Goal: Task Accomplishment & Management: Manage account settings

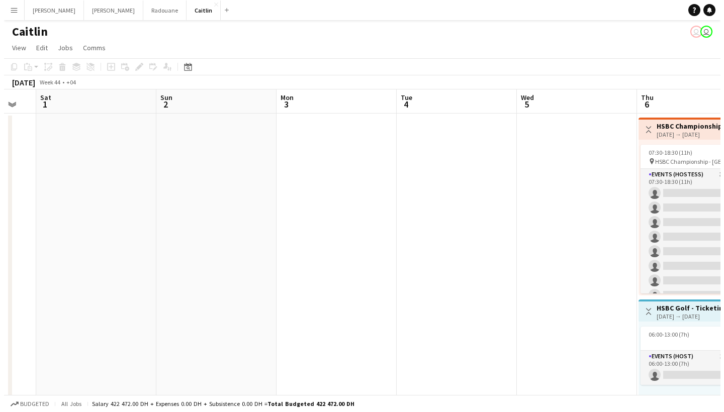
scroll to position [0, 308]
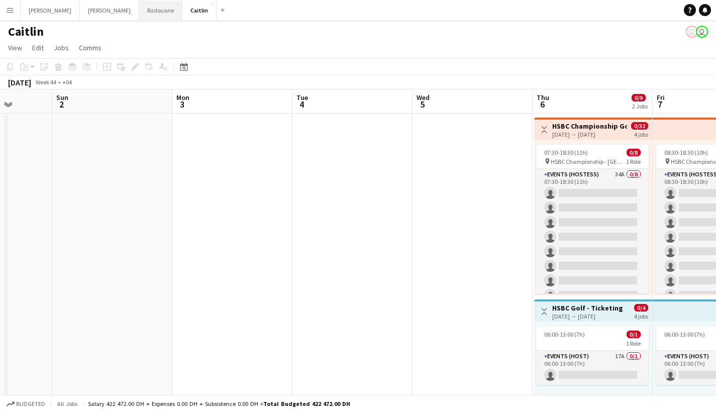
click at [139, 13] on button "Radouane Close" at bounding box center [160, 11] width 43 height 20
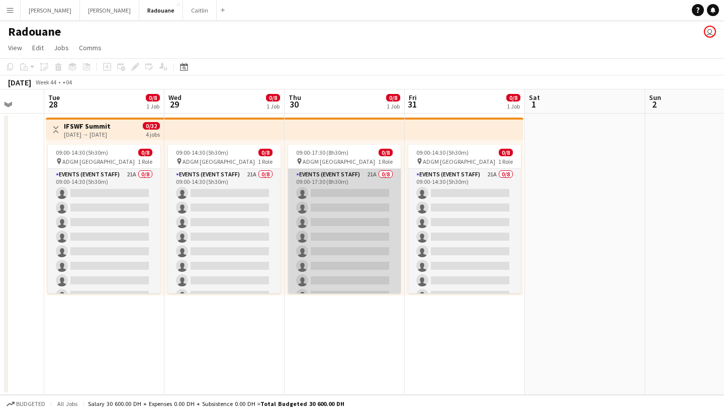
scroll to position [0, 303]
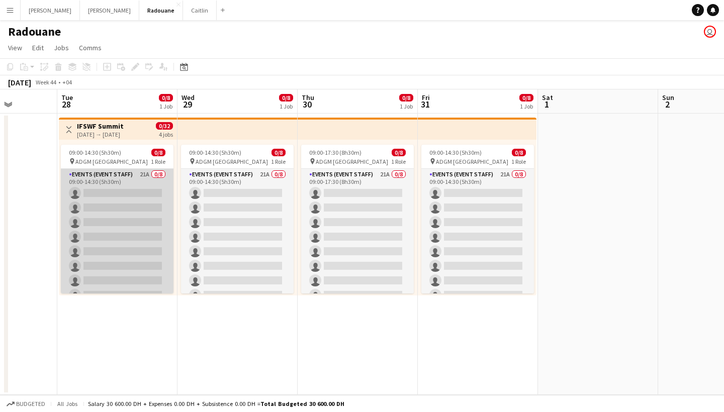
click at [125, 190] on app-card-role "Events (Event Staff) 21A 0/8 09:00-14:30 (5h30m) single-neutral-actions single-…" at bounding box center [117, 237] width 113 height 136
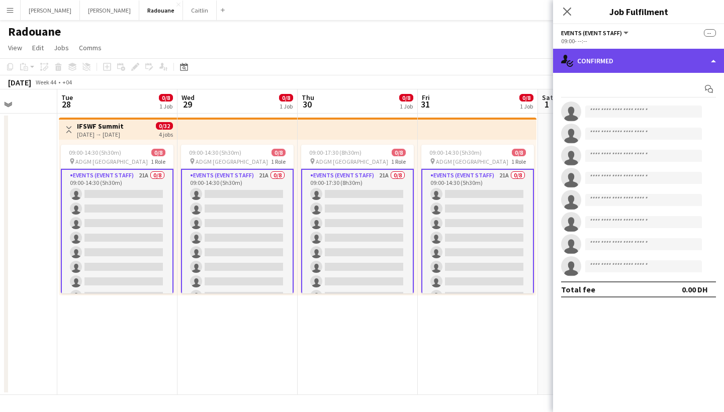
click at [653, 65] on div "single-neutral-actions-check-2 Confirmed" at bounding box center [638, 61] width 171 height 24
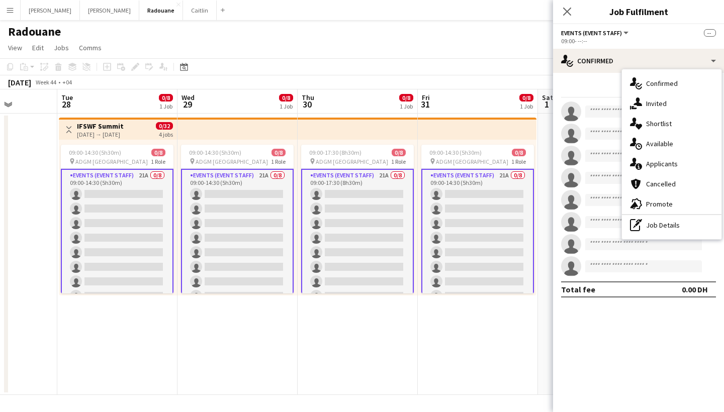
click at [670, 161] on span "Applicants" at bounding box center [662, 163] width 32 height 9
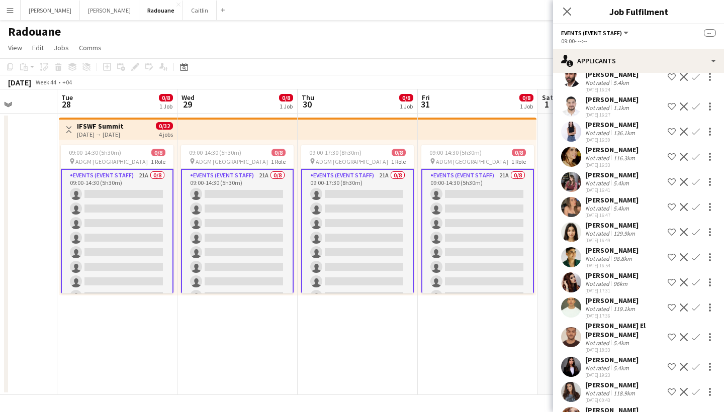
scroll to position [247, 0]
click at [617, 365] on div "5.4km" at bounding box center [621, 369] width 20 height 8
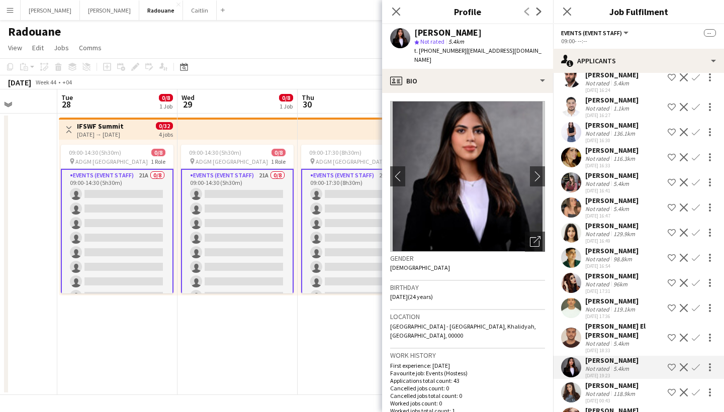
scroll to position [0, 0]
click at [602, 308] on div "Not rated" at bounding box center [598, 310] width 26 height 8
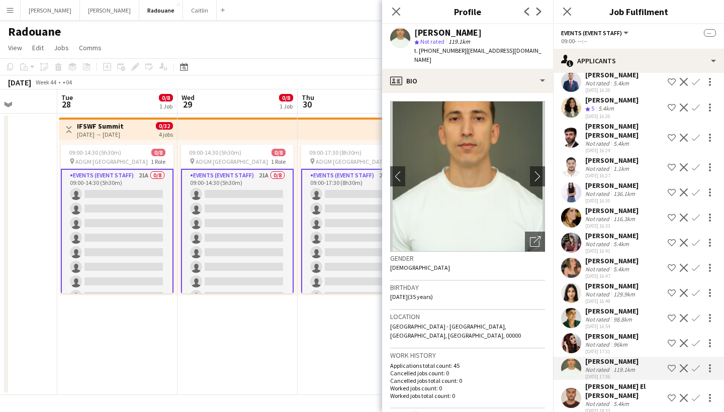
scroll to position [184, 0]
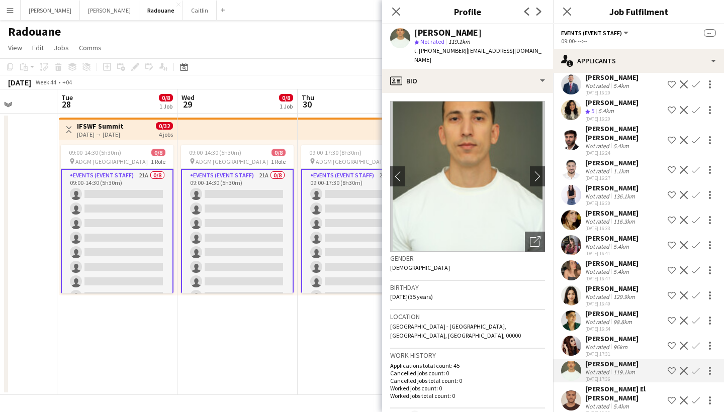
click at [618, 241] on div "[PERSON_NAME]" at bounding box center [611, 238] width 53 height 9
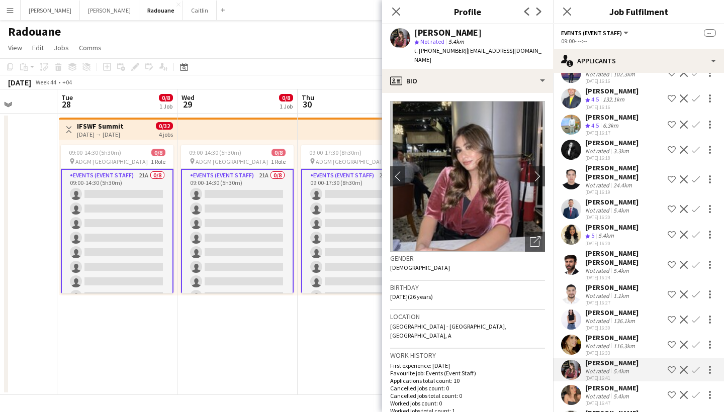
scroll to position [58, 0]
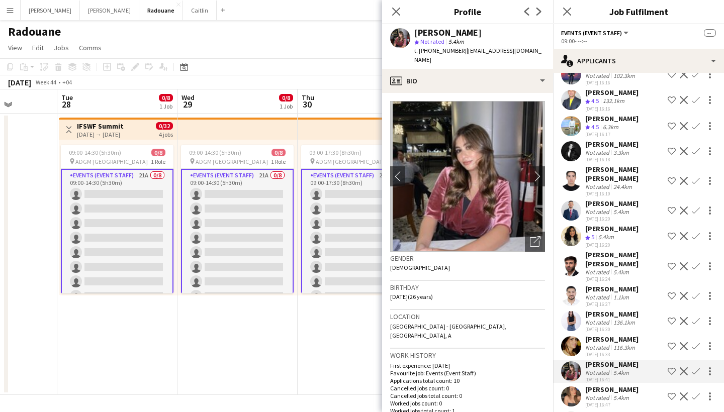
click at [622, 222] on div "[DATE] 16:20" at bounding box center [611, 219] width 53 height 7
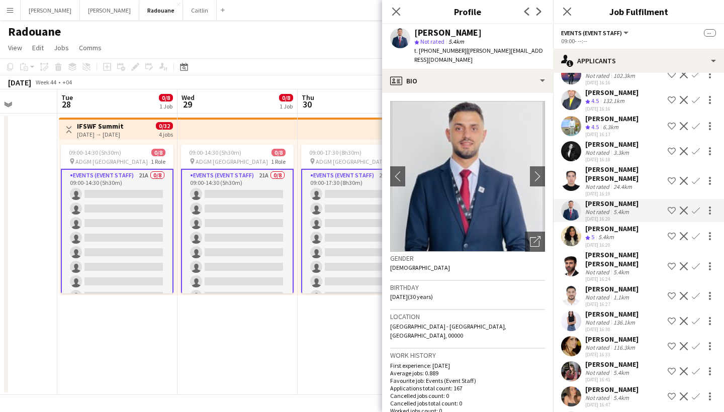
click at [603, 233] on div "[PERSON_NAME]" at bounding box center [611, 228] width 53 height 9
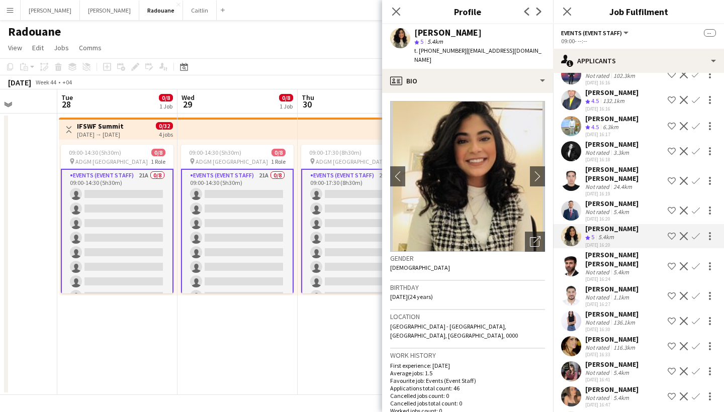
click at [619, 163] on div "[DATE] 16:18" at bounding box center [611, 159] width 53 height 7
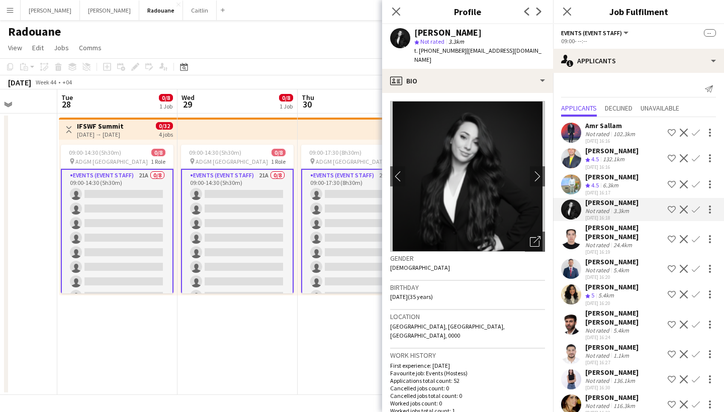
scroll to position [0, 0]
click at [615, 155] on div "[PERSON_NAME]" at bounding box center [611, 150] width 53 height 9
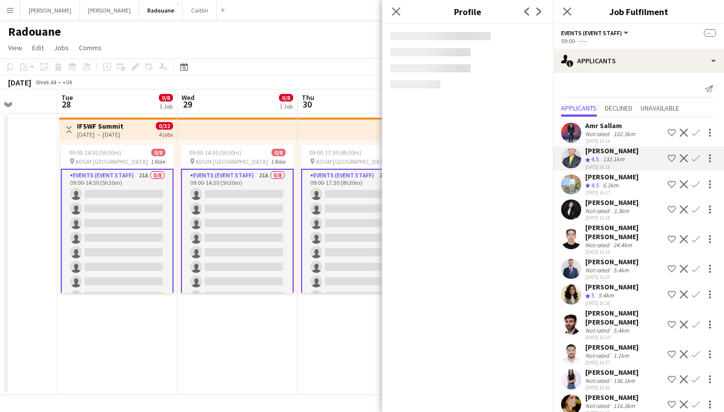
click at [613, 134] on div "102.3km" at bounding box center [624, 134] width 26 height 8
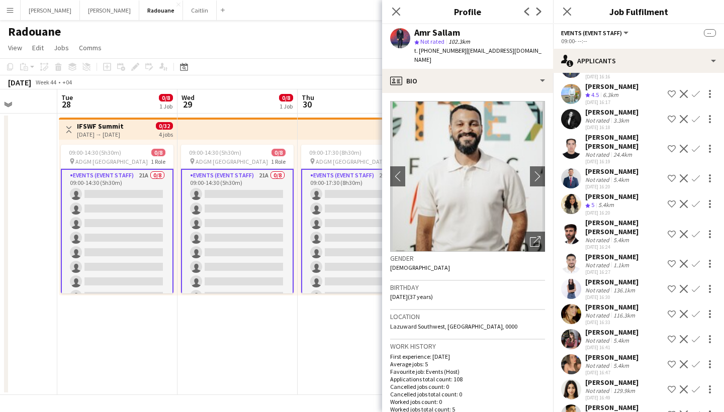
scroll to position [95, 0]
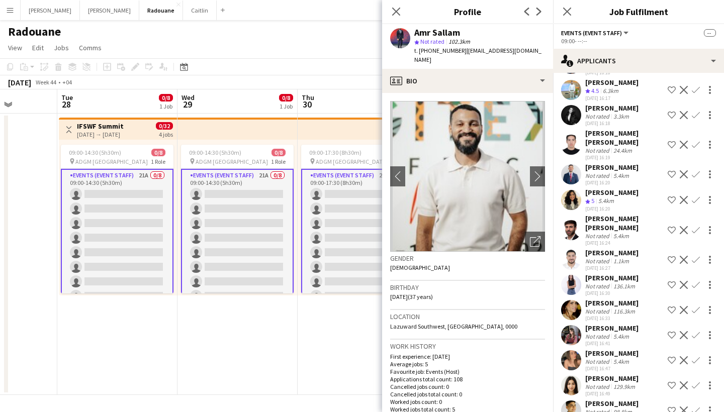
click at [600, 238] on div "Not rated" at bounding box center [598, 236] width 26 height 8
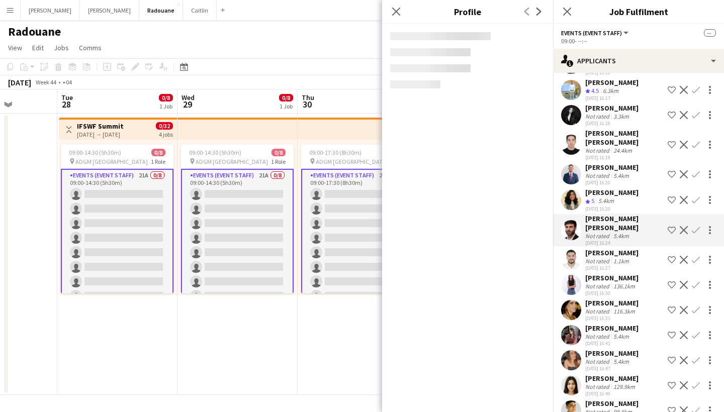
click at [600, 265] on div "[DATE] 16:27" at bounding box center [611, 268] width 53 height 7
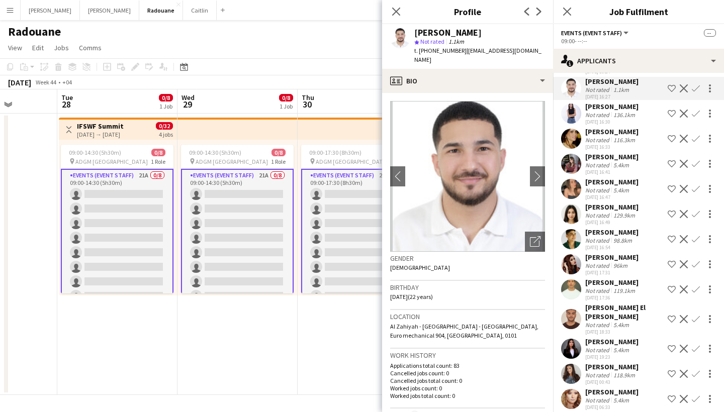
scroll to position [265, 0]
click at [608, 210] on div "[PERSON_NAME]" at bounding box center [611, 207] width 53 height 9
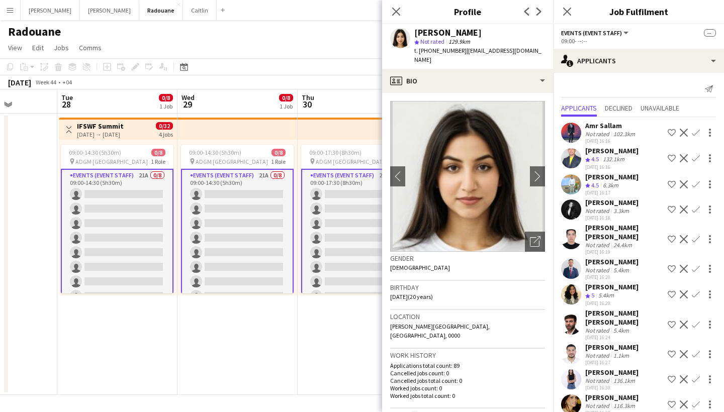
scroll to position [0, 0]
click at [558, 12] on div "Close pop-in" at bounding box center [567, 11] width 28 height 23
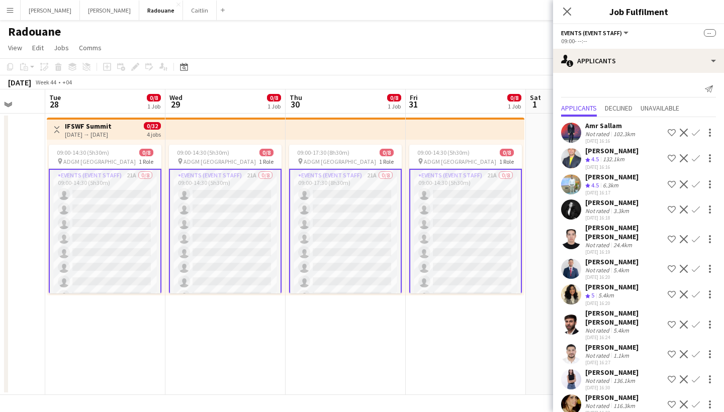
click at [626, 124] on div "Amr Sallam" at bounding box center [611, 125] width 52 height 9
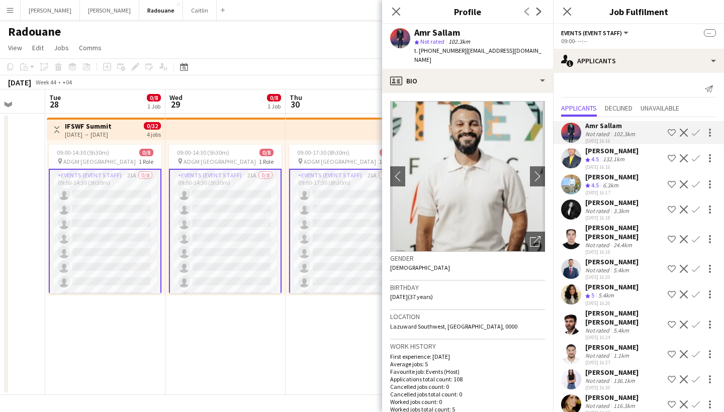
click at [614, 181] on div "[PERSON_NAME]" at bounding box center [611, 176] width 53 height 9
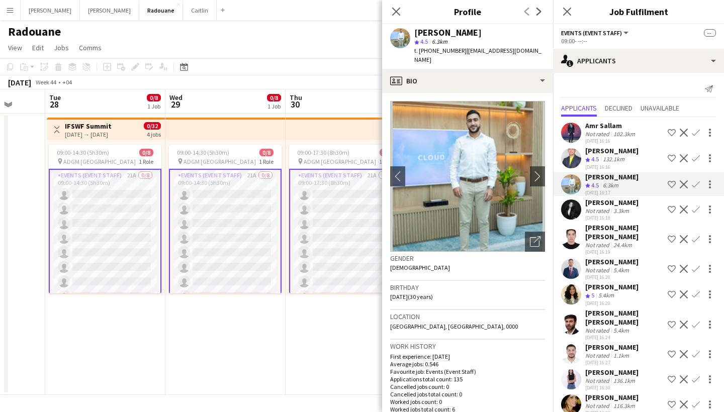
scroll to position [14, 0]
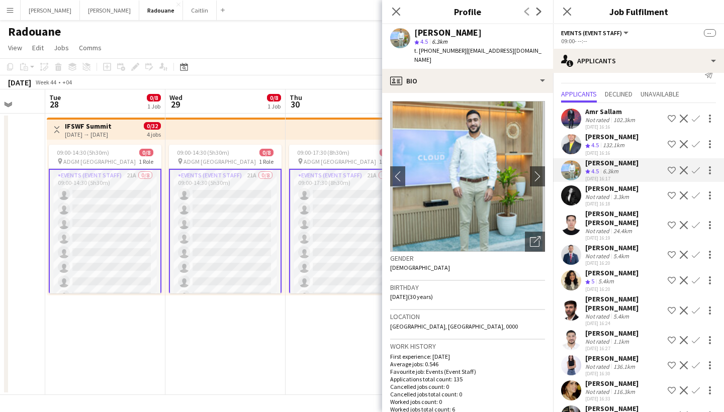
click at [614, 193] on div "[PERSON_NAME]" at bounding box center [611, 188] width 53 height 9
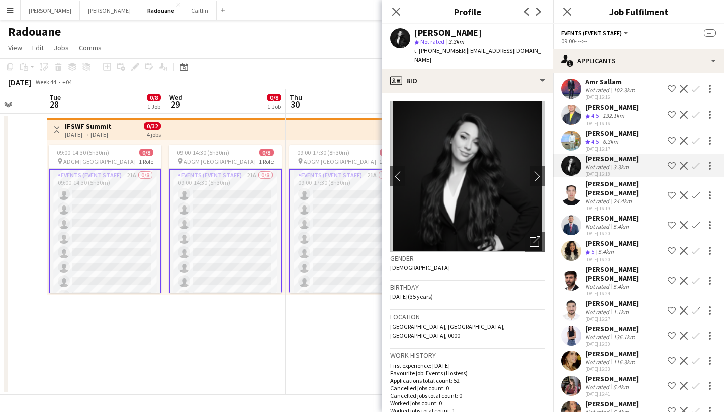
scroll to position [45, 0]
click at [614, 197] on div "[PERSON_NAME] [PERSON_NAME]" at bounding box center [624, 187] width 78 height 18
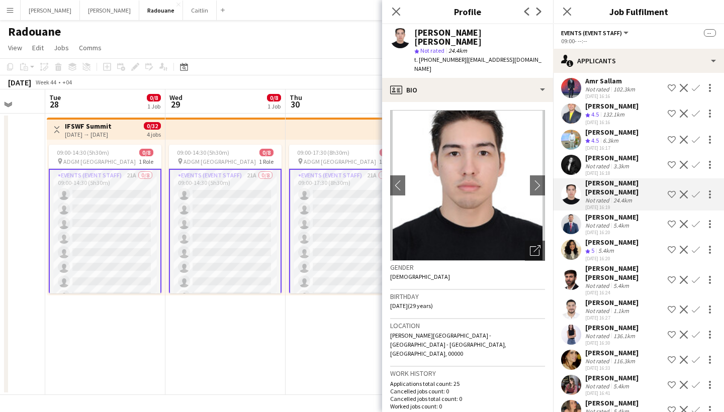
click at [585, 291] on div "[DATE] 16:24" at bounding box center [624, 293] width 78 height 7
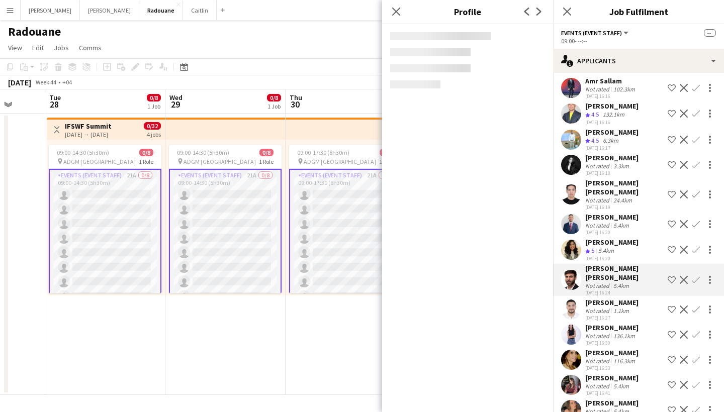
scroll to position [64, 0]
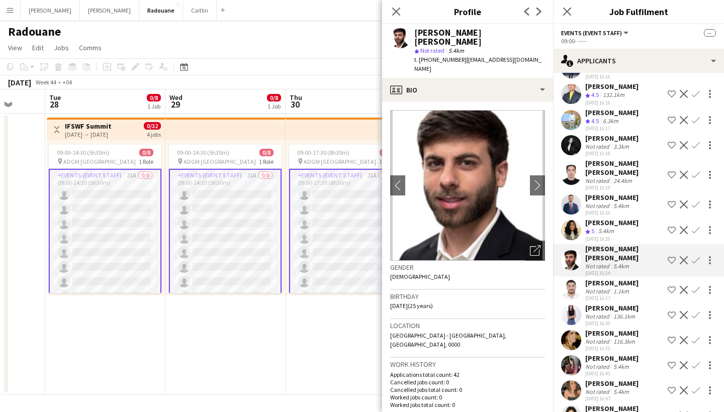
click at [589, 281] on div "[PERSON_NAME]" at bounding box center [611, 282] width 53 height 9
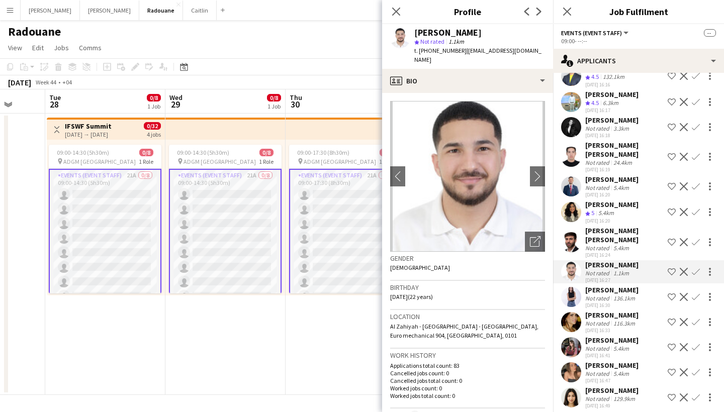
scroll to position [126, 0]
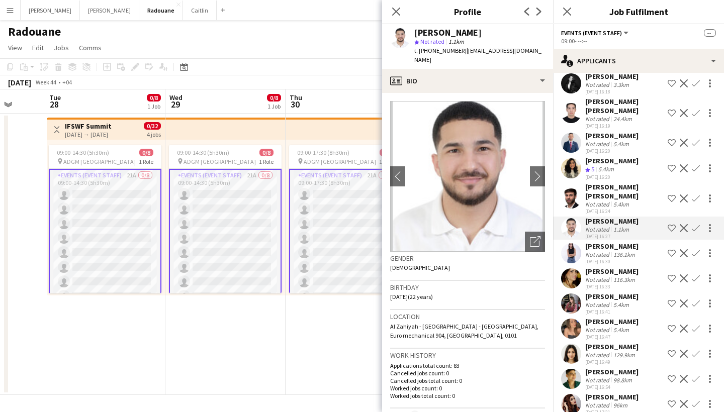
click at [598, 276] on div "Not rated" at bounding box center [598, 280] width 26 height 8
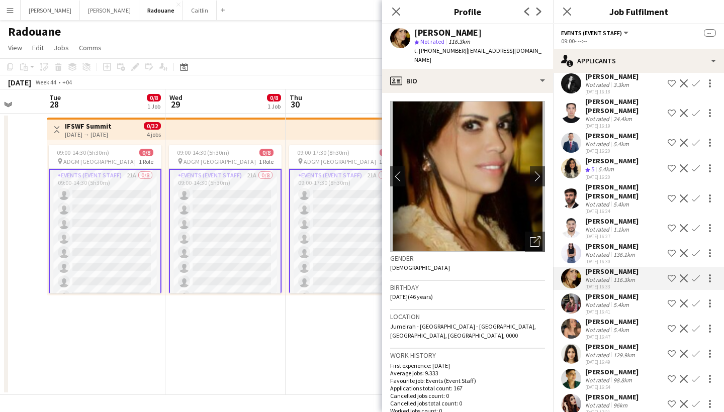
scroll to position [207, 0]
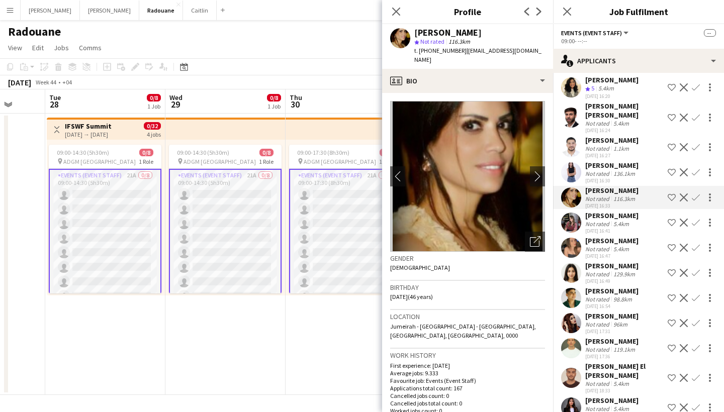
click at [607, 226] on div "Not rated" at bounding box center [598, 224] width 26 height 8
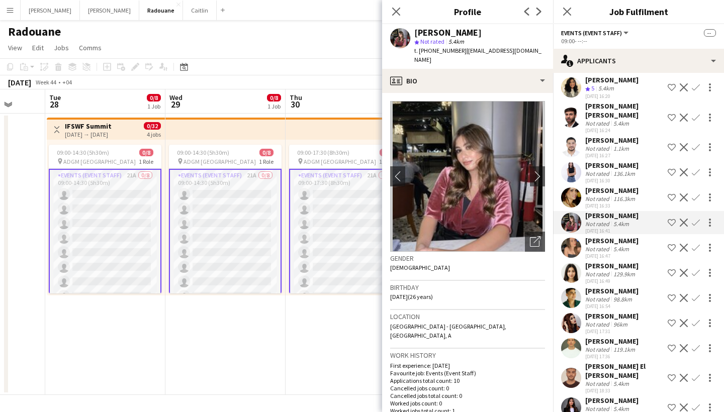
click at [605, 258] on div "[DATE] 16:47" at bounding box center [611, 256] width 53 height 7
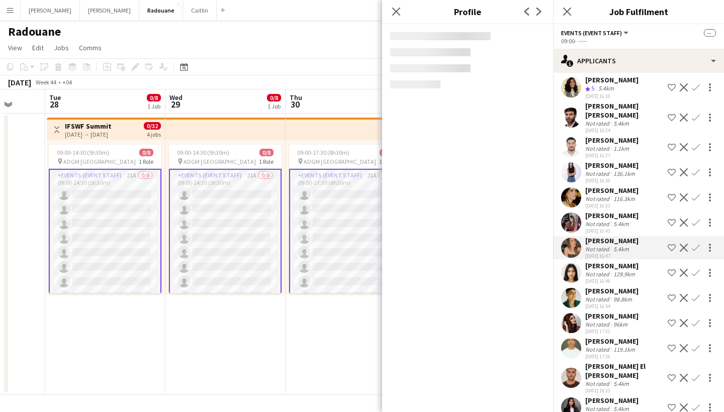
click at [608, 281] on div "[DATE] 16:49" at bounding box center [611, 281] width 53 height 7
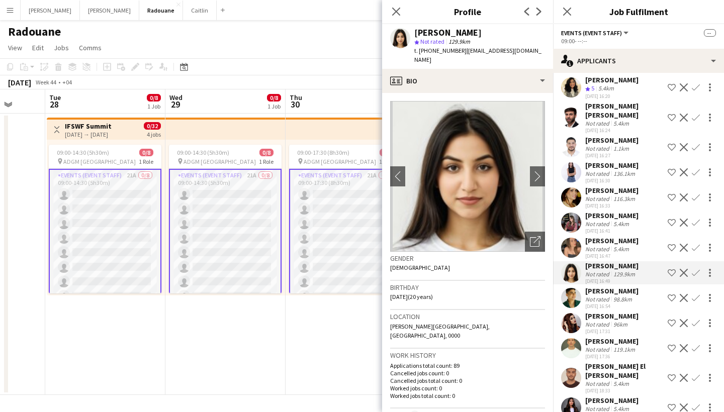
scroll to position [224, 0]
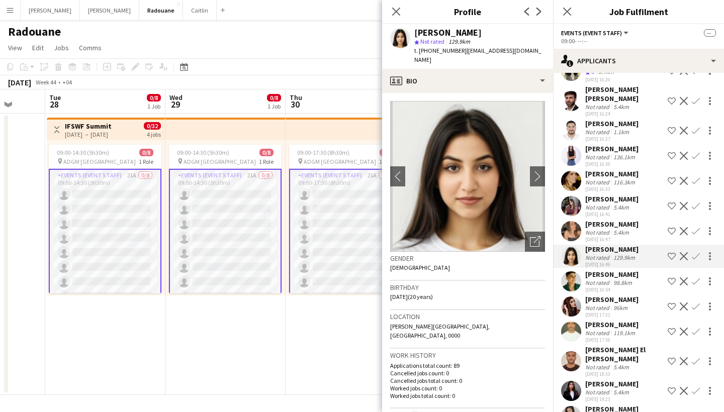
click at [608, 281] on div "Not rated" at bounding box center [598, 283] width 26 height 8
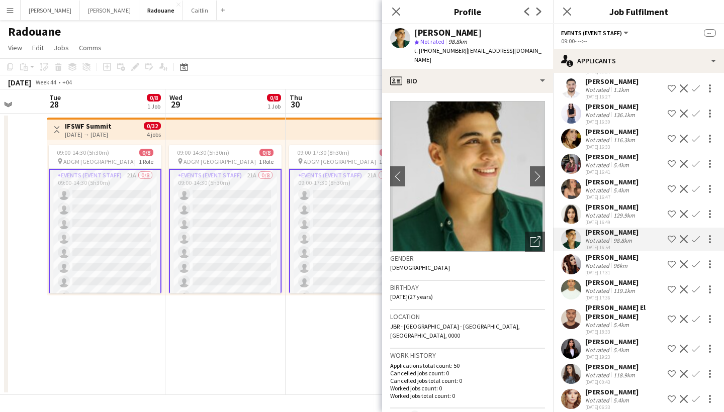
scroll to position [265, 0]
click at [398, 15] on icon "Close pop-in" at bounding box center [396, 12] width 10 height 10
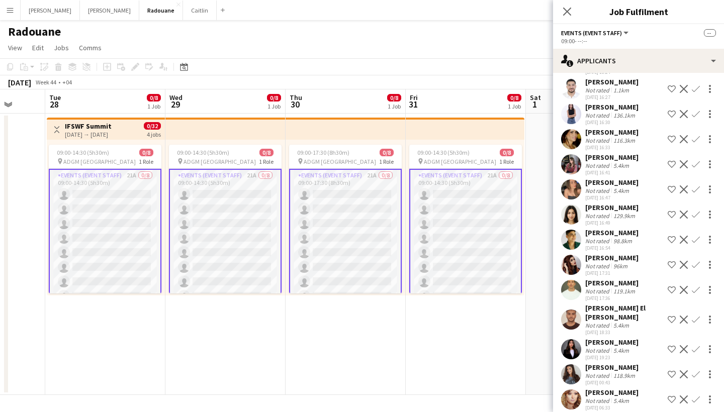
click at [197, 306] on app-date-cell "09:00-14:30 (5h30m) 0/8 pin ADGM Abu Dhabi 1 Role Events (Event Staff) 21A 0/8 …" at bounding box center [225, 254] width 120 height 281
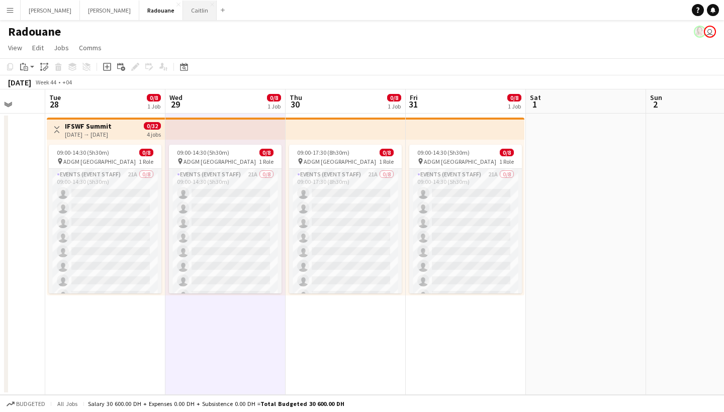
click at [183, 14] on button "[PERSON_NAME]" at bounding box center [200, 11] width 34 height 20
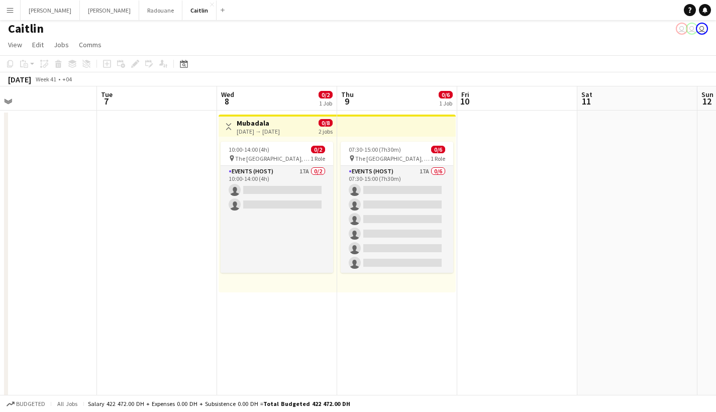
scroll to position [2, 0]
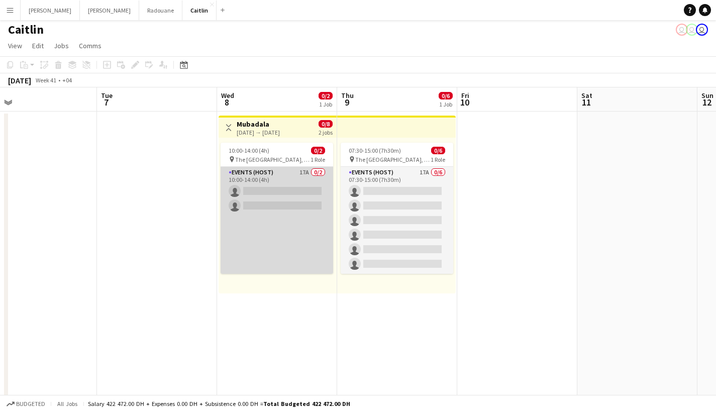
click at [255, 190] on app-card-role "Events (Host) 17A 0/2 10:00-14:00 (4h) single-neutral-actions single-neutral-ac…" at bounding box center [277, 220] width 113 height 107
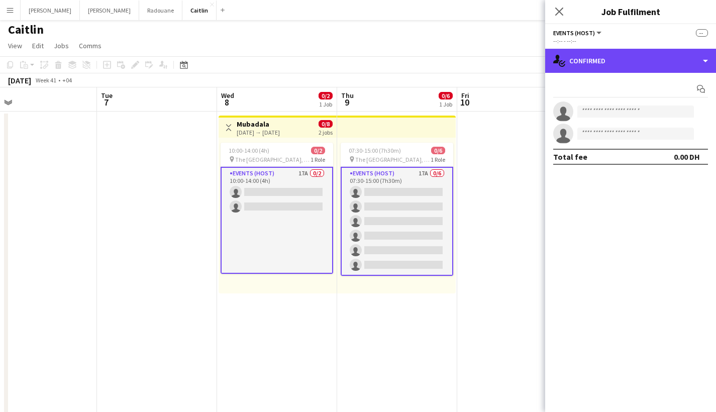
drag, startPoint x: 590, startPoint y: 64, endPoint x: 597, endPoint y: 96, distance: 32.1
click at [590, 64] on div "single-neutral-actions-check-2 Confirmed" at bounding box center [630, 61] width 171 height 24
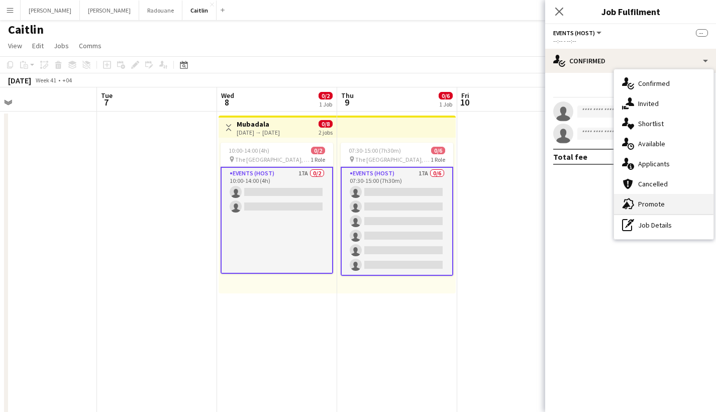
click at [661, 196] on div "advertising-megaphone Promote" at bounding box center [664, 204] width 100 height 20
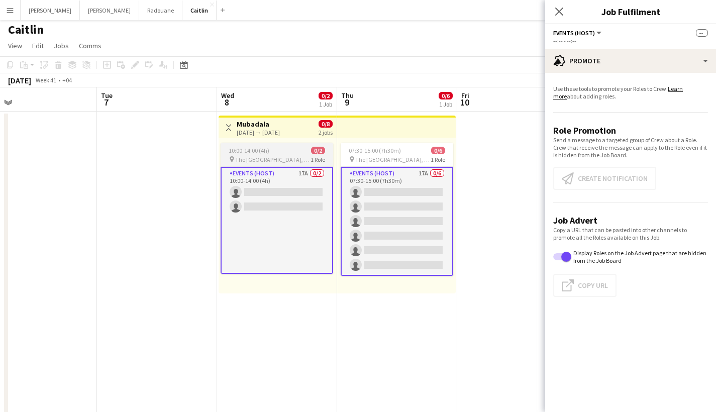
click at [289, 207] on app-card-role "Events (Host) 17A 0/2 10:00-14:00 (4h) single-neutral-actions single-neutral-ac…" at bounding box center [277, 220] width 113 height 107
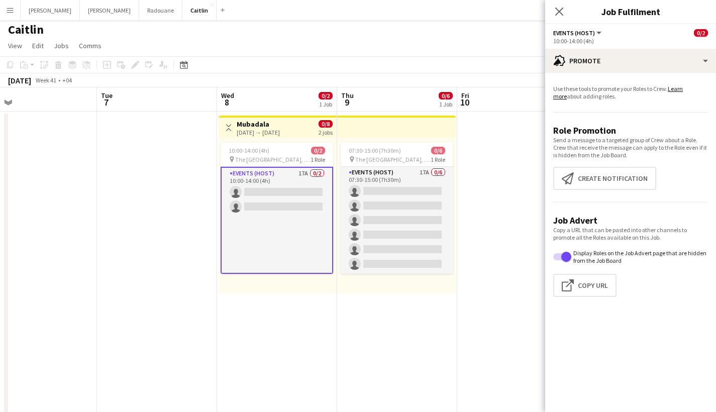
drag, startPoint x: 642, startPoint y: 179, endPoint x: 623, endPoint y: 285, distance: 107.3
click at [642, 179] on button "Create notification Create notification" at bounding box center [604, 178] width 103 height 23
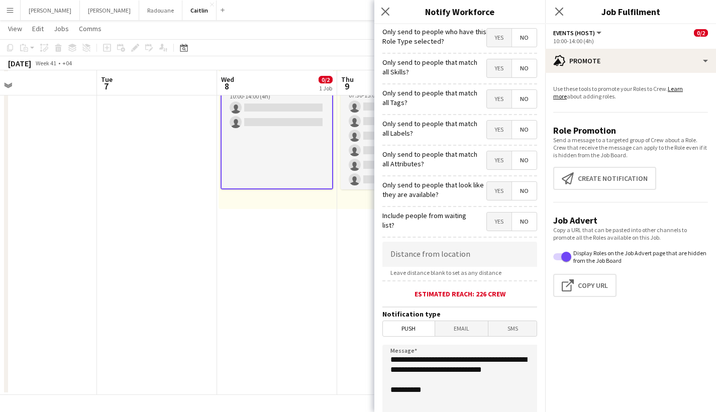
scroll to position [85, 0]
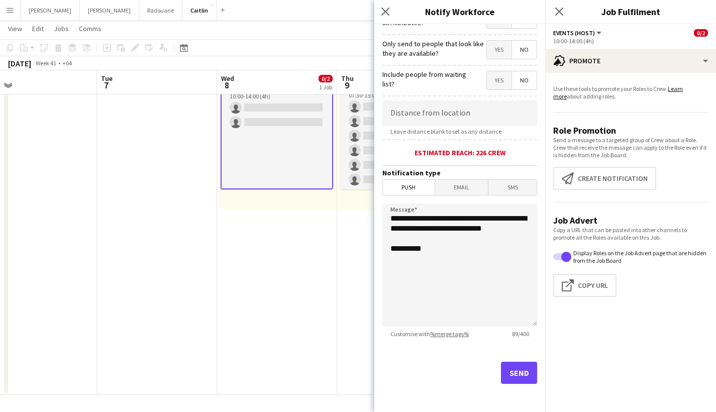
click at [516, 360] on div "Send" at bounding box center [460, 377] width 155 height 70
click at [517, 366] on button "Send" at bounding box center [519, 373] width 36 height 22
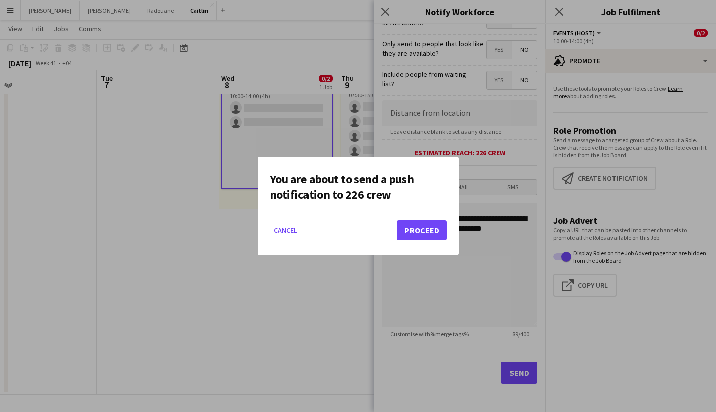
scroll to position [0, 0]
click at [438, 228] on button "Proceed" at bounding box center [422, 230] width 50 height 20
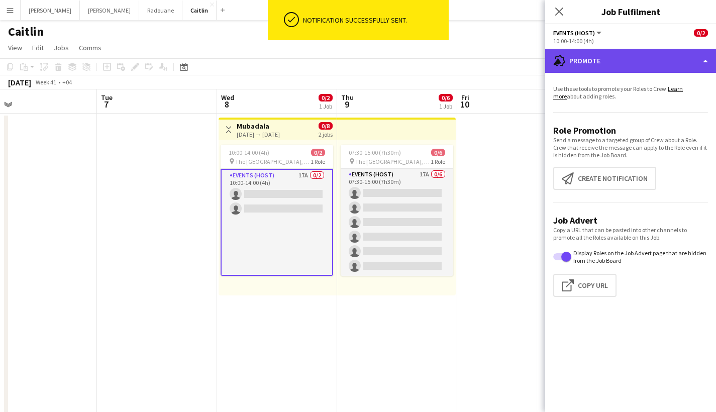
click at [620, 66] on div "advertising-megaphone Promote" at bounding box center [630, 61] width 171 height 24
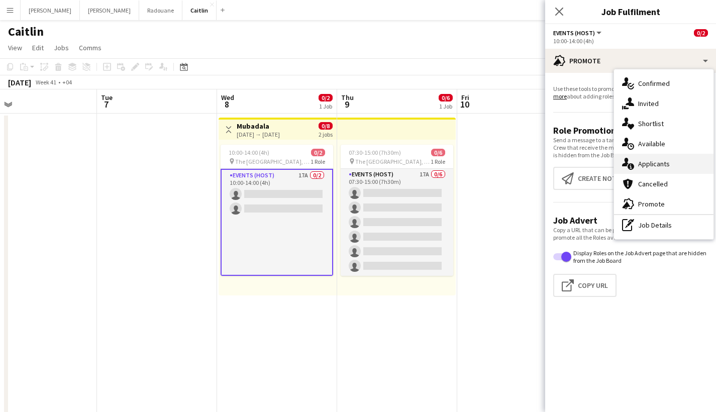
click at [658, 169] on div "single-neutral-actions-information Applicants" at bounding box center [664, 164] width 100 height 20
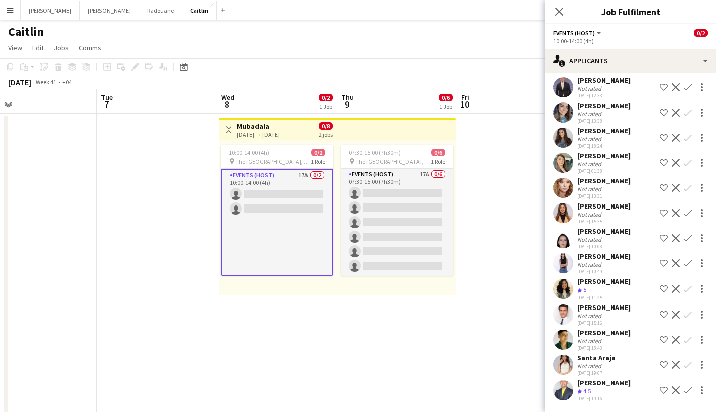
scroll to position [120, 0]
click at [612, 218] on div "Not rated" at bounding box center [604, 215] width 53 height 8
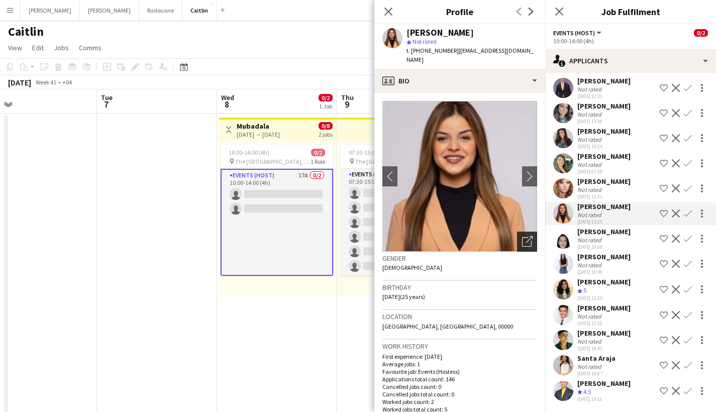
click at [519, 232] on div "Open photos pop-in" at bounding box center [527, 242] width 20 height 20
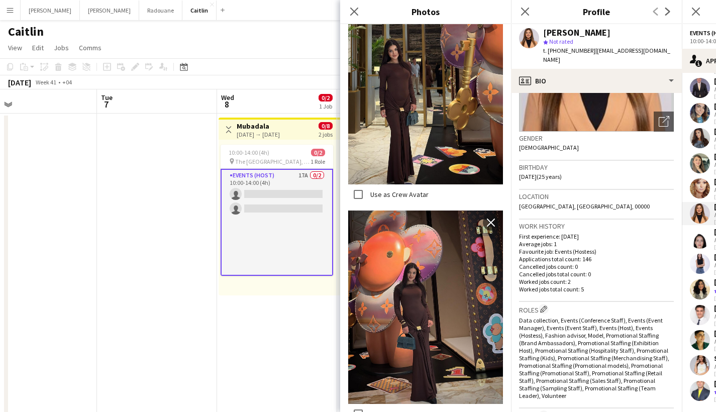
scroll to position [1592, 0]
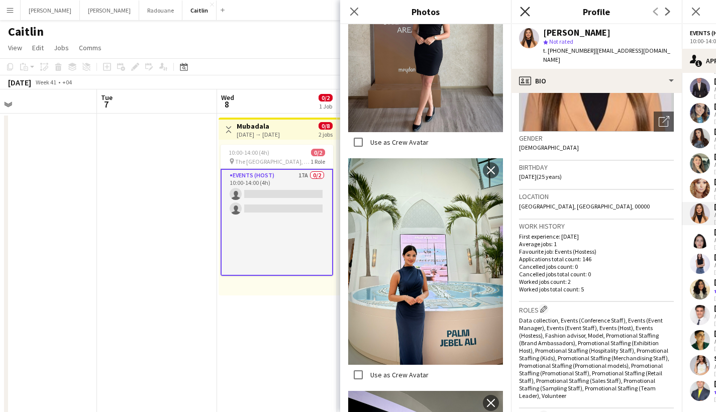
click at [527, 13] on icon at bounding box center [525, 12] width 10 height 10
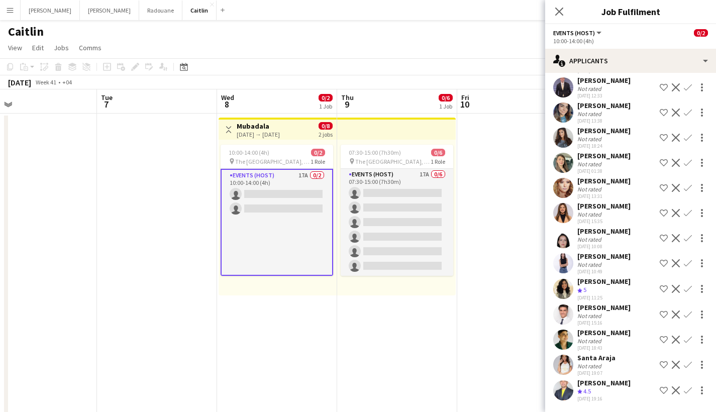
scroll to position [0, 0]
click at [601, 262] on div "Not rated" at bounding box center [591, 265] width 26 height 8
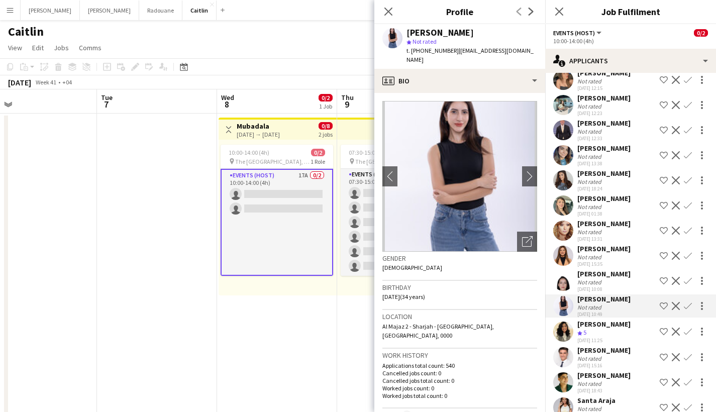
click at [601, 211] on div "Not rated" at bounding box center [591, 207] width 26 height 8
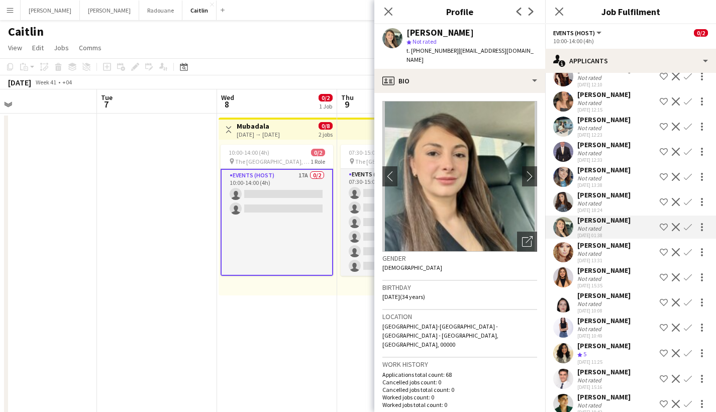
click at [601, 210] on div "[DATE] 18:24" at bounding box center [604, 210] width 53 height 7
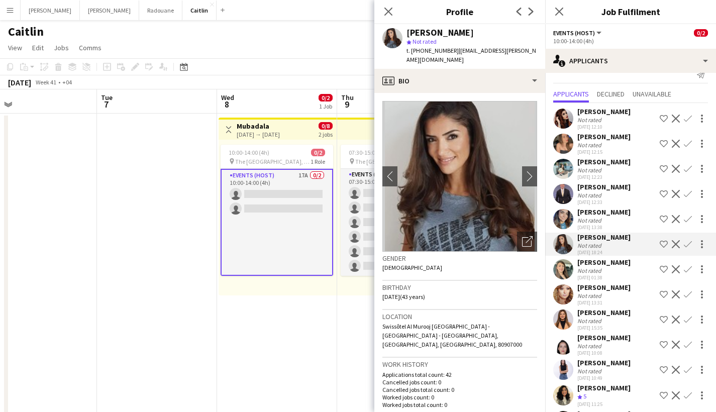
scroll to position [13, 0]
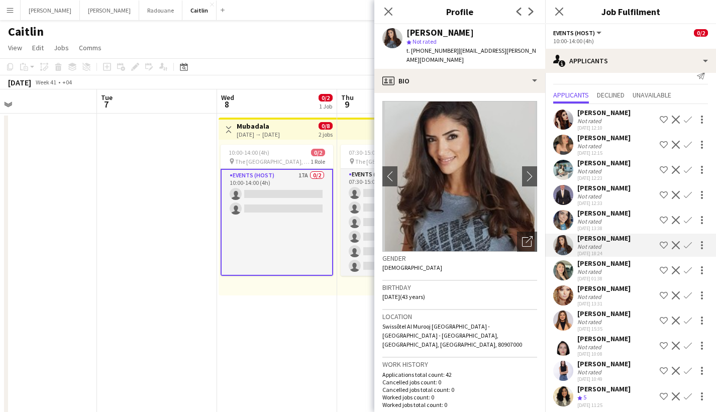
click at [599, 201] on div "[DATE] 12:33" at bounding box center [604, 203] width 53 height 7
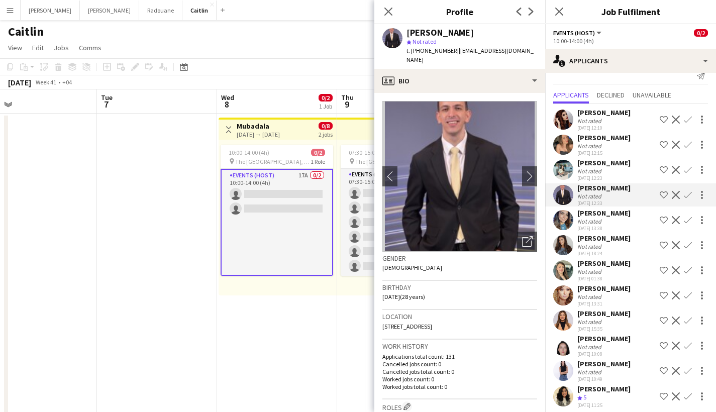
click at [585, 162] on div "[PERSON_NAME]" at bounding box center [604, 162] width 53 height 9
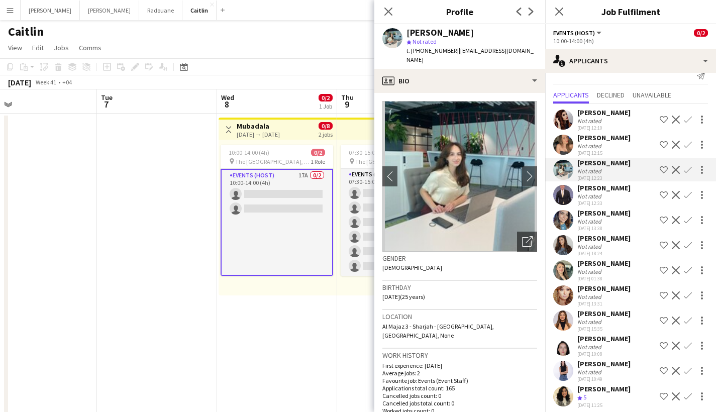
scroll to position [9, 0]
click at [588, 142] on div "Not rated" at bounding box center [591, 146] width 26 height 8
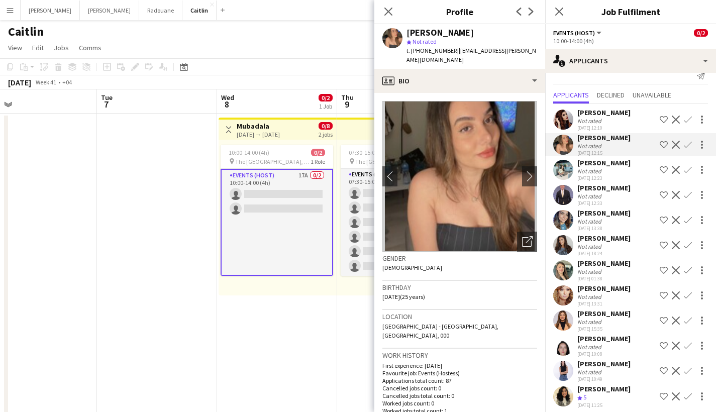
click at [606, 259] on div "[PERSON_NAME]" at bounding box center [604, 263] width 53 height 9
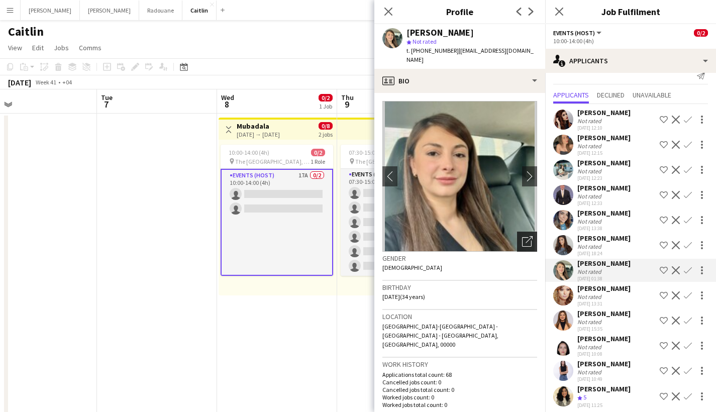
click at [522, 236] on icon "Open photos pop-in" at bounding box center [527, 241] width 11 height 11
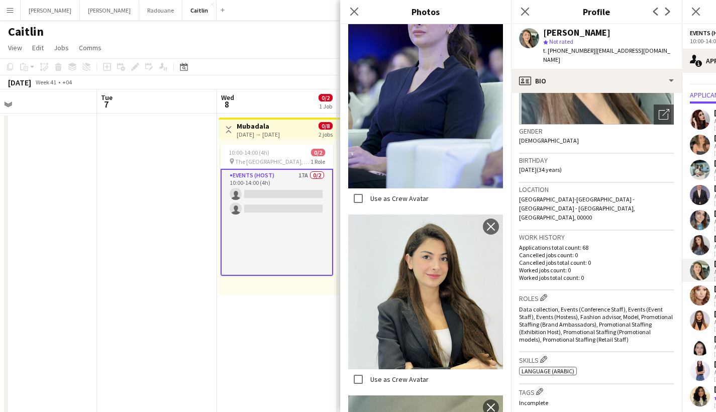
scroll to position [1142, 0]
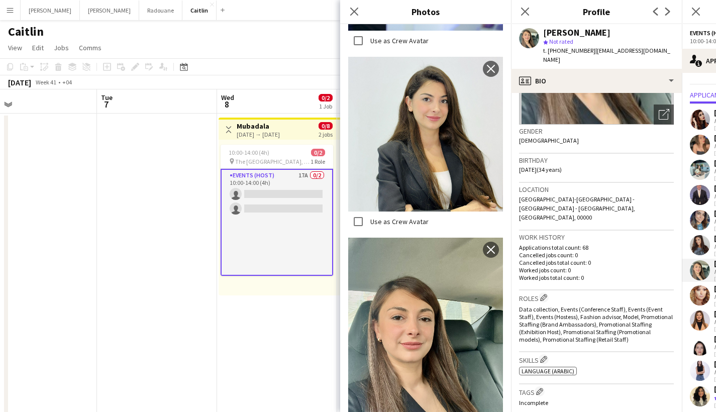
click at [524, 18] on div "Close pop-in" at bounding box center [525, 11] width 28 height 23
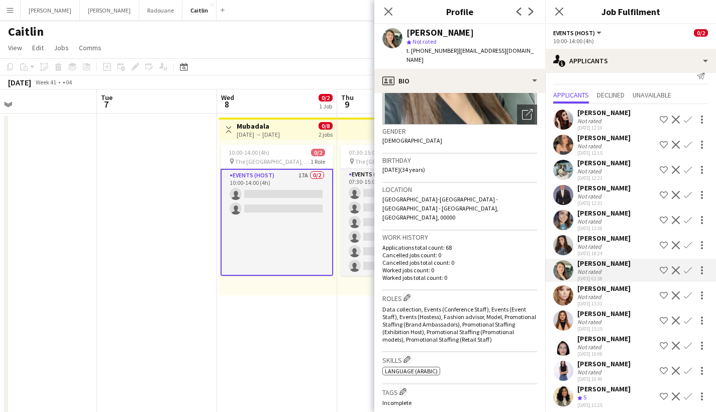
click at [593, 304] on div "[DATE] 13:31" at bounding box center [604, 304] width 53 height 7
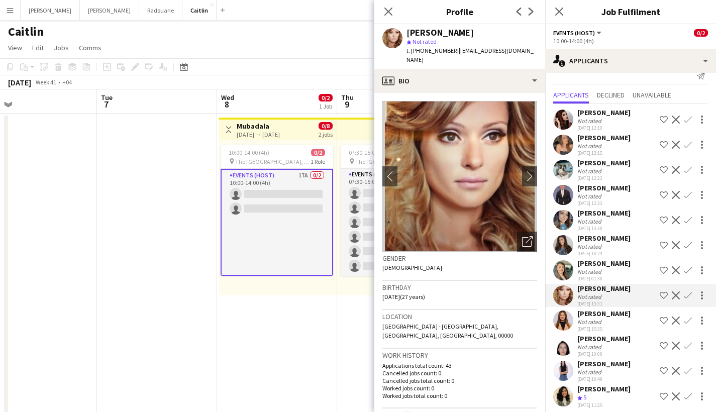
click at [595, 314] on div "[PERSON_NAME]" at bounding box center [604, 313] width 53 height 9
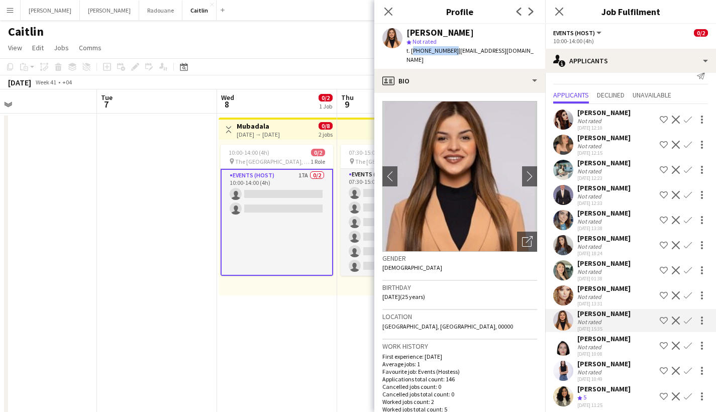
drag, startPoint x: 449, startPoint y: 50, endPoint x: 411, endPoint y: 49, distance: 38.2
click at [411, 49] on span "t. [PHONE_NUMBER]" at bounding box center [433, 51] width 52 height 8
copy span "[PHONE_NUMBER]"
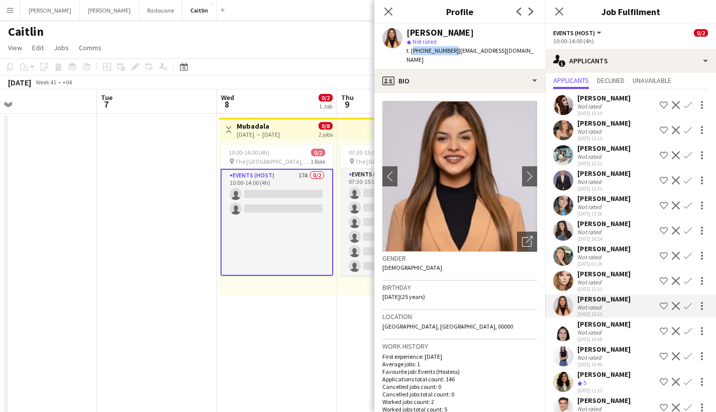
scroll to position [87, 0]
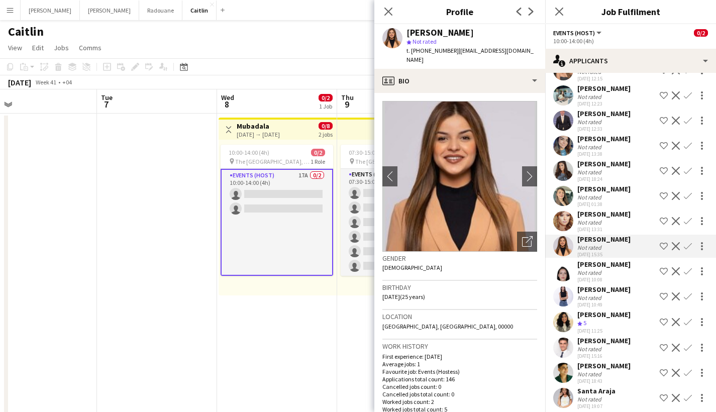
click at [608, 276] on div "Not rated" at bounding box center [604, 273] width 53 height 8
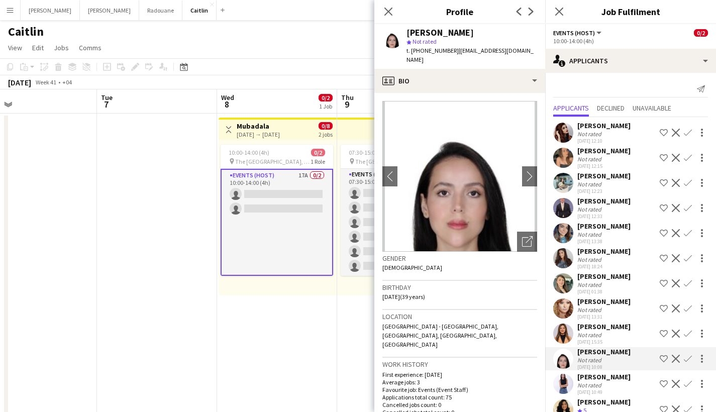
scroll to position [9, 0]
click at [609, 130] on div "Not rated" at bounding box center [604, 134] width 53 height 8
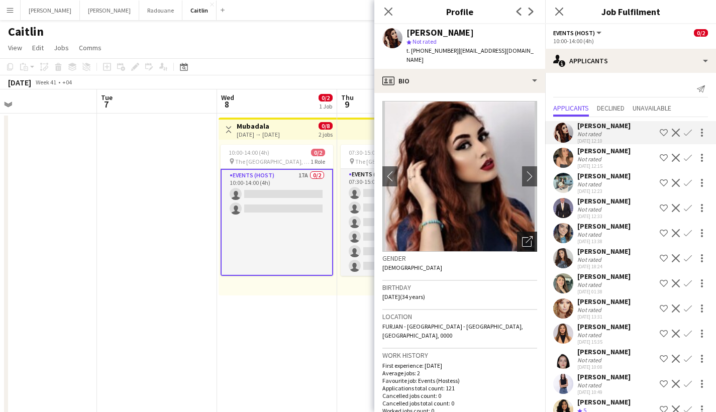
click at [517, 232] on div "Open photos pop-in" at bounding box center [527, 242] width 20 height 20
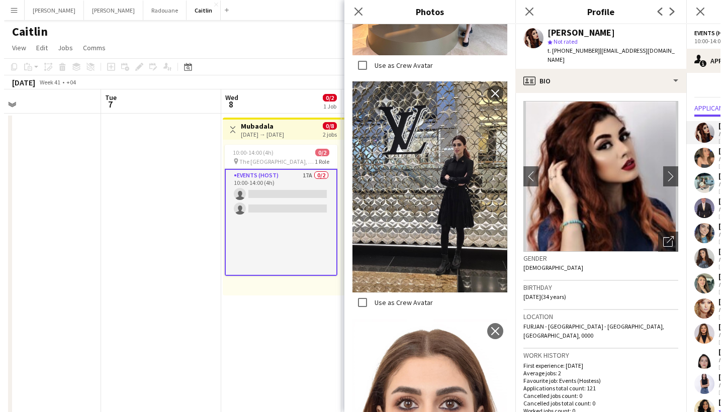
scroll to position [820, 0]
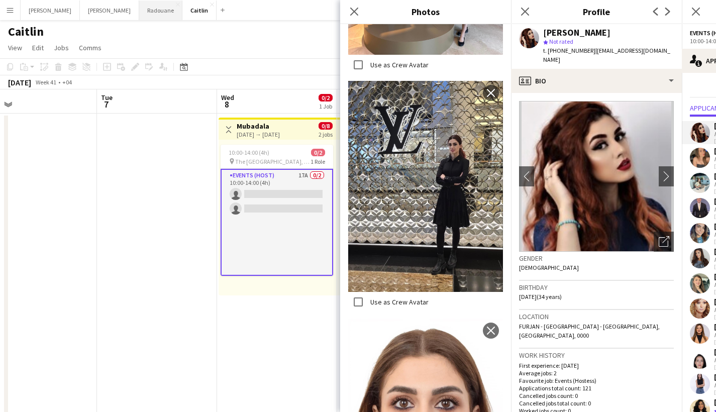
click at [139, 15] on button "Radouane Close" at bounding box center [160, 11] width 43 height 20
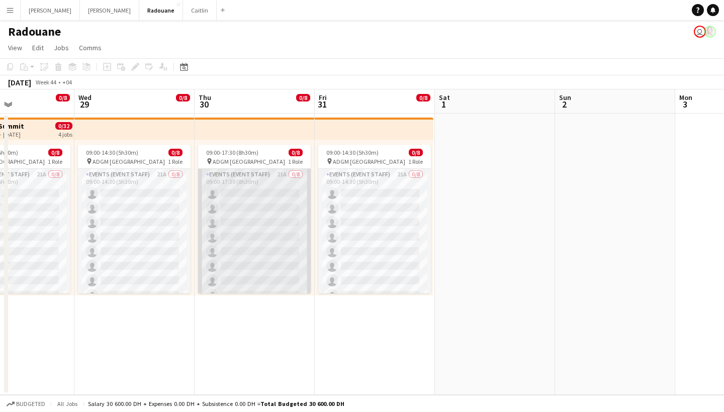
scroll to position [0, 203]
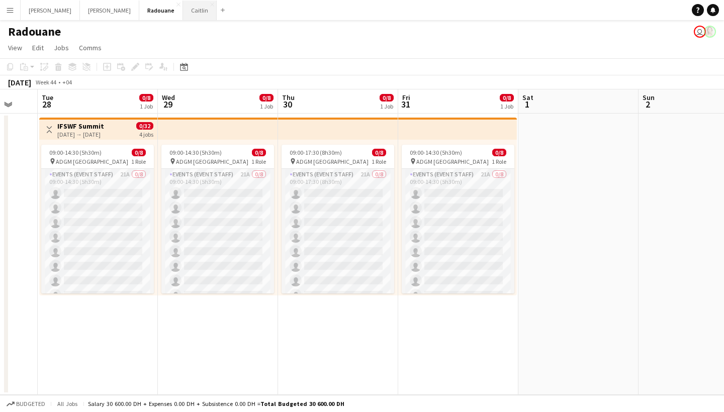
click at [183, 18] on button "[PERSON_NAME]" at bounding box center [200, 11] width 34 height 20
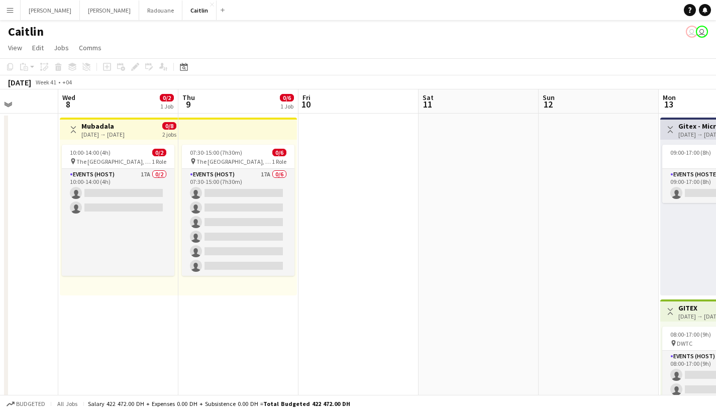
scroll to position [0, 204]
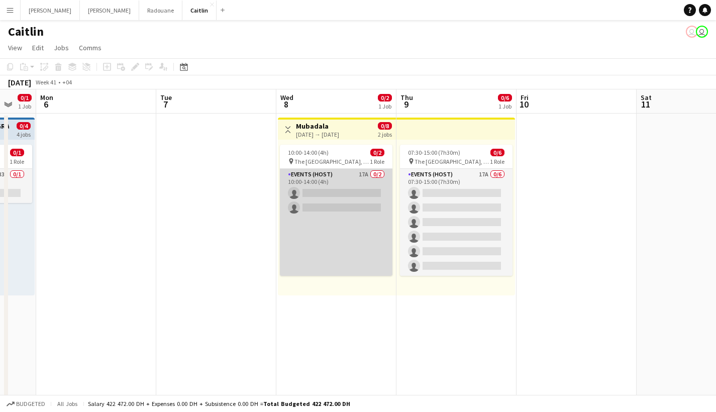
click at [332, 185] on app-card-role "Events (Host) 17A 0/2 10:00-14:00 (4h) single-neutral-actions single-neutral-ac…" at bounding box center [336, 222] width 113 height 107
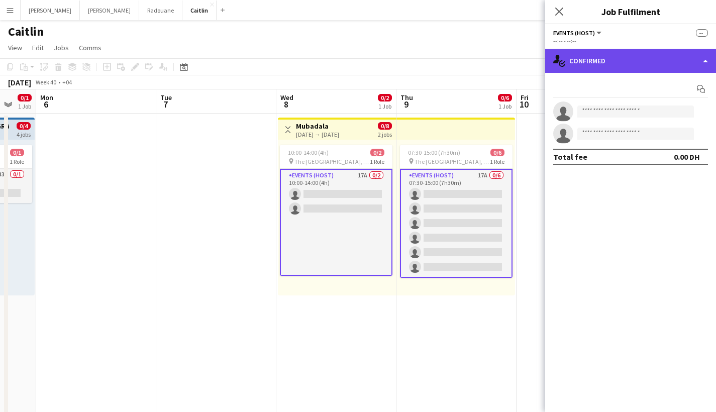
click at [631, 60] on div "single-neutral-actions-check-2 Confirmed" at bounding box center [630, 61] width 171 height 24
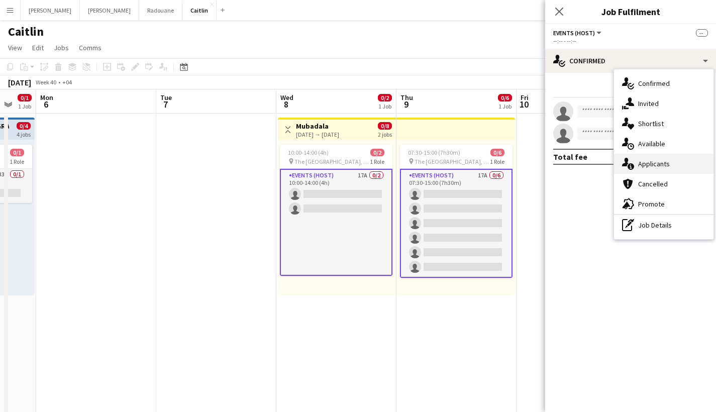
click at [641, 161] on span "Applicants" at bounding box center [654, 163] width 32 height 9
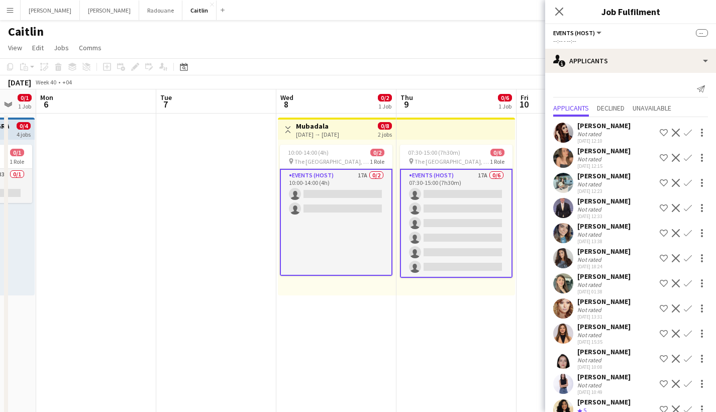
scroll to position [0, 0]
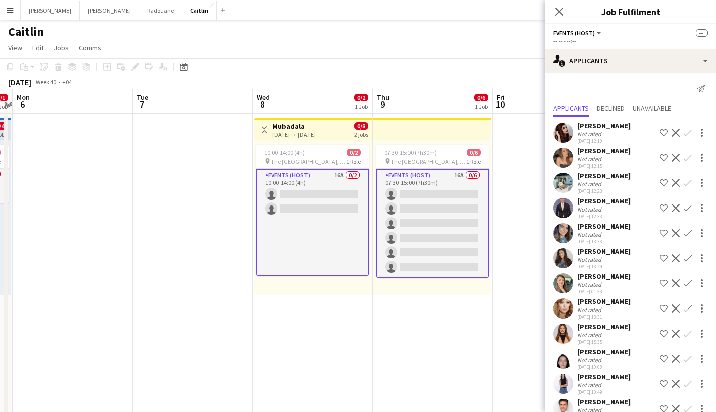
drag, startPoint x: 146, startPoint y: 152, endPoint x: 494, endPoint y: 161, distance: 347.5
click at [494, 161] on app-calendar-viewport "Sat 4 0/1 1 Job Sun 5 0/1 1 Job Mon 6 Tue 7 Wed 8 0/2 1 Job Thu 9 0/6 1 Job Fri…" at bounding box center [358, 285] width 716 height 392
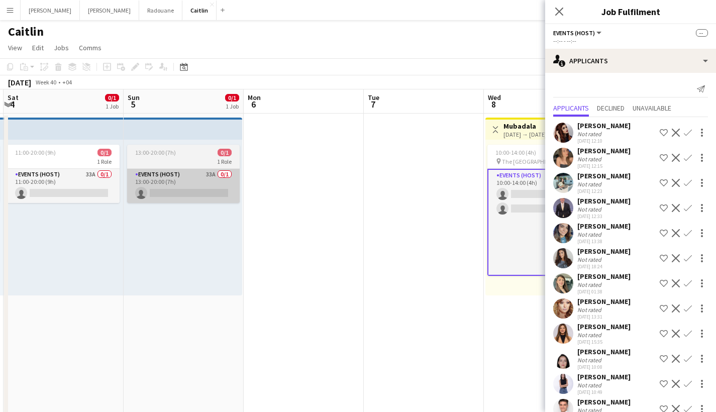
drag, startPoint x: 386, startPoint y: 163, endPoint x: 113, endPoint y: 184, distance: 274.3
click at [130, 187] on app-calendar-viewport "Wed 1 Thu 2 0/1 1 Job Fri 3 0/1 1 Job Sat 4 0/1 1 Job Sun 5 0/1 1 Job Mon 6 Tue…" at bounding box center [358, 285] width 716 height 392
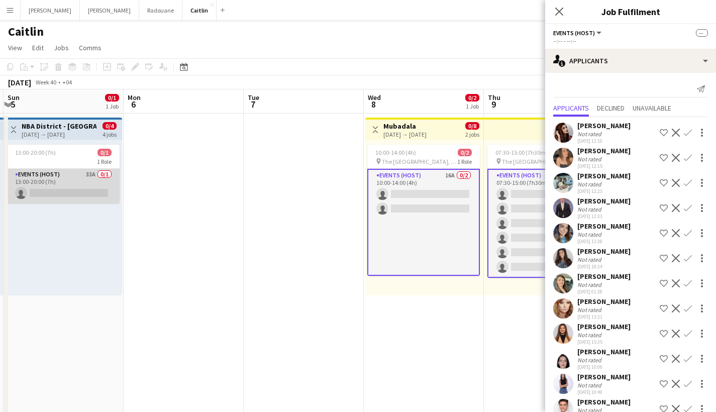
scroll to position [0, 353]
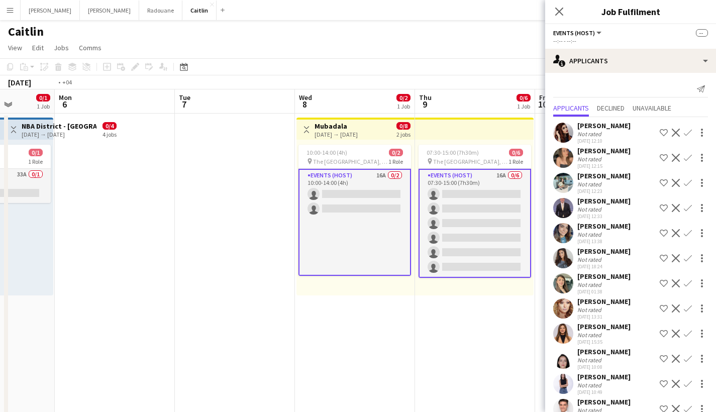
drag, startPoint x: 300, startPoint y: 149, endPoint x: 30, endPoint y: 152, distance: 270.0
click at [35, 149] on app-calendar-viewport "Thu 2 0/1 1 Job Fri 3 0/1 1 Job Sat 4 0/1 1 Job Sun 5 0/1 1 Job Mon 6 Tue 7 Wed…" at bounding box center [358, 285] width 716 height 392
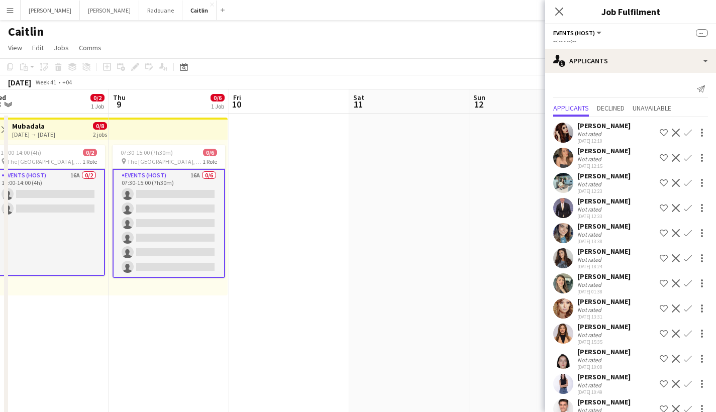
drag, startPoint x: 395, startPoint y: 169, endPoint x: 184, endPoint y: 187, distance: 211.9
click at [147, 200] on app-calendar-viewport "Sun 5 0/1 1 Job Mon 6 Tue 7 Wed 8 0/2 1 Job Thu 9 0/6 1 Job Fri 10 Sat 11 Sun 1…" at bounding box center [358, 285] width 716 height 392
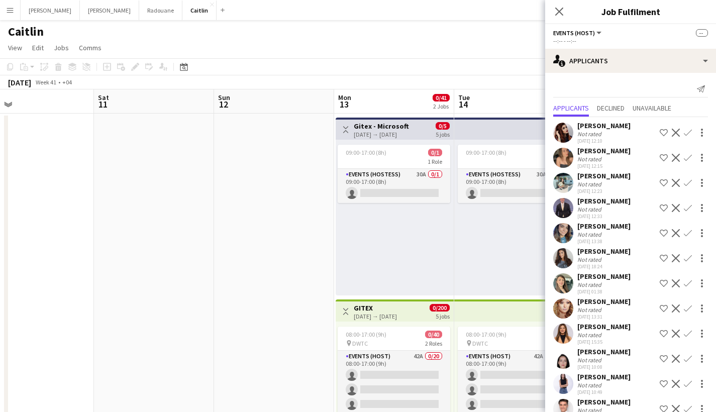
drag, startPoint x: 427, startPoint y: 208, endPoint x: 167, endPoint y: 216, distance: 259.5
click at [164, 218] on app-calendar-viewport "Tue 7 Wed 8 0/2 1 Job Thu 9 0/6 1 Job Fri 10 Sat 11 Sun 12 Mon 13 0/41 2 Jobs T…" at bounding box center [358, 285] width 716 height 392
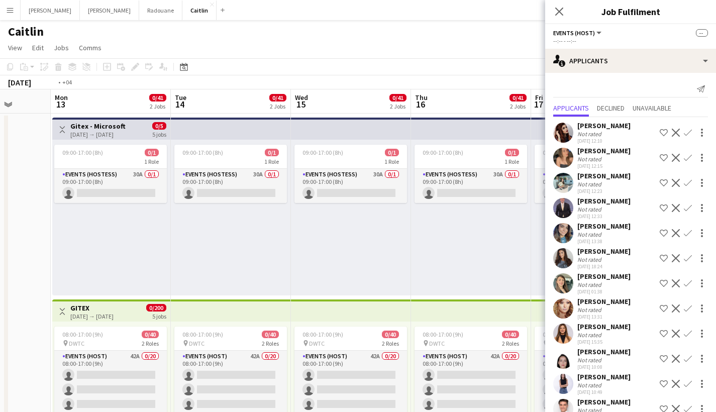
drag, startPoint x: 456, startPoint y: 210, endPoint x: 156, endPoint y: 224, distance: 299.9
click at [128, 232] on app-calendar-viewport "Thu 9 0/6 1 Job Fri 10 Sat 11 Sun 12 Mon 13 0/41 2 Jobs Tue 14 0/41 2 Jobs Wed …" at bounding box center [358, 285] width 716 height 392
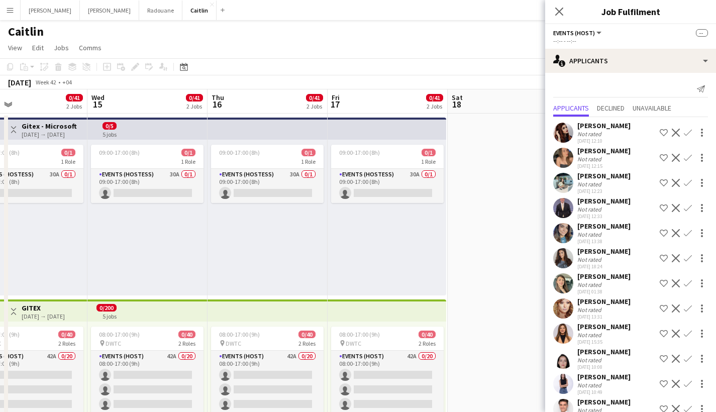
drag, startPoint x: 456, startPoint y: 216, endPoint x: 146, endPoint y: 236, distance: 310.8
click at [146, 236] on app-calendar-viewport "Sat 11 Sun 12 Mon 13 0/41 2 Jobs Tue 14 0/41 2 Jobs Wed 15 0/41 2 Jobs Thu 16 0…" at bounding box center [358, 285] width 716 height 392
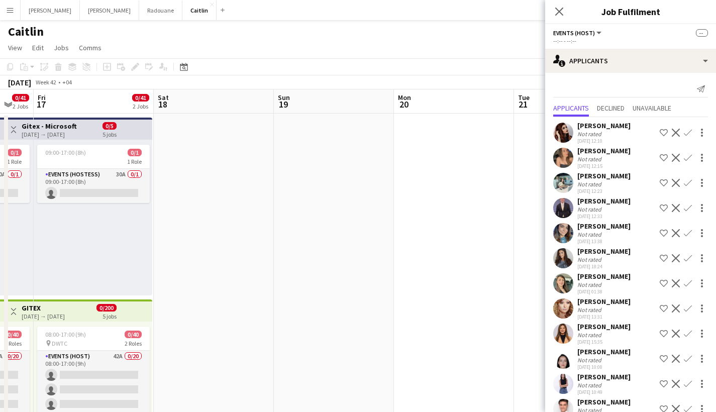
click at [554, 19] on div "Close pop-in" at bounding box center [559, 11] width 28 height 23
click at [557, 16] on icon "Close pop-in" at bounding box center [559, 12] width 10 height 10
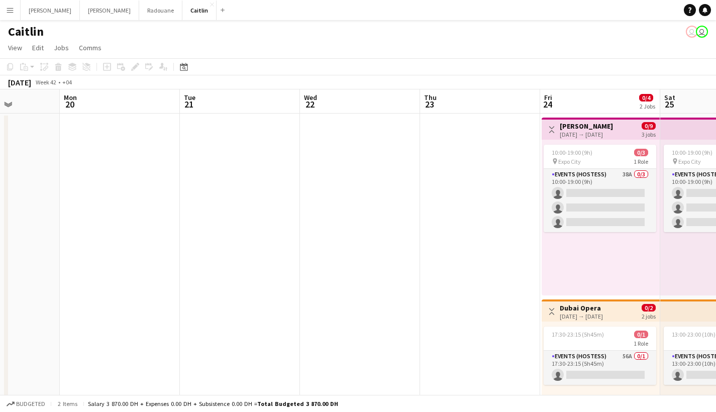
drag, startPoint x: 520, startPoint y: 236, endPoint x: 283, endPoint y: 233, distance: 236.8
click at [336, 237] on app-calendar-viewport "Thu 16 0/41 2 Jobs Fri 17 0/41 2 Jobs Sat 18 Sun 19 Mon 20 Tue 21 Wed 22 Thu 23…" at bounding box center [358, 285] width 716 height 392
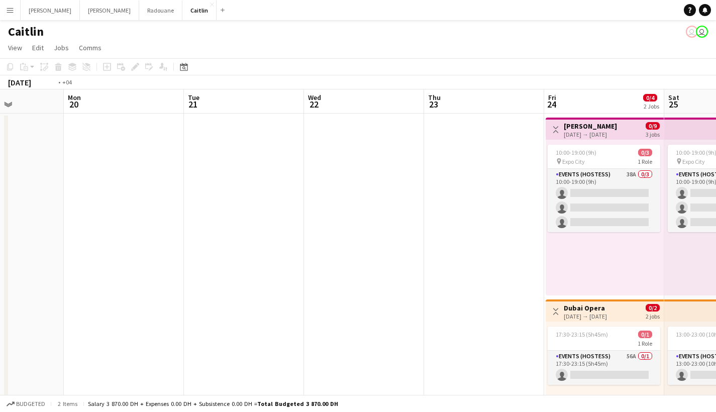
drag, startPoint x: 614, startPoint y: 230, endPoint x: 233, endPoint y: 241, distance: 381.2
click at [225, 243] on app-calendar-viewport "Fri 17 0/41 2 Jobs Sat 18 Sun 19 Mon 20 Tue 21 Wed 22 Thu 23 Fri 24 0/4 2 Jobs …" at bounding box center [358, 285] width 716 height 392
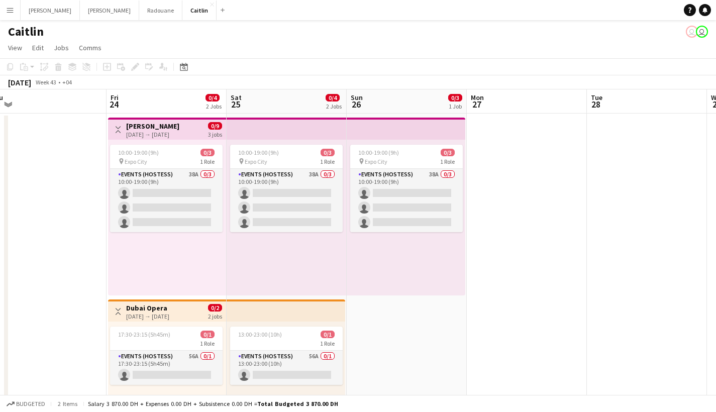
drag, startPoint x: 600, startPoint y: 233, endPoint x: 152, endPoint y: 258, distance: 448.6
click at [159, 261] on app-calendar-viewport "Mon 20 Tue 21 Wed 22 Thu 23 Fri 24 0/4 2 Jobs Sat 25 0/4 2 Jobs Sun 26 0/3 1 Jo…" at bounding box center [358, 285] width 716 height 392
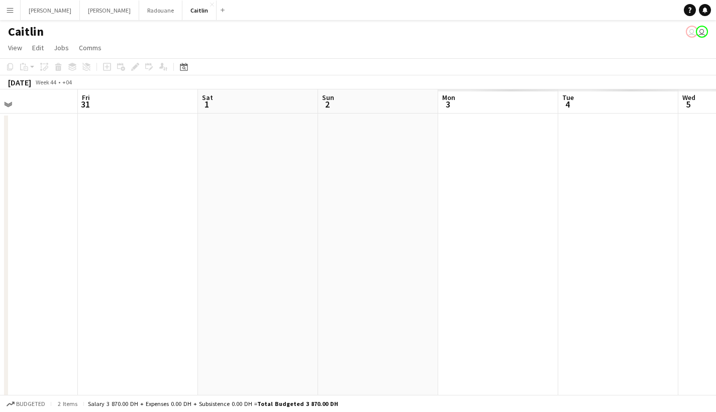
drag, startPoint x: 623, startPoint y: 226, endPoint x: 263, endPoint y: 256, distance: 361.2
click at [193, 275] on app-calendar-viewport "Mon 27 Tue 28 Wed 29 Thu 30 Fri 31 Sat 1 Sun 2 Mon 3 Tue 4 Wed 5 Thu 6" at bounding box center [358, 285] width 716 height 392
drag, startPoint x: 615, startPoint y: 233, endPoint x: 125, endPoint y: 222, distance: 490.7
click at [128, 231] on app-calendar-viewport "Mon 27 Tue 28 Wed 29 Thu 30 Fri 31 Sat 1 Sun 2 Mon 3 Tue 4 Wed 5 Thu 6 0/9 2 Jo…" at bounding box center [358, 285] width 716 height 392
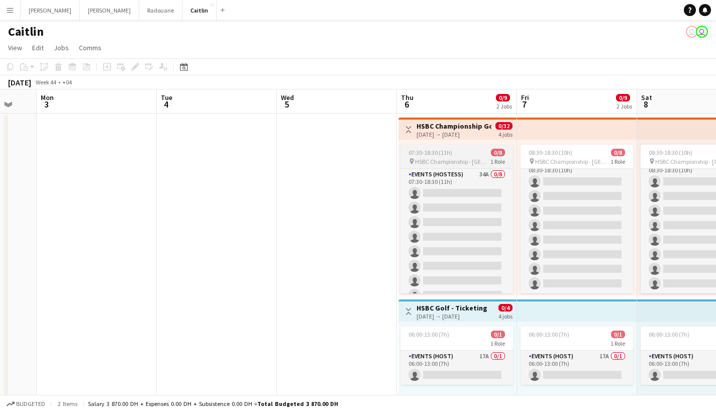
scroll to position [0, 0]
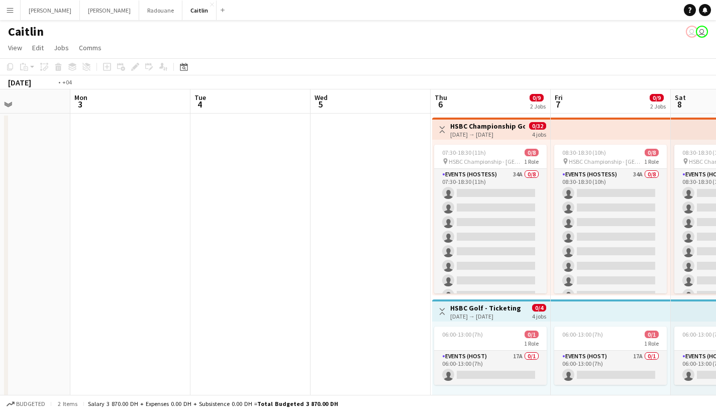
drag, startPoint x: 291, startPoint y: 210, endPoint x: 84, endPoint y: 191, distance: 207.5
click at [84, 191] on app-calendar-viewport "Fri 31 Sat 1 Sun 2 Mon 3 Tue 4 Wed 5 Thu 6 0/9 2 Jobs Fri 7 0/9 2 Jobs Sat 8 0/…" at bounding box center [358, 285] width 716 height 392
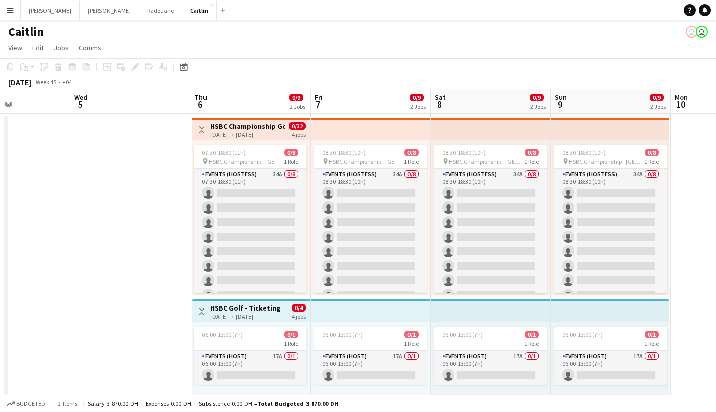
scroll to position [0, 290]
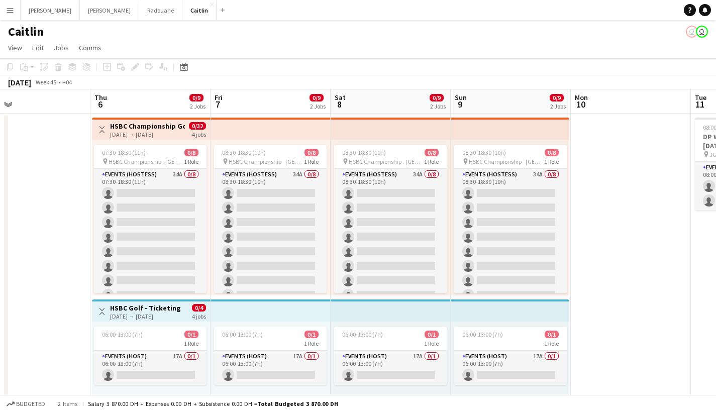
drag, startPoint x: 684, startPoint y: 211, endPoint x: 101, endPoint y: 254, distance: 584.7
click at [101, 254] on app-calendar-viewport "Sun 2 Mon 3 Tue 4 Wed 5 Thu 6 0/9 2 Jobs Fri 7 0/9 2 Jobs Sat 8 0/9 2 Jobs Sun …" at bounding box center [358, 285] width 716 height 392
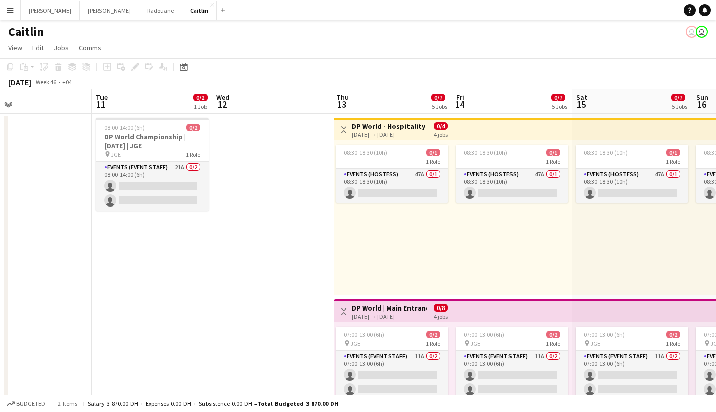
scroll to position [0, 254]
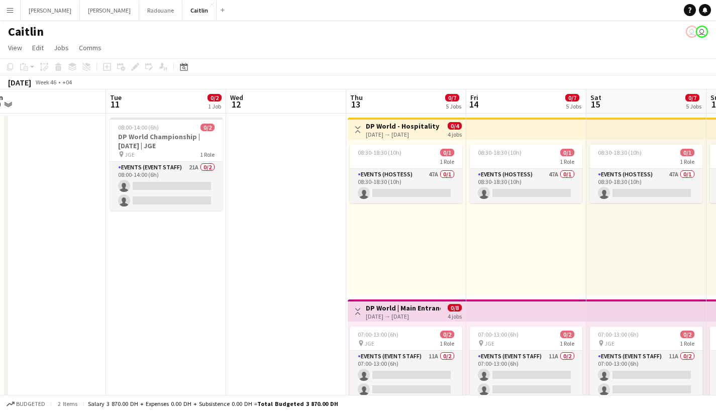
drag, startPoint x: 452, startPoint y: 227, endPoint x: 349, endPoint y: 275, distance: 113.1
click at [173, 135] on h3 "DP World Championship | [DATE] | JGE" at bounding box center [166, 141] width 113 height 18
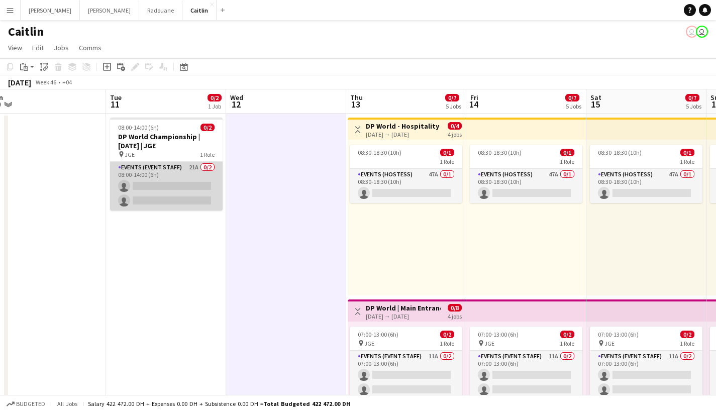
click at [190, 183] on app-card-role "Events (Event Staff) 21A 0/2 08:00-14:00 (6h) single-neutral-actions single-neu…" at bounding box center [166, 186] width 113 height 49
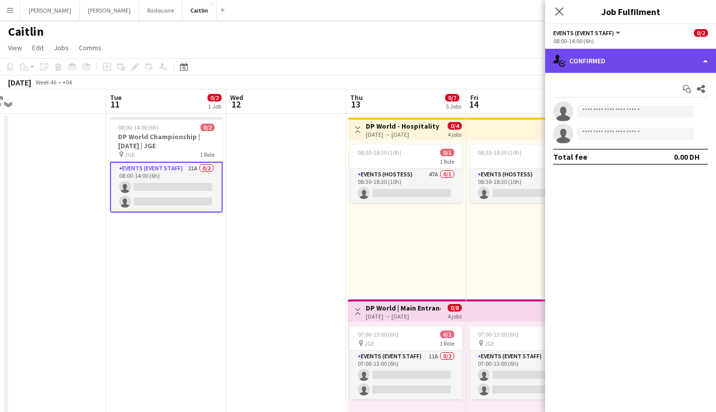
click at [636, 67] on div "single-neutral-actions-check-2 Confirmed" at bounding box center [630, 61] width 171 height 24
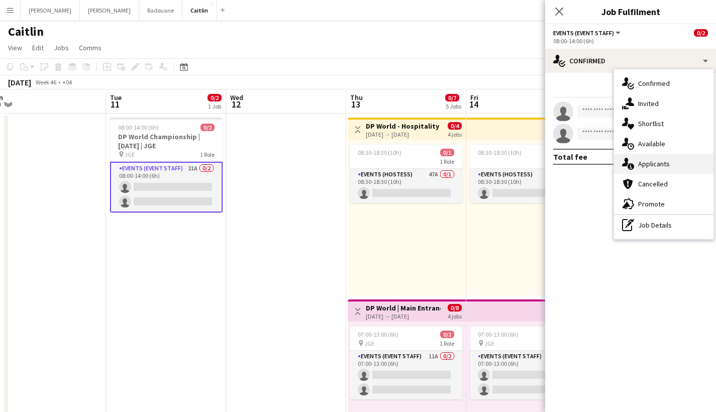
click at [658, 171] on div "single-neutral-actions-information Applicants" at bounding box center [664, 164] width 100 height 20
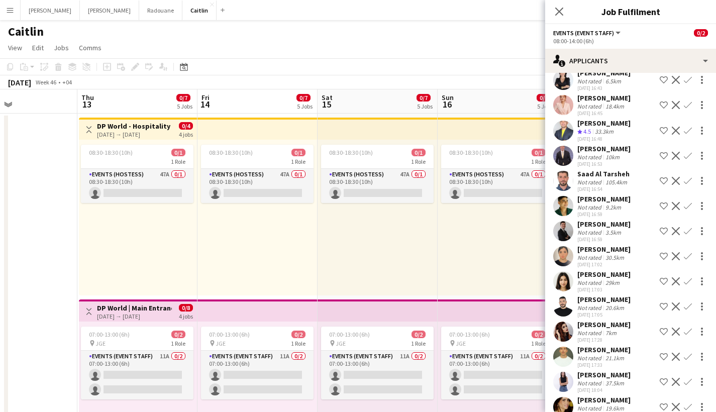
scroll to position [0, 289]
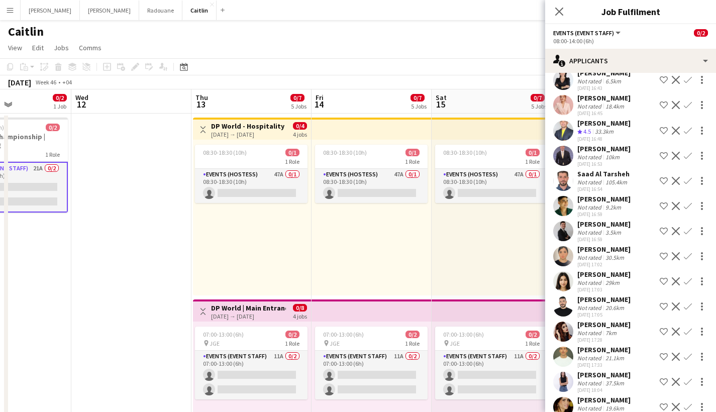
drag, startPoint x: 352, startPoint y: 259, endPoint x: 199, endPoint y: 210, distance: 160.6
click at [237, 183] on app-card-role "Events (Hostess) 47A 0/1 08:30-18:30 (10h) single-neutral-actions" at bounding box center [251, 186] width 113 height 34
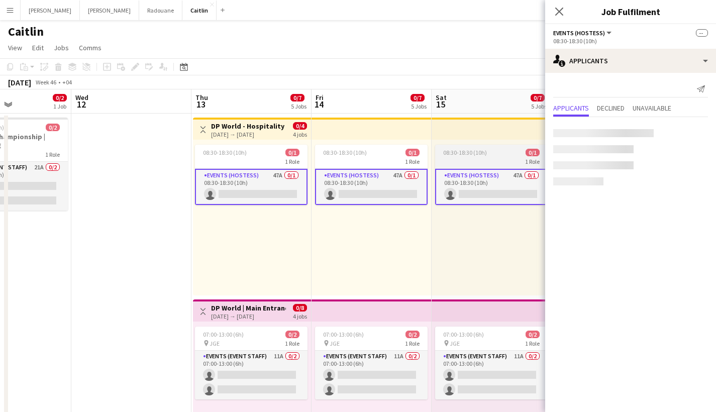
scroll to position [0, 0]
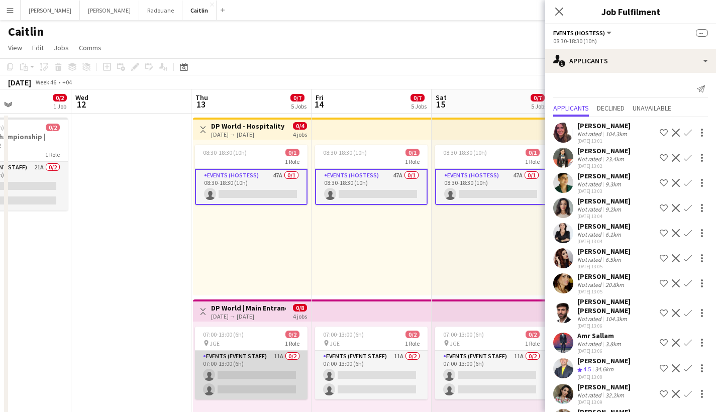
click at [276, 369] on app-card-role "Events (Event Staff) 11A 0/2 07:00-13:00 (6h) single-neutral-actions single-neu…" at bounding box center [251, 375] width 113 height 49
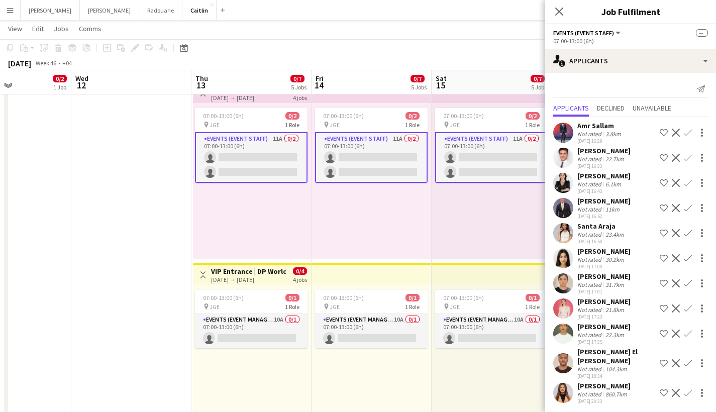
scroll to position [276, 0]
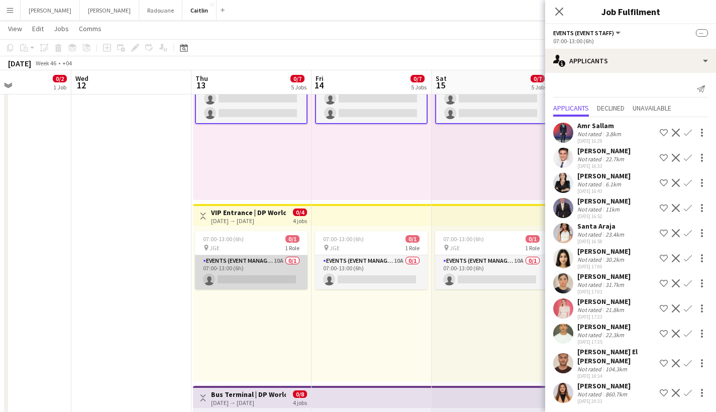
click at [259, 266] on app-card-role "Events (Event Manager) 10A 0/1 07:00-13:00 (6h) single-neutral-actions" at bounding box center [251, 272] width 113 height 34
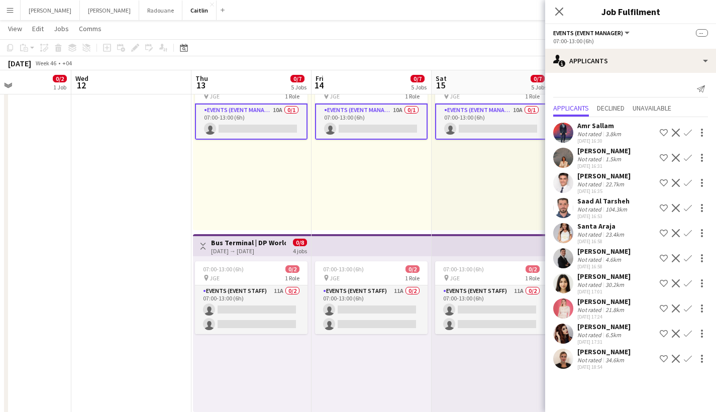
scroll to position [430, 0]
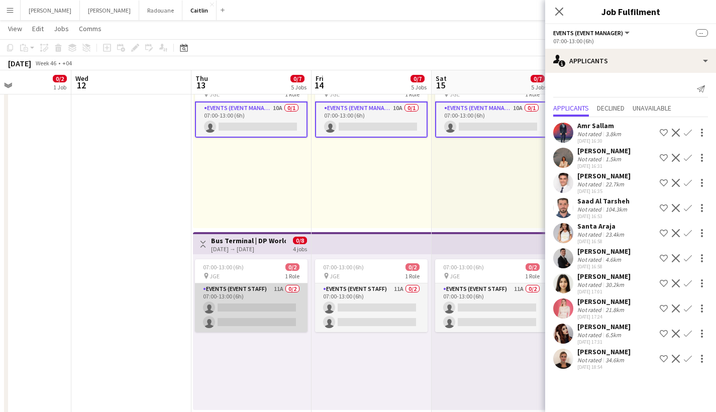
click at [289, 306] on app-card-role "Events (Event Staff) 11A 0/2 07:00-13:00 (6h) single-neutral-actions single-neu…" at bounding box center [251, 308] width 113 height 49
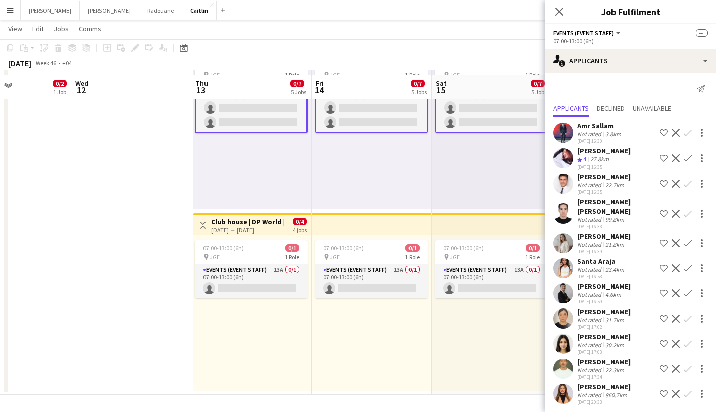
scroll to position [636, 0]
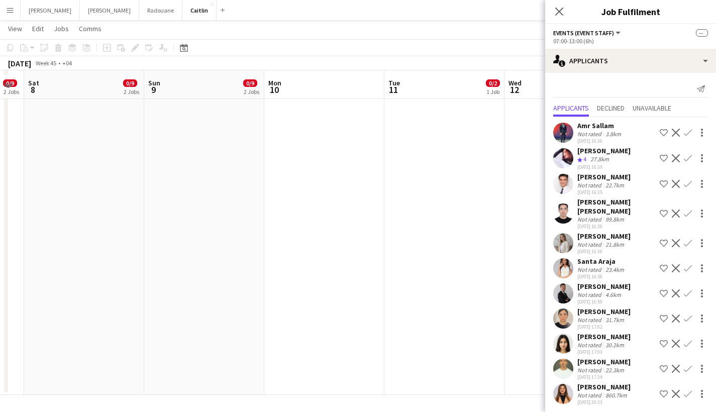
drag, startPoint x: 82, startPoint y: 154, endPoint x: 716, endPoint y: 180, distance: 634.4
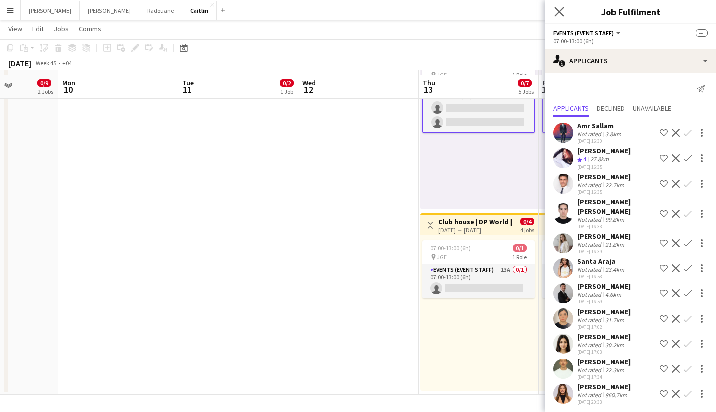
click at [560, 6] on app-icon "Close pop-in" at bounding box center [559, 12] width 15 height 15
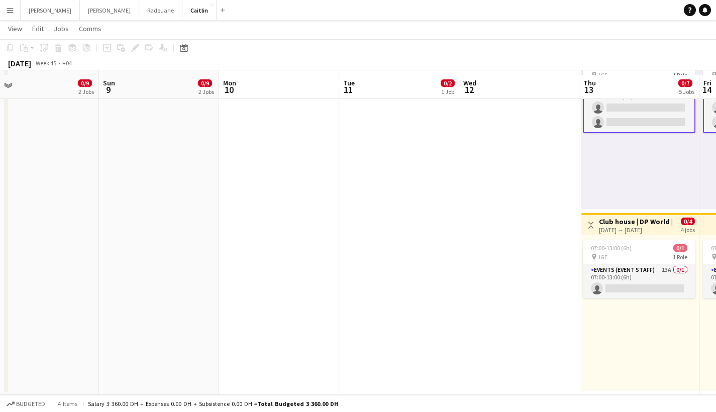
drag, startPoint x: 266, startPoint y: 177, endPoint x: 625, endPoint y: 173, distance: 358.9
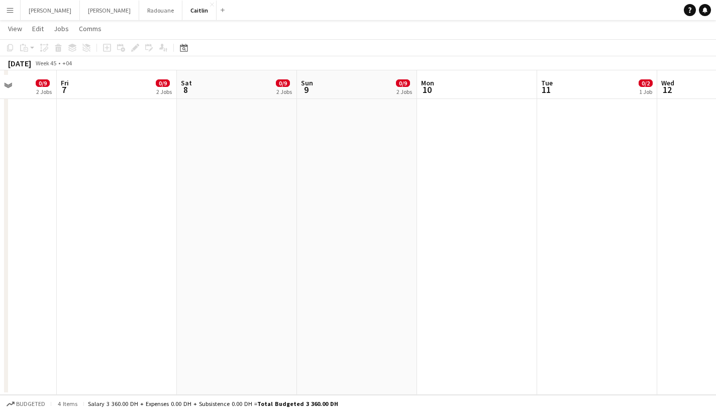
drag, startPoint x: 237, startPoint y: 182, endPoint x: 563, endPoint y: 167, distance: 327.1
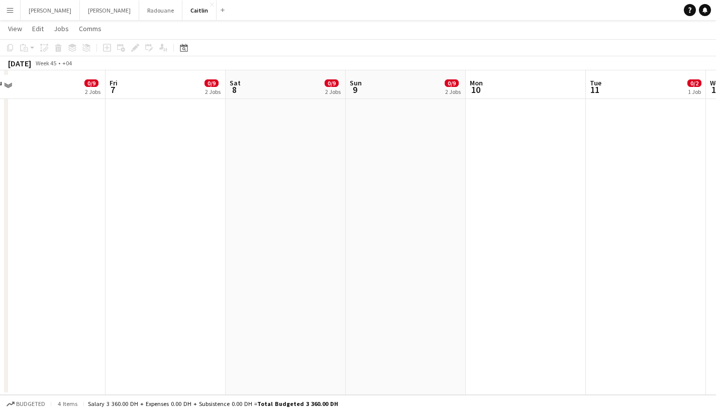
drag, startPoint x: 287, startPoint y: 163, endPoint x: 701, endPoint y: 151, distance: 414.4
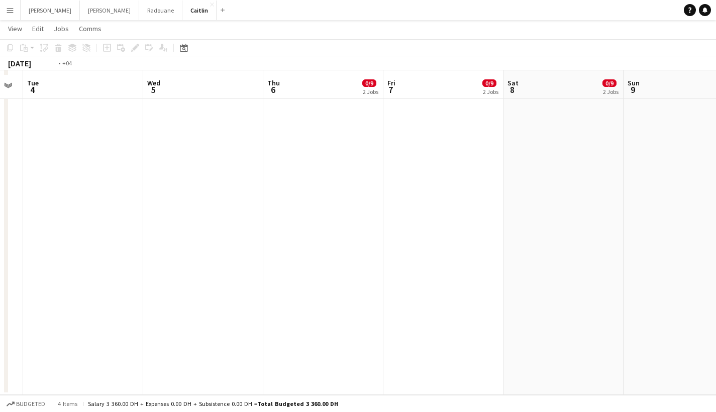
drag, startPoint x: 239, startPoint y: 167, endPoint x: 715, endPoint y: 140, distance: 476.8
drag, startPoint x: 262, startPoint y: 154, endPoint x: 711, endPoint y: 122, distance: 450.5
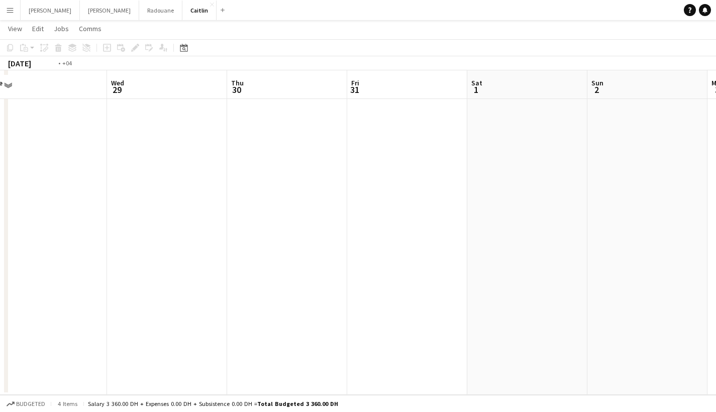
drag, startPoint x: 178, startPoint y: 151, endPoint x: 400, endPoint y: 111, distance: 225.4
drag, startPoint x: 214, startPoint y: 132, endPoint x: 650, endPoint y: 92, distance: 438.1
drag, startPoint x: 155, startPoint y: 129, endPoint x: 622, endPoint y: 112, distance: 467.8
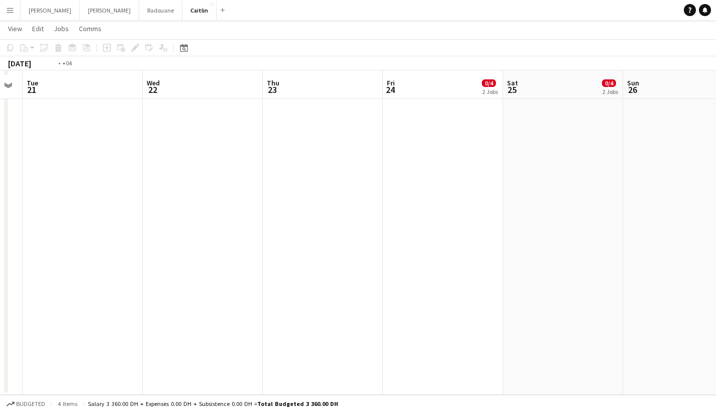
drag, startPoint x: 185, startPoint y: 128, endPoint x: 655, endPoint y: 105, distance: 471.1
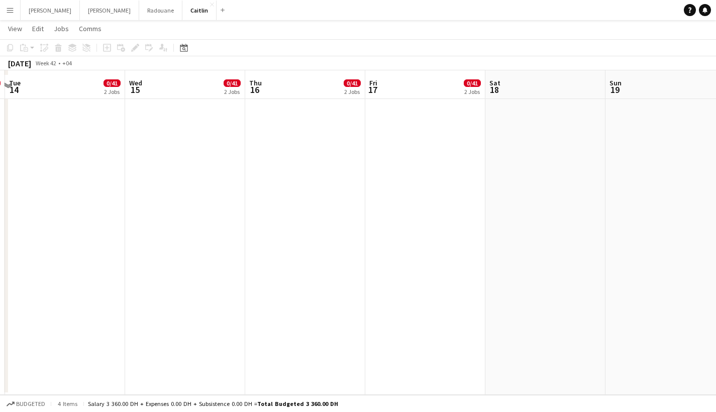
drag, startPoint x: 95, startPoint y: 126, endPoint x: 586, endPoint y: 100, distance: 492.3
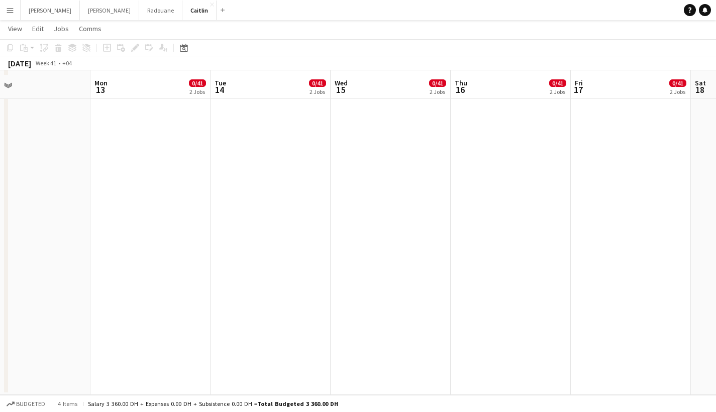
drag, startPoint x: 115, startPoint y: 123, endPoint x: 578, endPoint y: 120, distance: 463.0
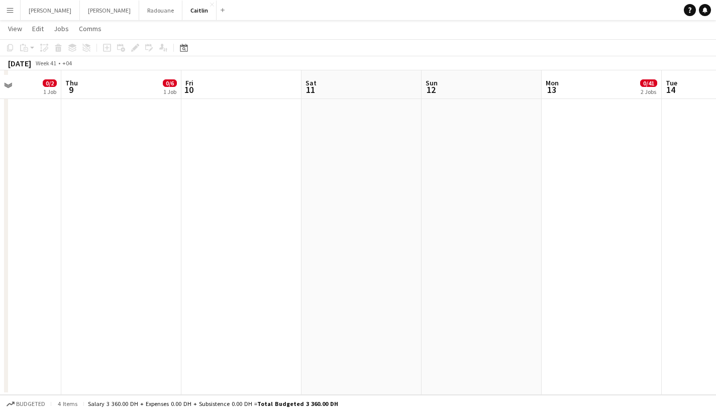
drag, startPoint x: 164, startPoint y: 140, endPoint x: 364, endPoint y: 148, distance: 200.7
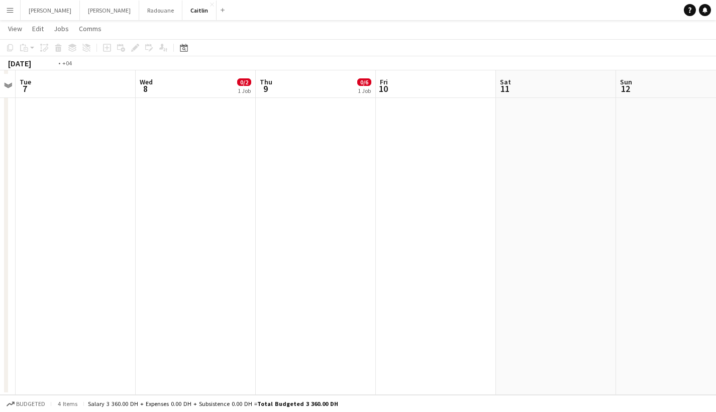
scroll to position [0, 212]
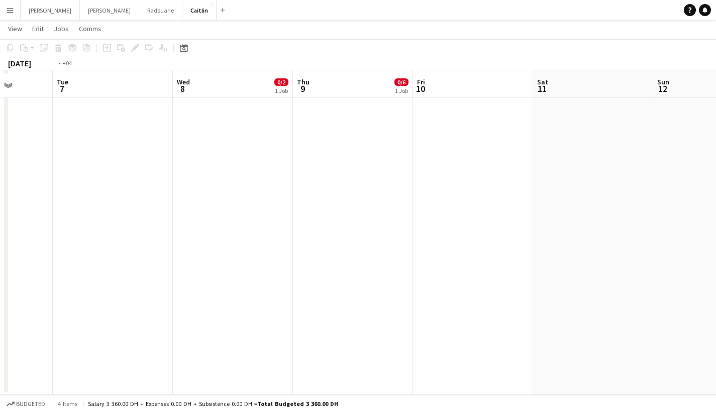
drag, startPoint x: 280, startPoint y: 133, endPoint x: 670, endPoint y: 132, distance: 389.1
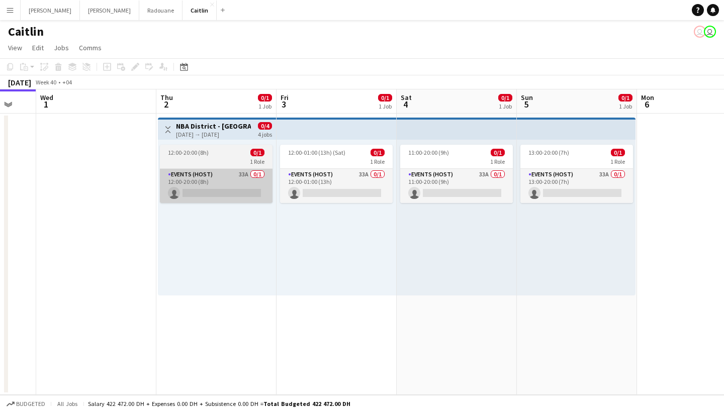
drag, startPoint x: 349, startPoint y: 167, endPoint x: 139, endPoint y: 200, distance: 212.1
click at [134, 208] on app-calendar-viewport "Sat 27 Sun 28 Mon 29 Tue 30 Wed 1 Thu 2 0/1 1 Job Fri 3 0/1 1 Job Sat 4 0/1 1 J…" at bounding box center [362, 242] width 724 height 306
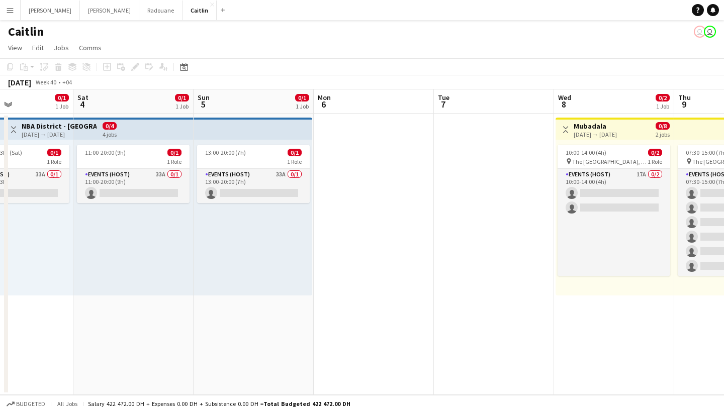
drag, startPoint x: 475, startPoint y: 213, endPoint x: 186, endPoint y: 258, distance: 292.1
click at [186, 258] on app-calendar-viewport "Mon 29 Tue 30 Wed 1 Thu 2 0/1 1 Job Fri 3 0/1 1 Job Sat 4 0/1 1 Job Sun 5 0/1 1…" at bounding box center [362, 242] width 724 height 306
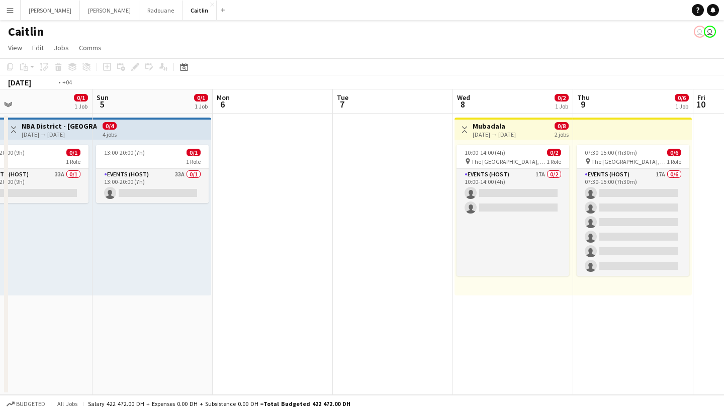
drag, startPoint x: 560, startPoint y: 227, endPoint x: 185, endPoint y: 220, distance: 375.6
click at [206, 223] on app-calendar-viewport "Wed 1 Thu 2 0/1 1 Job Fri 3 0/1 1 Job Sat 4 0/1 1 Job Sun 5 0/1 1 Job Mon 6 Tue…" at bounding box center [362, 242] width 724 height 306
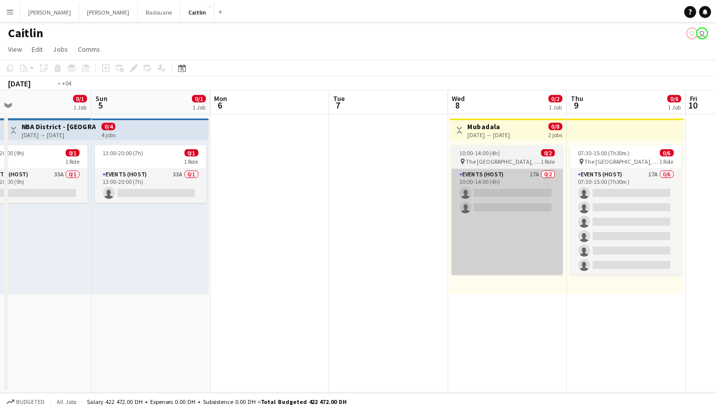
scroll to position [0, 405]
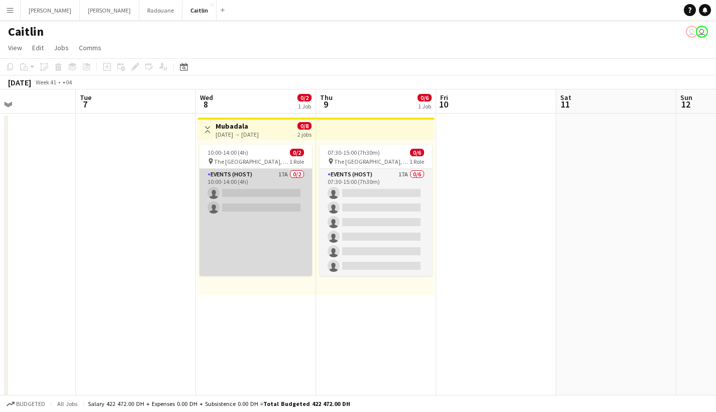
click at [289, 193] on app-card-role "Events (Host) 17A 0/2 10:00-14:00 (4h) single-neutral-actions single-neutral-ac…" at bounding box center [256, 222] width 113 height 107
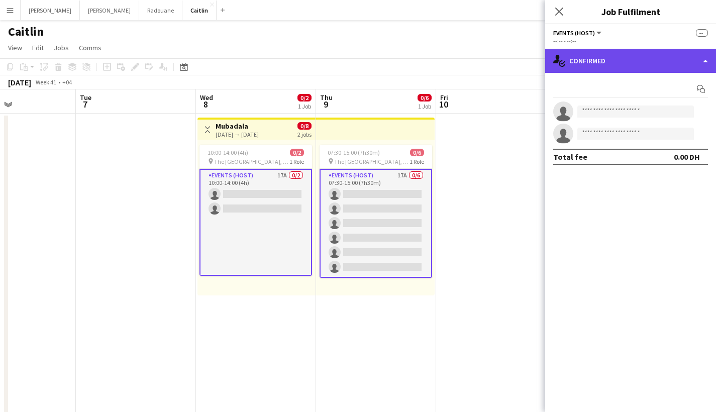
click at [677, 61] on div "single-neutral-actions-check-2 Confirmed" at bounding box center [630, 61] width 171 height 24
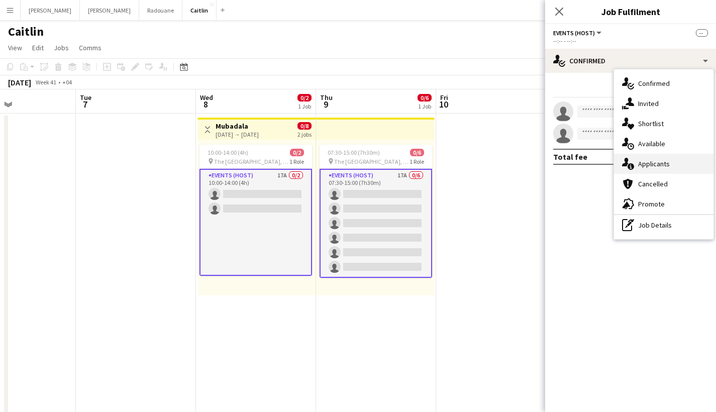
click at [663, 159] on div "single-neutral-actions-information Applicants" at bounding box center [664, 164] width 100 height 20
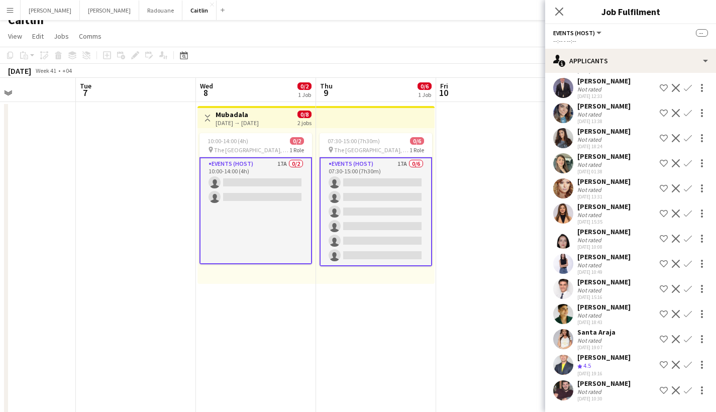
scroll to position [16, 0]
click at [579, 387] on div "Wesam Matama" at bounding box center [604, 383] width 53 height 9
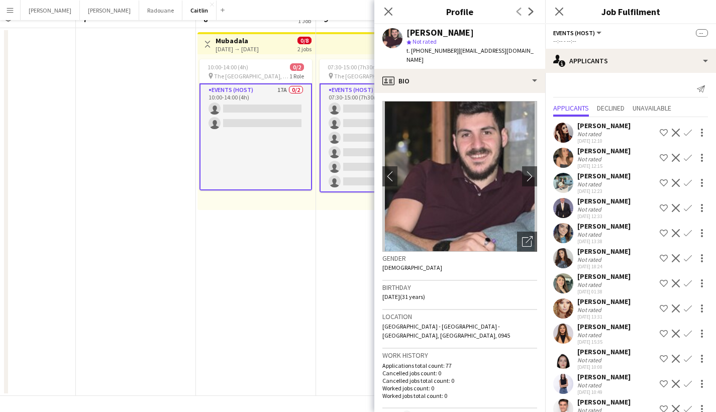
scroll to position [0, 0]
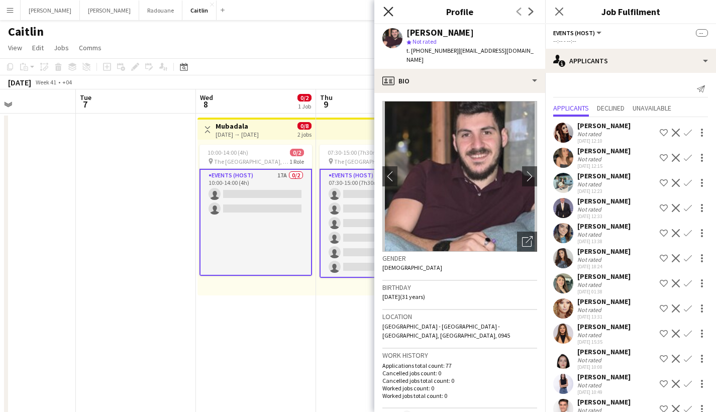
click at [390, 11] on icon at bounding box center [389, 12] width 10 height 10
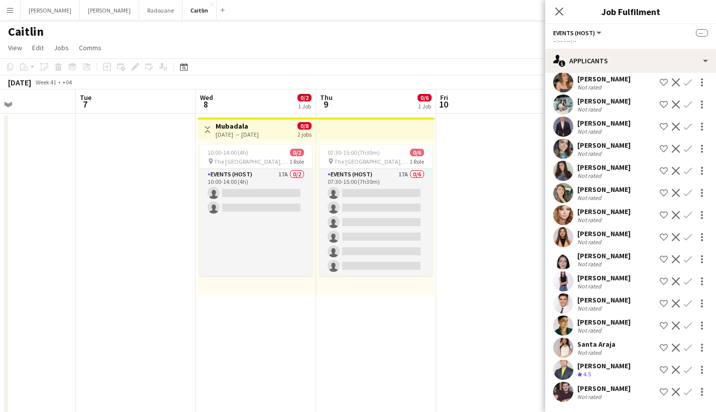
click at [1, 12] on button "Menu" at bounding box center [10, 10] width 20 height 20
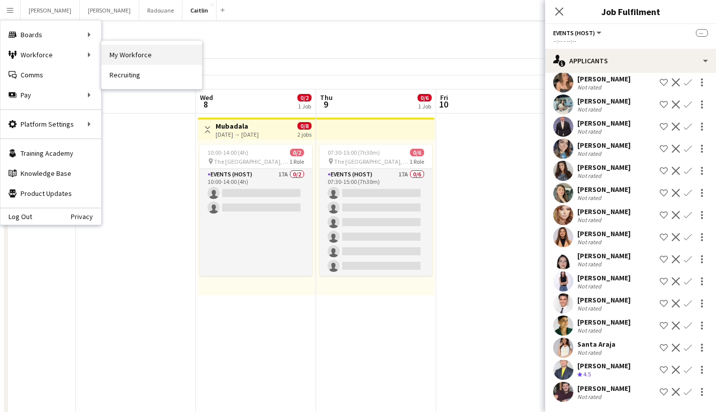
click at [151, 53] on link "My Workforce" at bounding box center [152, 55] width 101 height 20
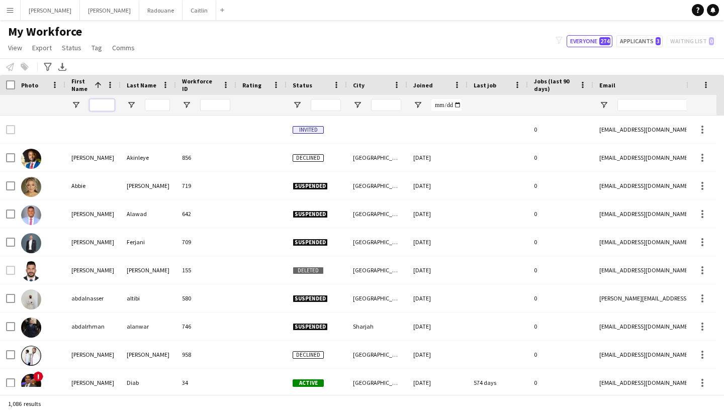
click at [102, 102] on input "First Name Filter Input" at bounding box center [101, 105] width 25 height 12
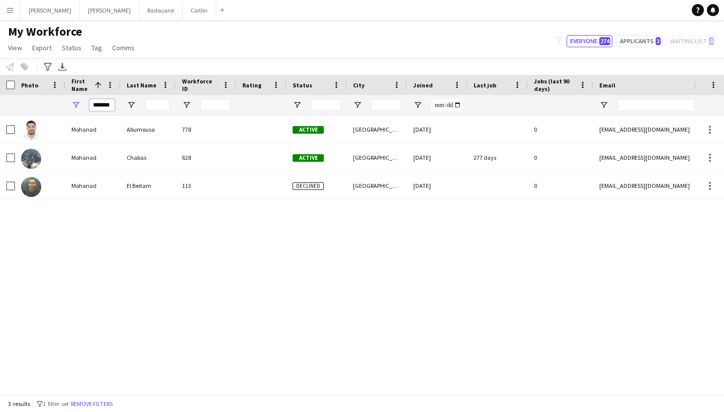
type input "*******"
drag, startPoint x: 99, startPoint y: 117, endPoint x: 93, endPoint y: 134, distance: 18.0
click at [93, 134] on div "Mohanad" at bounding box center [92, 130] width 55 height 28
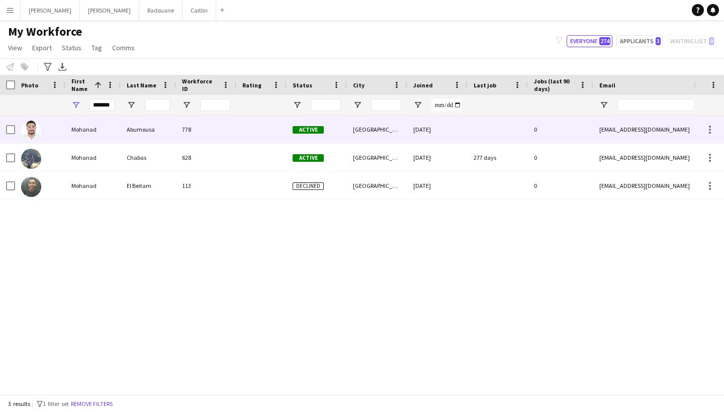
click at [475, 130] on div at bounding box center [497, 130] width 60 height 28
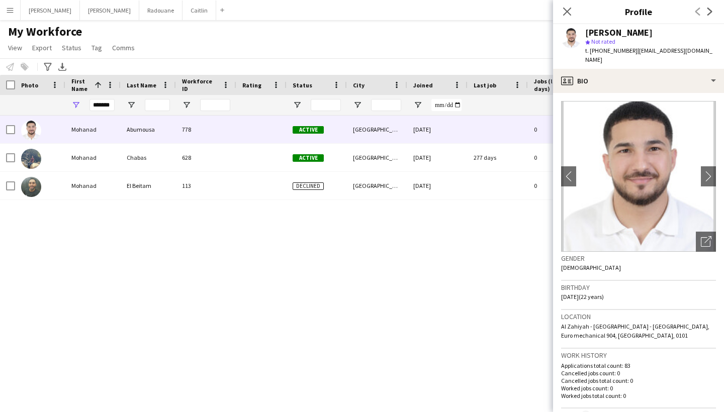
click at [14, 6] on app-icon "Menu" at bounding box center [10, 10] width 8 height 8
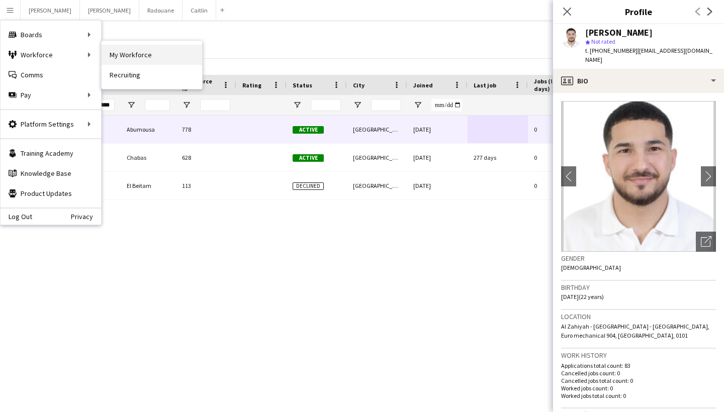
click at [141, 52] on link "My Workforce" at bounding box center [152, 55] width 101 height 20
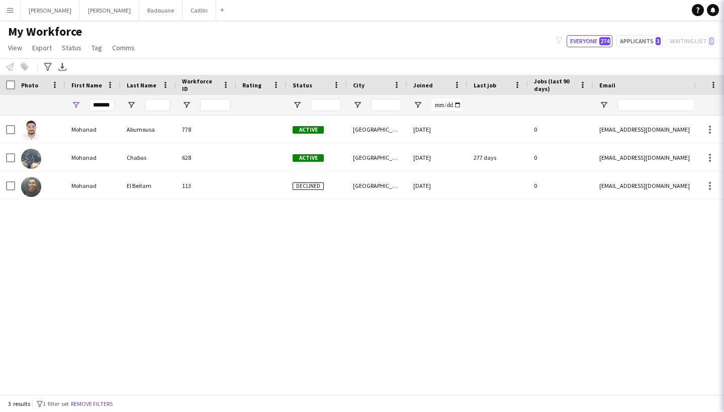
type input "**********"
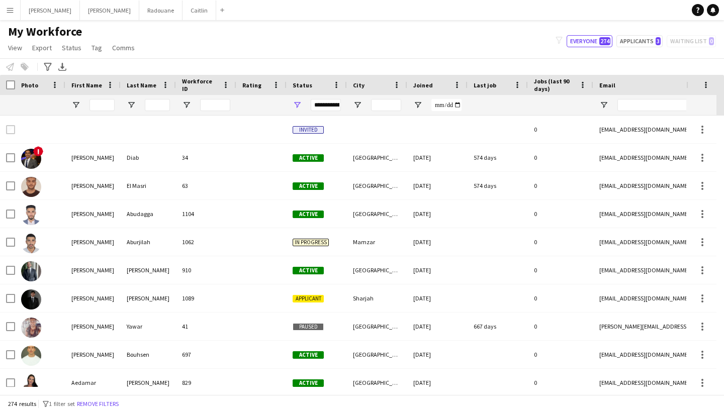
type input "*******"
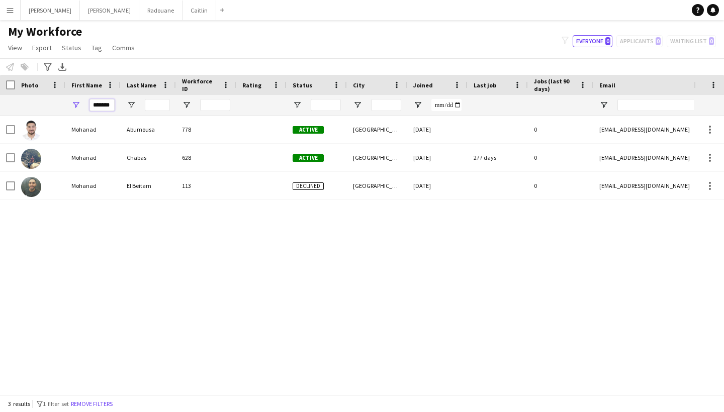
click at [101, 105] on input "*******" at bounding box center [101, 105] width 25 height 12
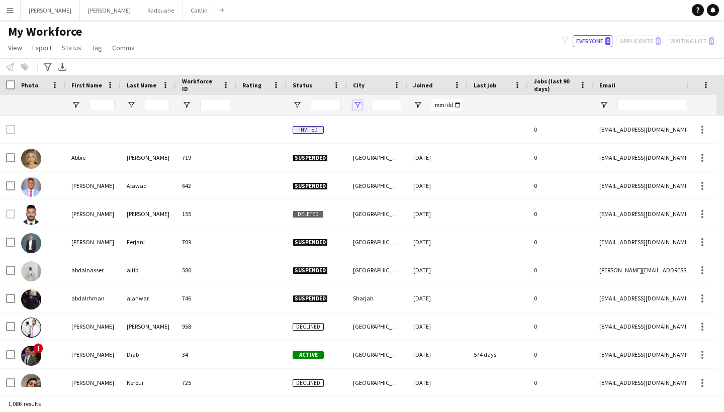
click at [359, 103] on span "Open Filter Menu" at bounding box center [357, 105] width 9 height 9
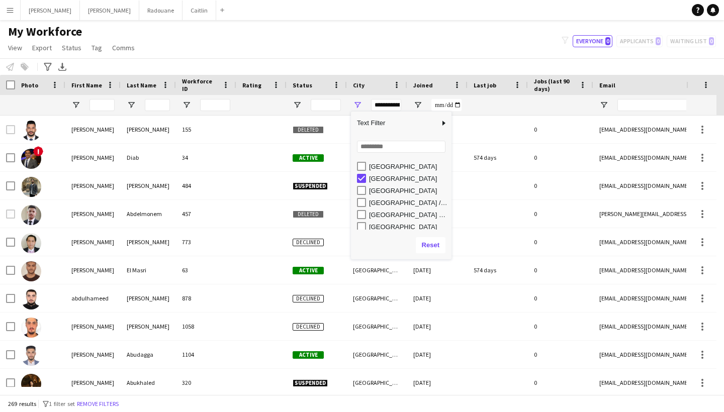
scroll to position [39, 0]
click at [377, 188] on div "[GEOGRAPHIC_DATA]" at bounding box center [408, 188] width 79 height 8
type input "**********"
click at [428, 240] on button "Reset" at bounding box center [431, 245] width 30 height 16
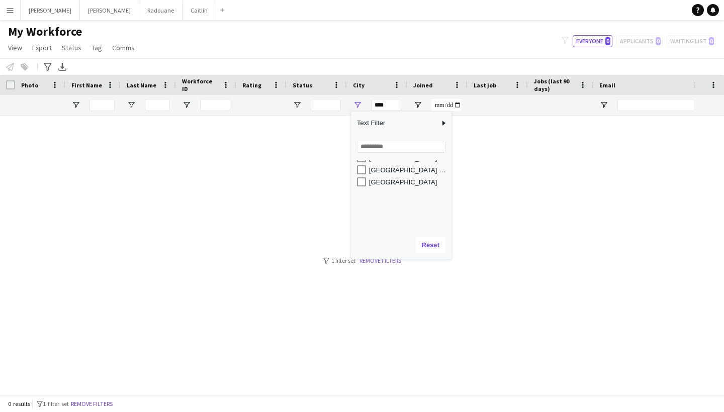
scroll to position [31, 0]
click at [367, 187] on div "[GEOGRAPHIC_DATA]" at bounding box center [404, 183] width 95 height 12
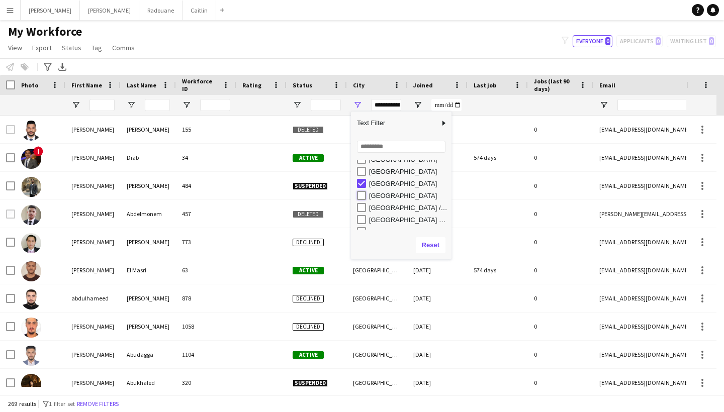
type input "**********"
click at [478, 56] on div "My Workforce View Views Default view New view Update view Delete view Edit name…" at bounding box center [362, 41] width 724 height 34
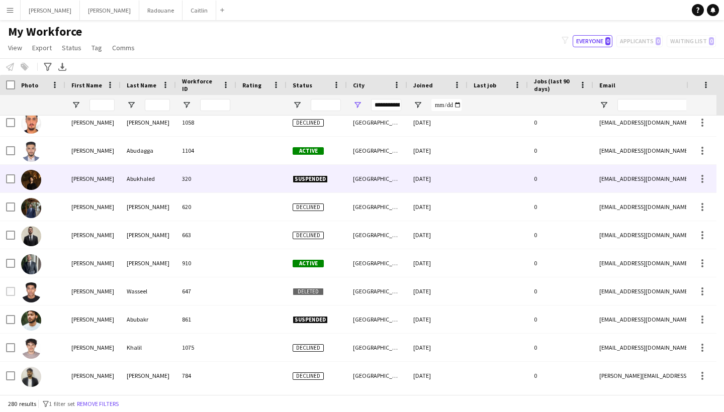
scroll to position [203, 0]
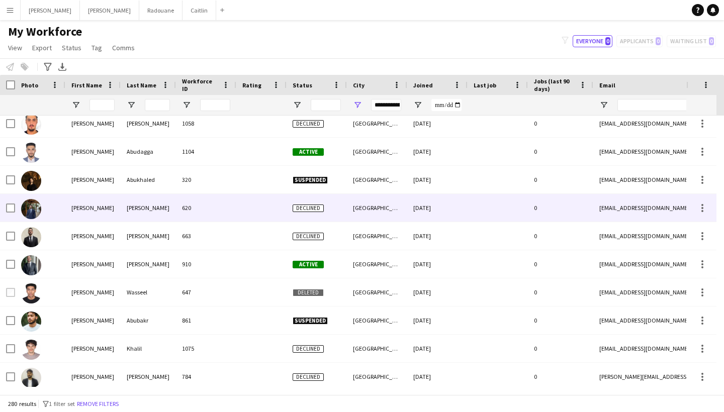
click at [176, 208] on div "620" at bounding box center [206, 208] width 60 height 28
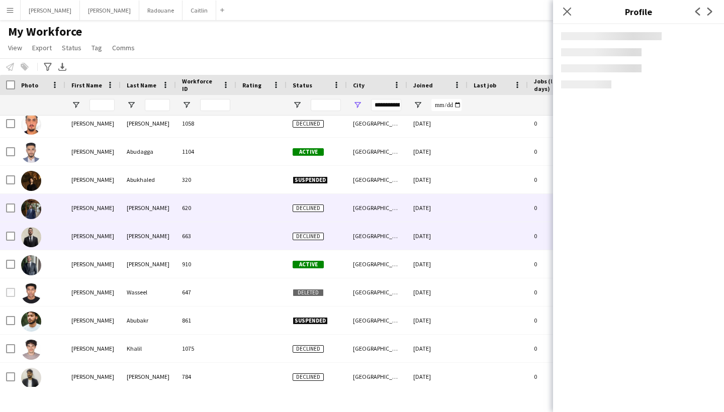
click at [172, 242] on div "Al Nouri" at bounding box center [148, 236] width 55 height 28
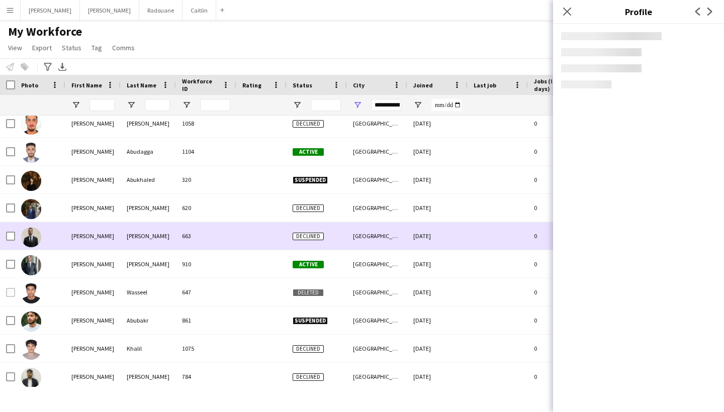
scroll to position [0, 0]
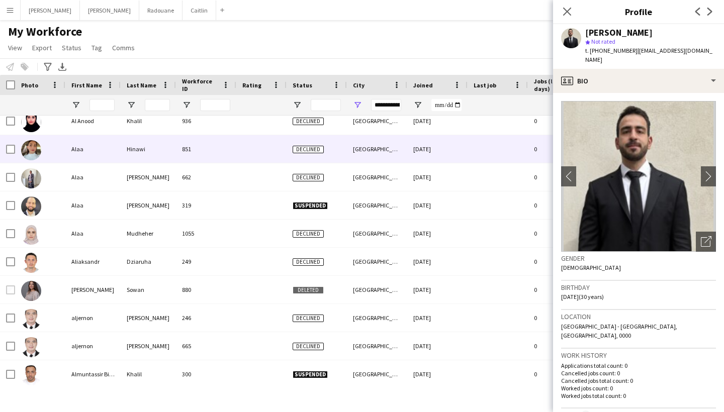
click at [199, 159] on div "851" at bounding box center [206, 149] width 60 height 28
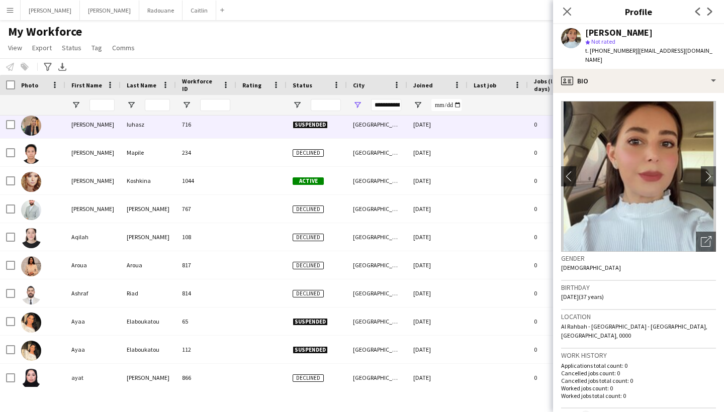
click at [195, 126] on div "716" at bounding box center [206, 125] width 60 height 28
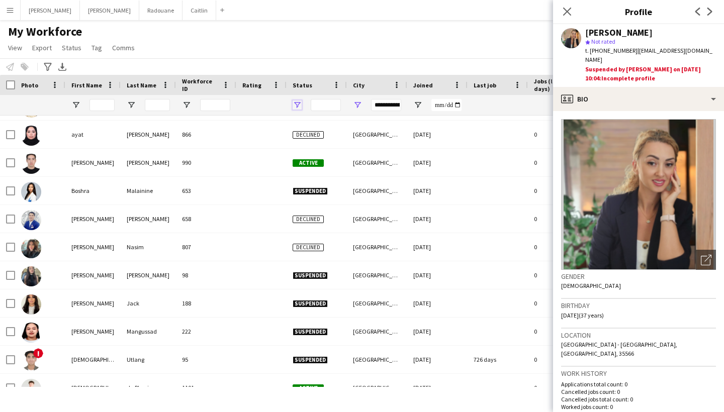
click at [297, 105] on span "Open Filter Menu" at bounding box center [297, 105] width 9 height 9
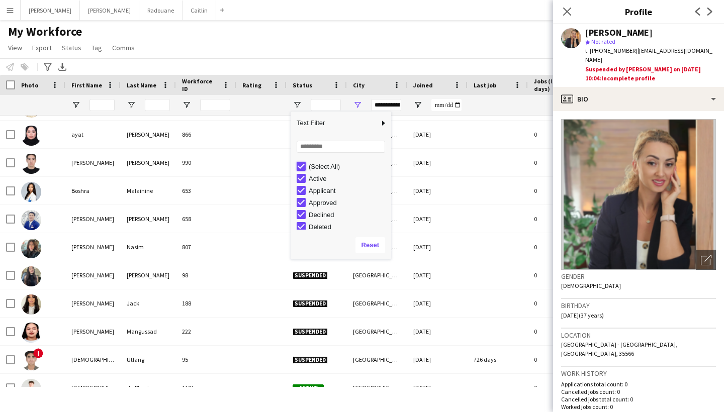
type input "***"
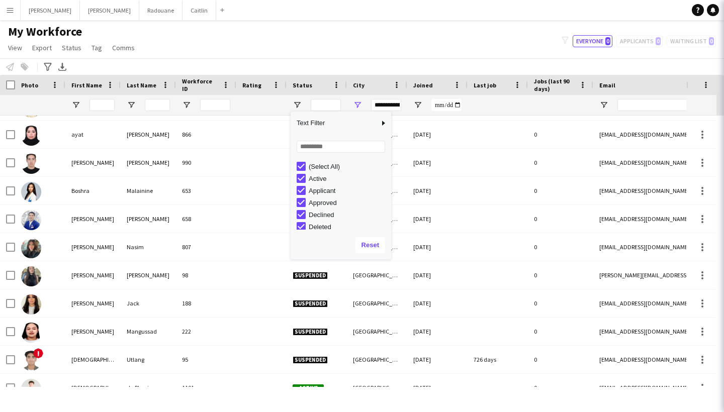
type input "***"
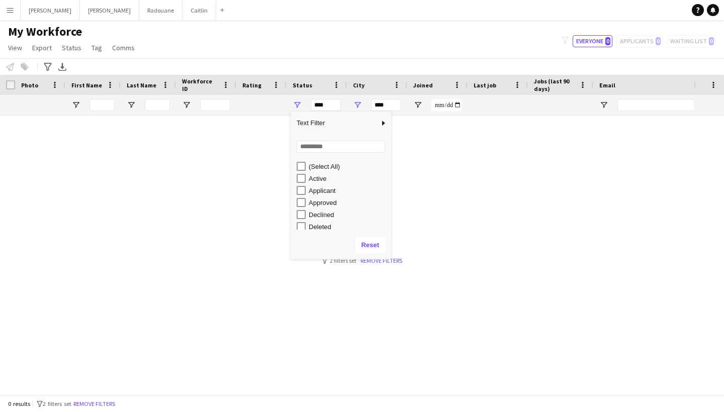
type input "**********"
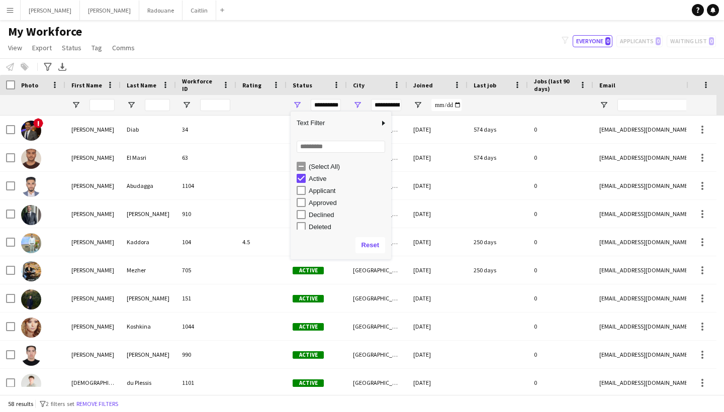
click at [320, 187] on div "Applicant" at bounding box center [348, 191] width 79 height 8
type input "**********"
click at [339, 32] on div "My Workforce View Views Default view New view Update view Delete view Edit name…" at bounding box center [362, 41] width 724 height 34
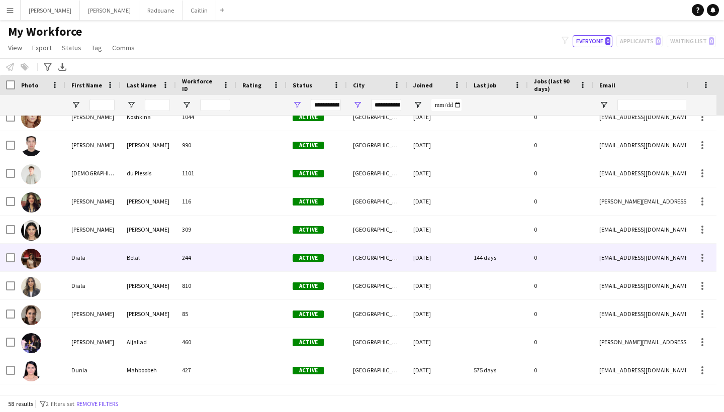
click at [184, 255] on div "244" at bounding box center [206, 258] width 60 height 28
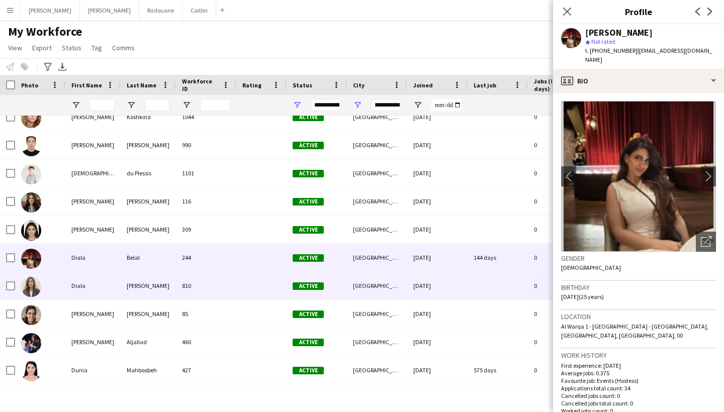
click at [188, 279] on div "810" at bounding box center [206, 286] width 60 height 28
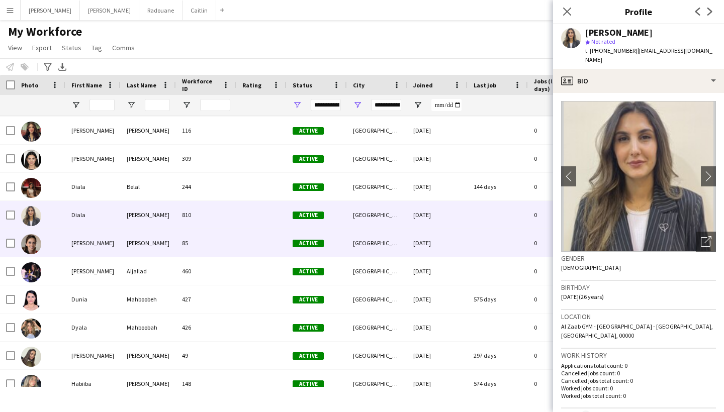
click at [180, 249] on div "85" at bounding box center [206, 243] width 60 height 28
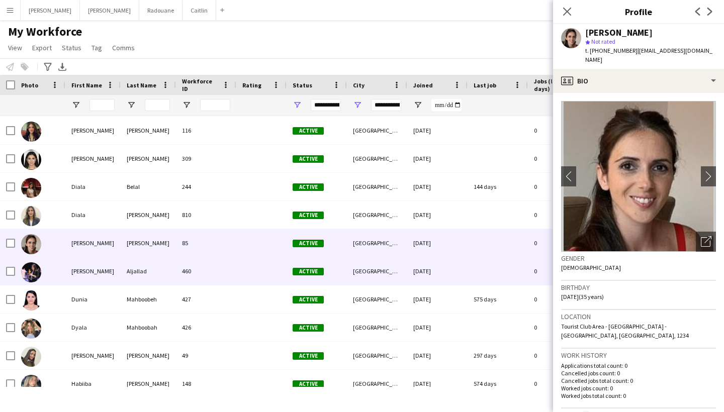
click at [176, 265] on div "460" at bounding box center [206, 271] width 60 height 28
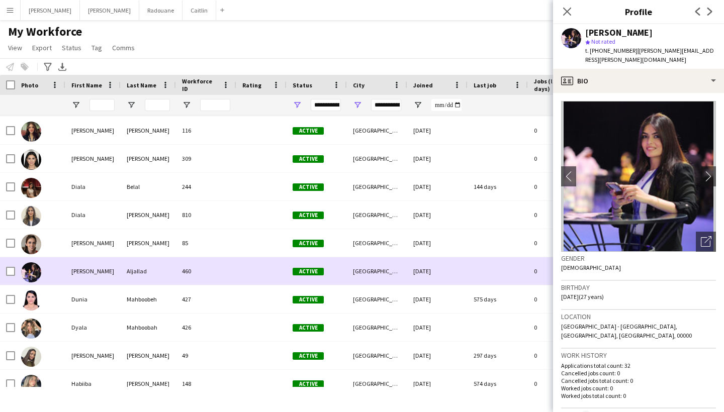
scroll to position [346, 0]
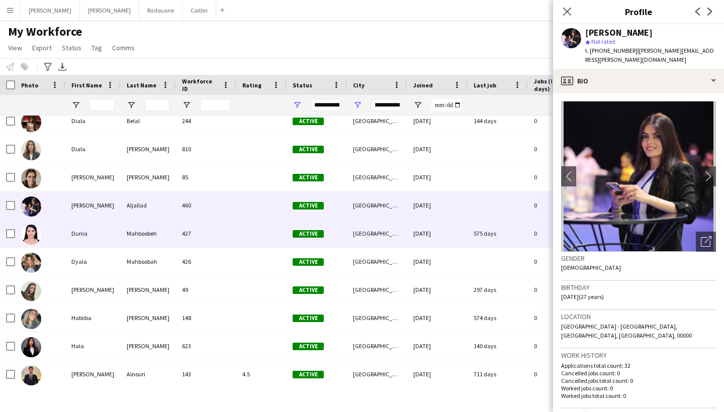
click at [190, 238] on div "427" at bounding box center [206, 234] width 60 height 28
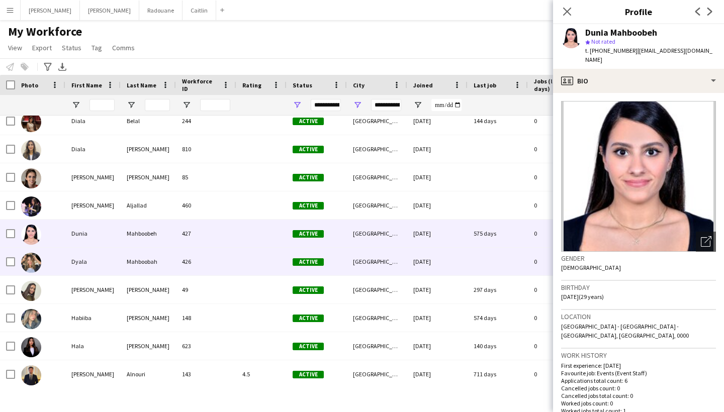
scroll to position [399, 0]
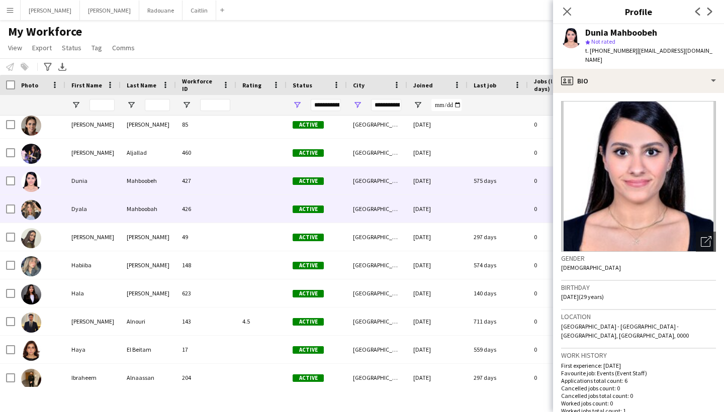
click at [200, 208] on div "426" at bounding box center [206, 209] width 60 height 28
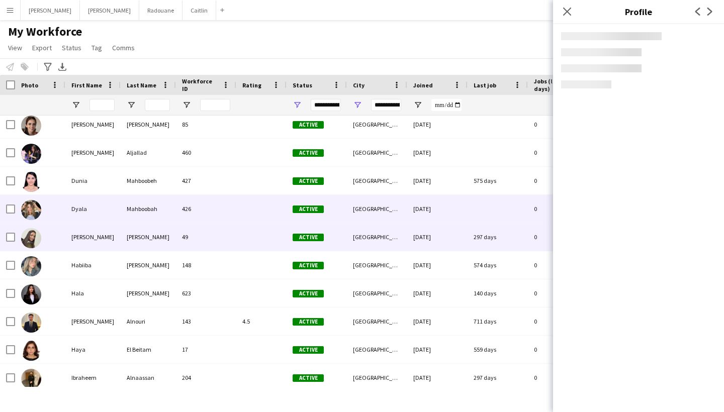
click at [197, 250] on div "49" at bounding box center [206, 237] width 60 height 28
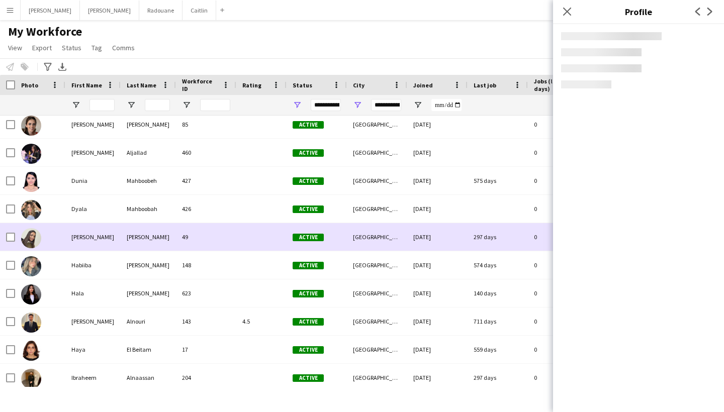
scroll to position [458, 0]
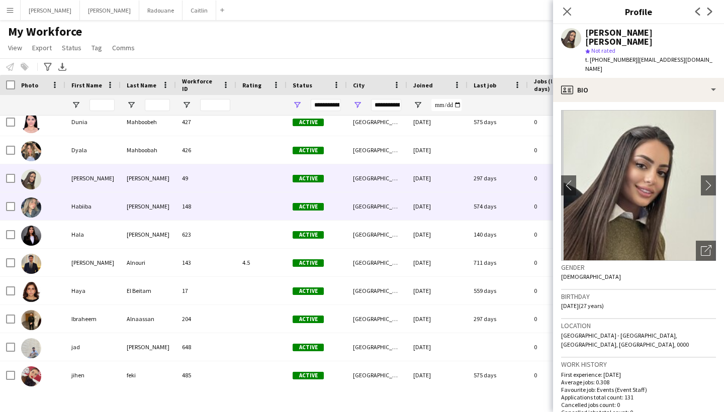
click at [155, 219] on div "Ayman" at bounding box center [148, 207] width 55 height 28
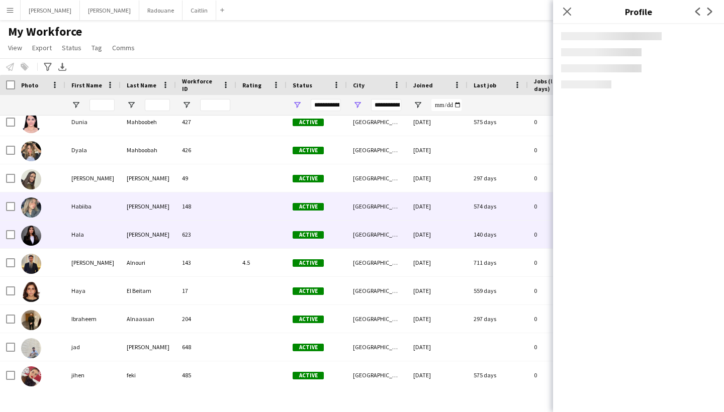
click at [156, 243] on div "Salman" at bounding box center [148, 235] width 55 height 28
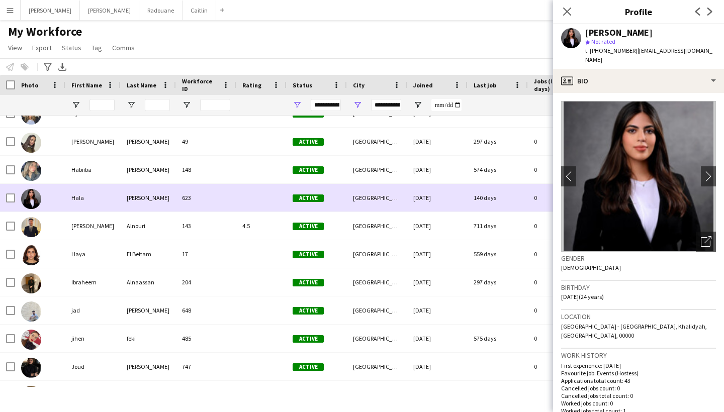
scroll to position [495, 0]
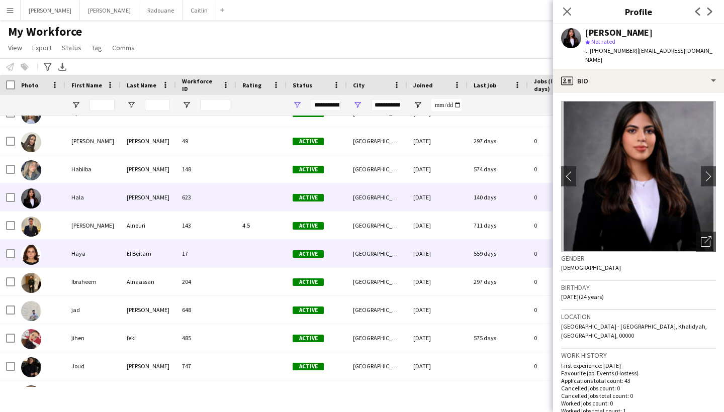
click at [159, 254] on div "El Beitam" at bounding box center [148, 254] width 55 height 28
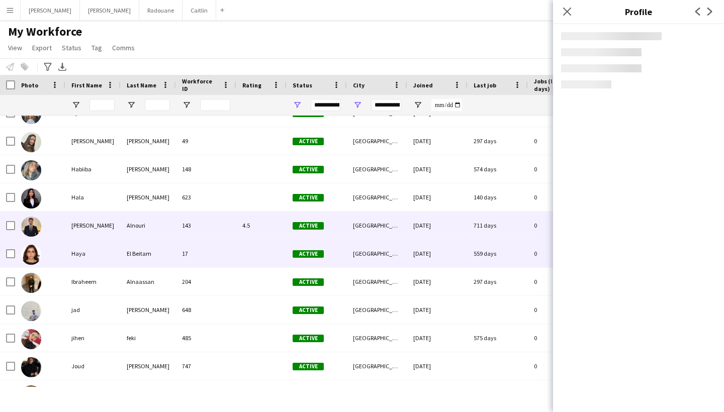
click at [164, 233] on div "Alnouri" at bounding box center [148, 226] width 55 height 28
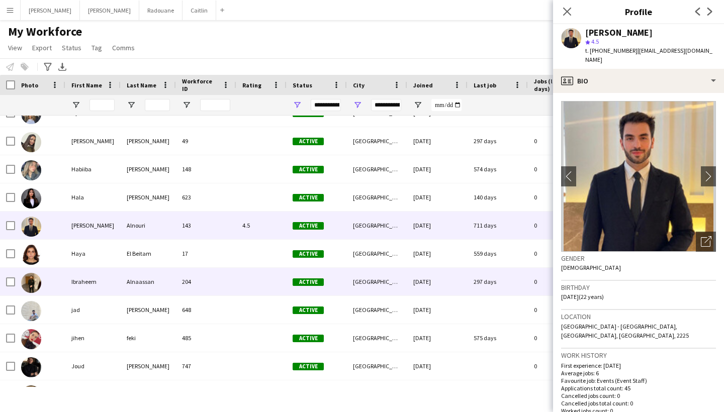
scroll to position [534, 0]
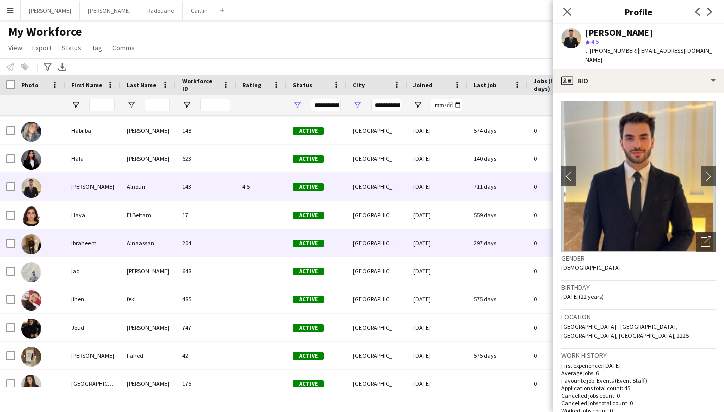
click at [220, 251] on div "204" at bounding box center [206, 243] width 60 height 28
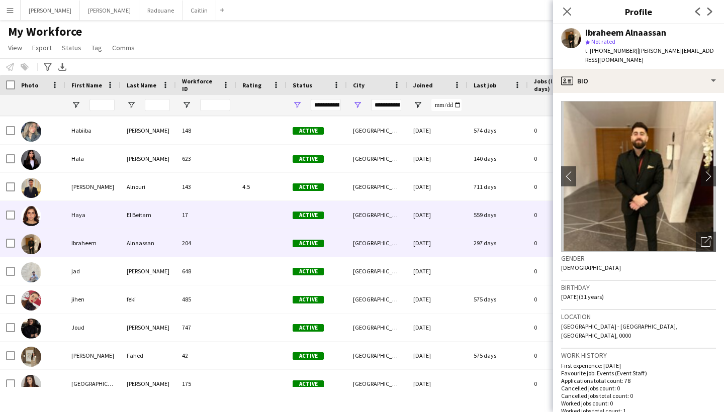
click at [227, 218] on div "17" at bounding box center [206, 215] width 60 height 28
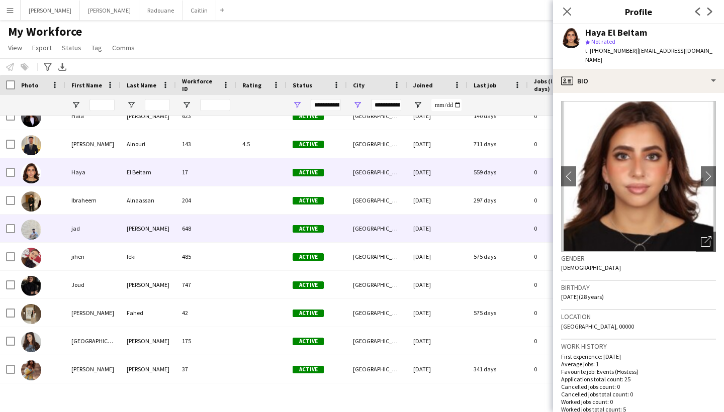
scroll to position [577, 0]
click at [212, 240] on div "648" at bounding box center [206, 229] width 60 height 28
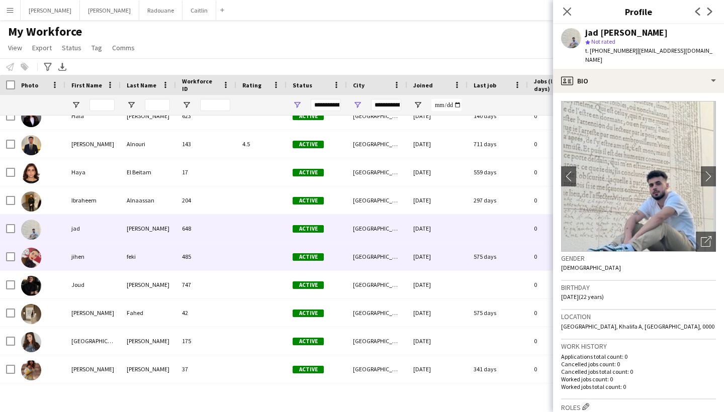
click at [208, 262] on div "485" at bounding box center [206, 257] width 60 height 28
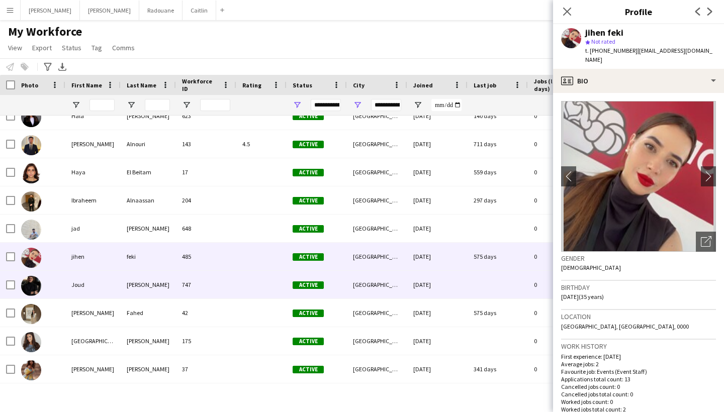
click at [207, 273] on div "747" at bounding box center [206, 285] width 60 height 28
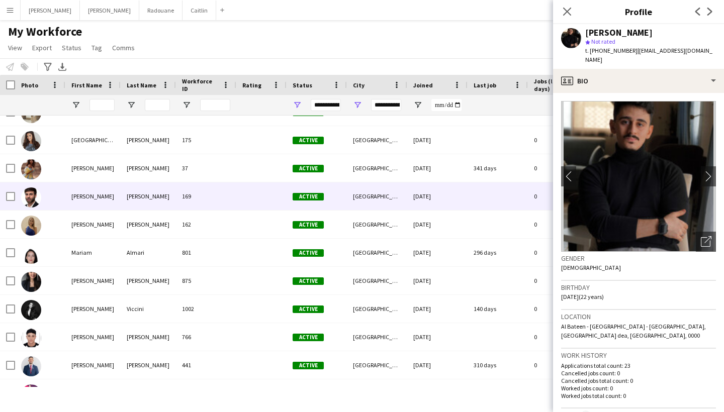
scroll to position [779, 0]
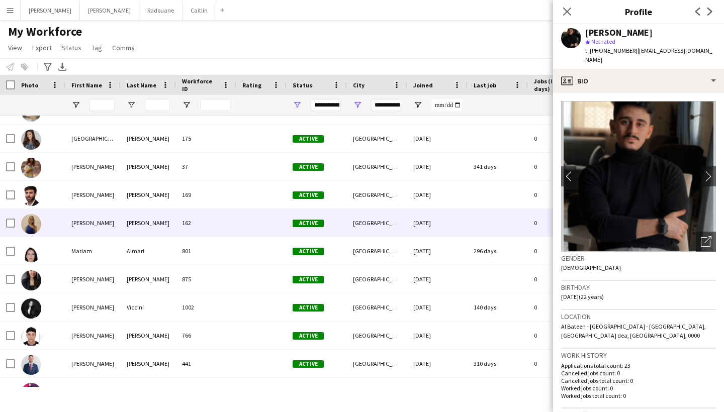
click at [130, 220] on div "Cespedes" at bounding box center [148, 223] width 55 height 28
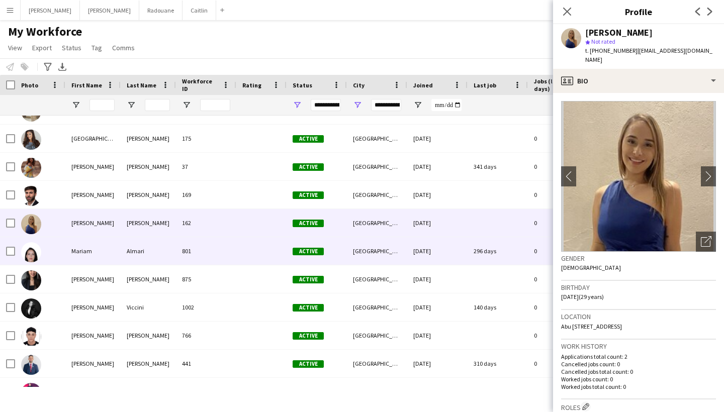
scroll to position [853, 0]
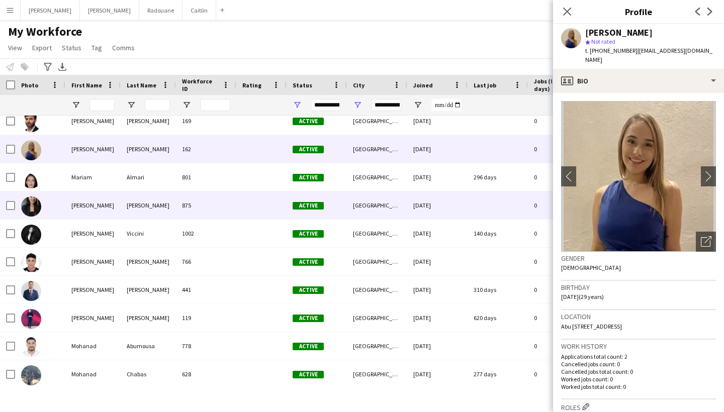
click at [139, 214] on div "khouri" at bounding box center [148, 206] width 55 height 28
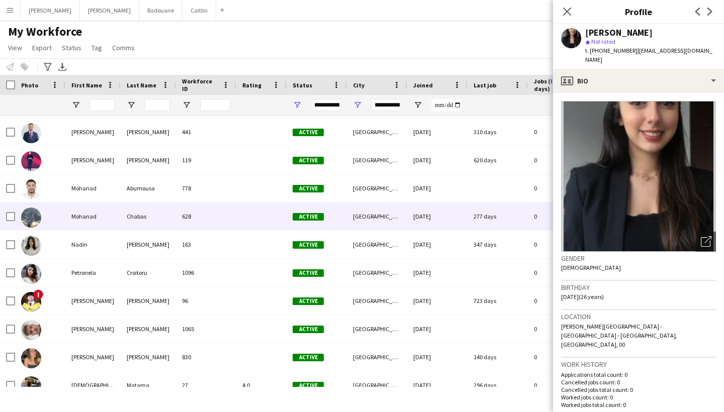
scroll to position [1013, 0]
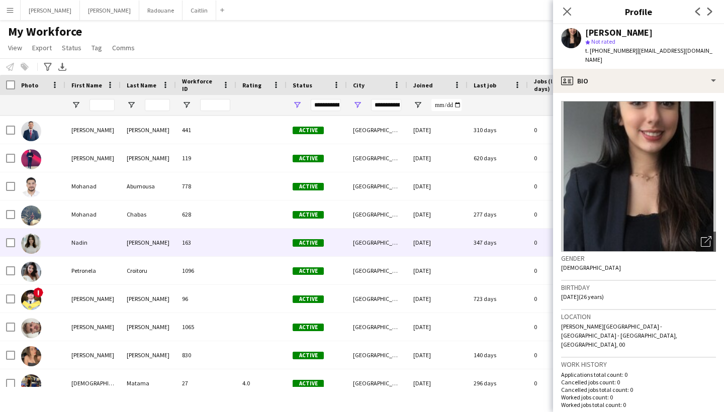
click at [135, 251] on div "Tawakol" at bounding box center [148, 243] width 55 height 28
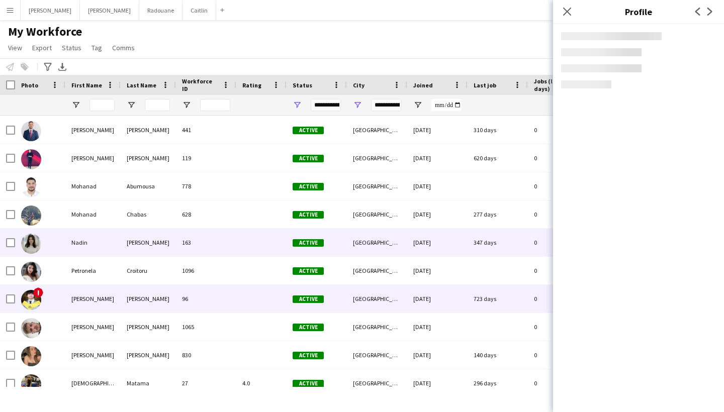
scroll to position [1117, 0]
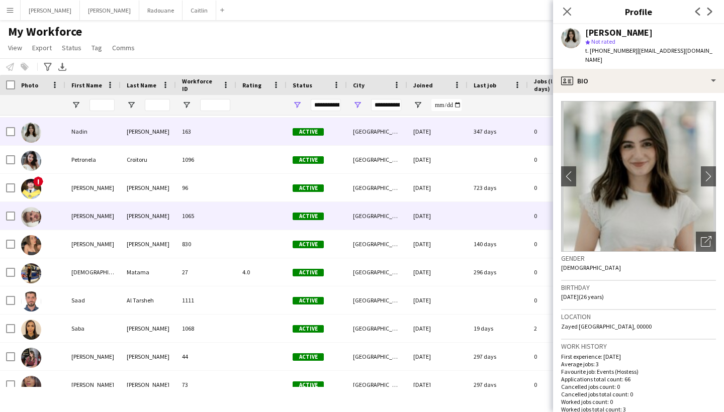
click at [145, 228] on div "De lang" at bounding box center [148, 216] width 55 height 28
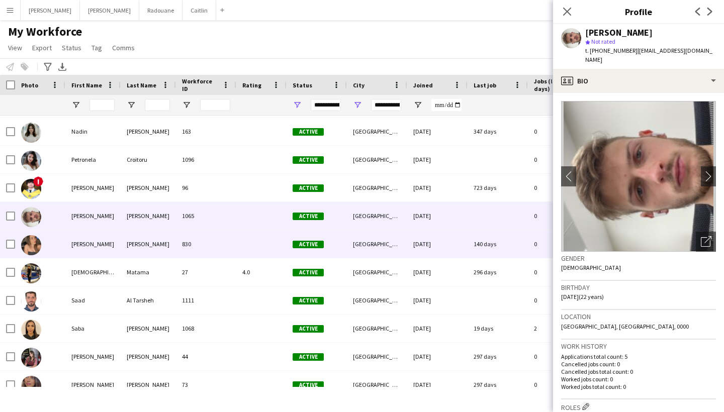
click at [145, 238] on div "Hammoud" at bounding box center [148, 244] width 55 height 28
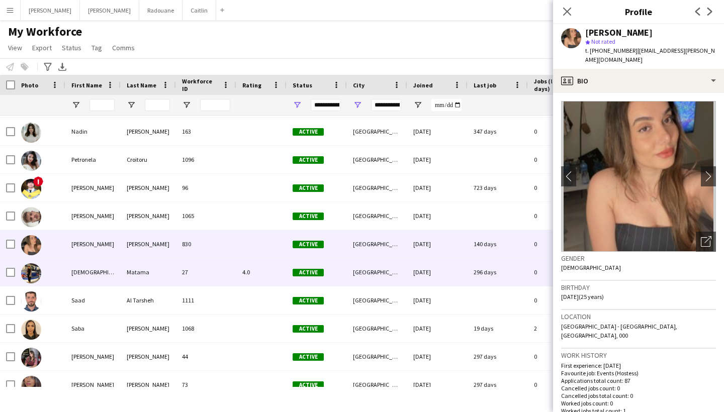
click at [144, 262] on div "Matama" at bounding box center [148, 272] width 55 height 28
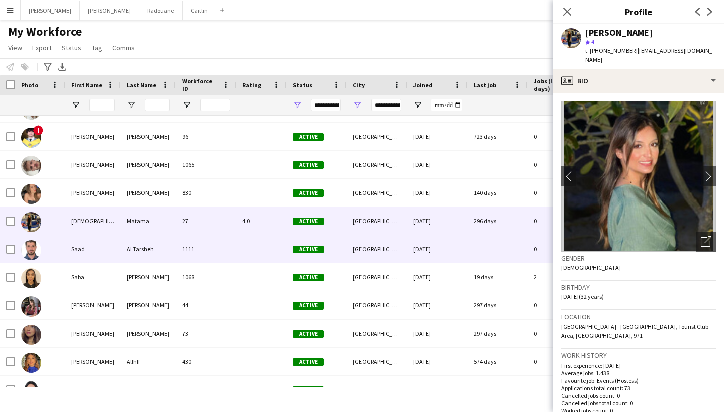
click at [144, 262] on div "Al Tarsheh" at bounding box center [148, 249] width 55 height 28
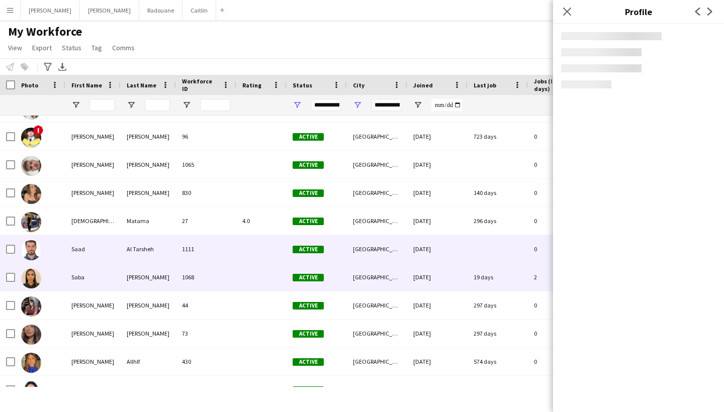
click at [144, 279] on div "Osman" at bounding box center [148, 277] width 55 height 28
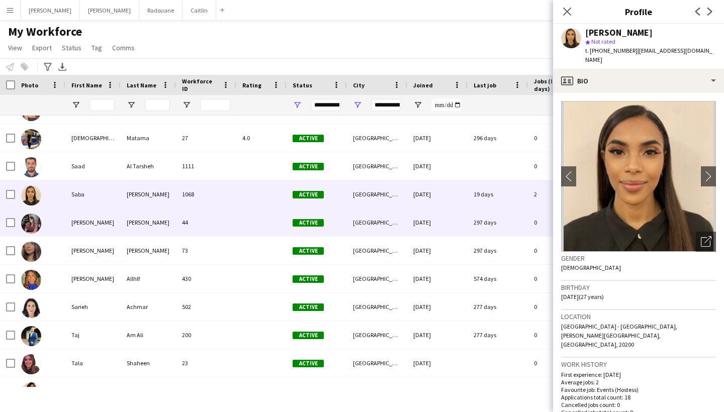
click at [159, 231] on div "Jamal eddin" at bounding box center [148, 223] width 55 height 28
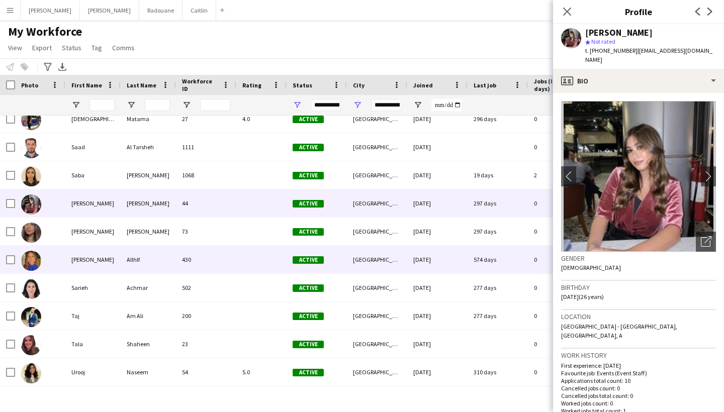
scroll to position [1278, 0]
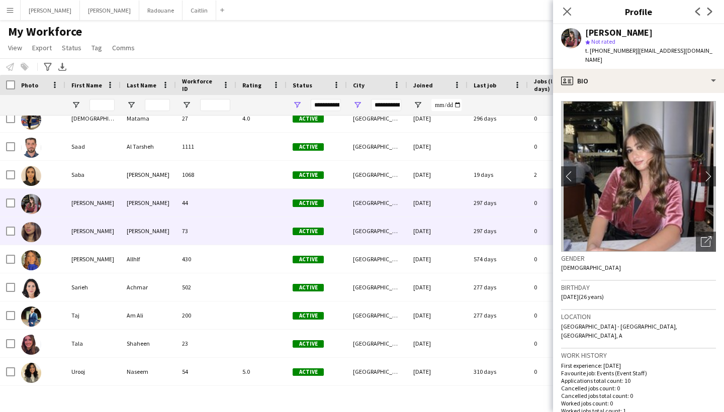
click at [171, 240] on div "Khouri" at bounding box center [148, 231] width 55 height 28
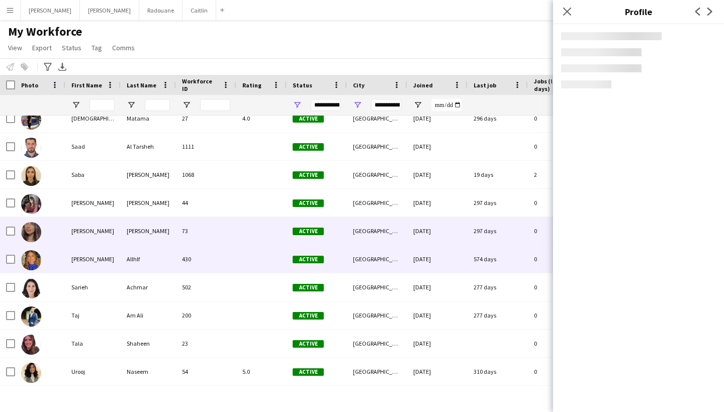
click at [171, 257] on div "Allhlf" at bounding box center [148, 259] width 55 height 28
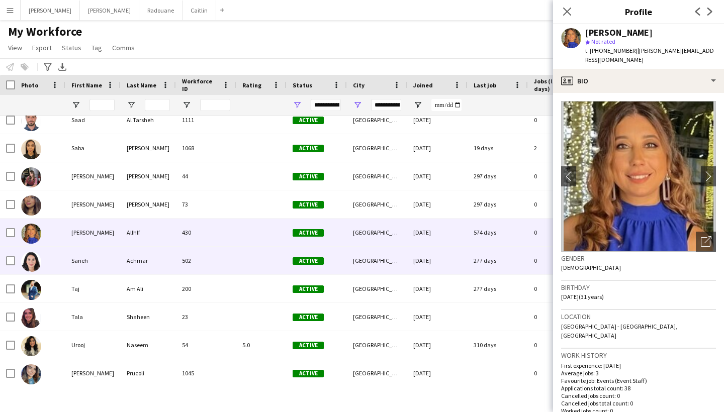
scroll to position [1304, 0]
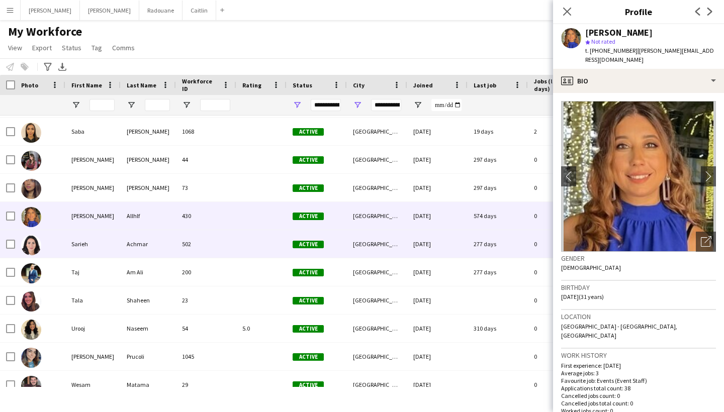
click at [199, 243] on div "502" at bounding box center [206, 244] width 60 height 28
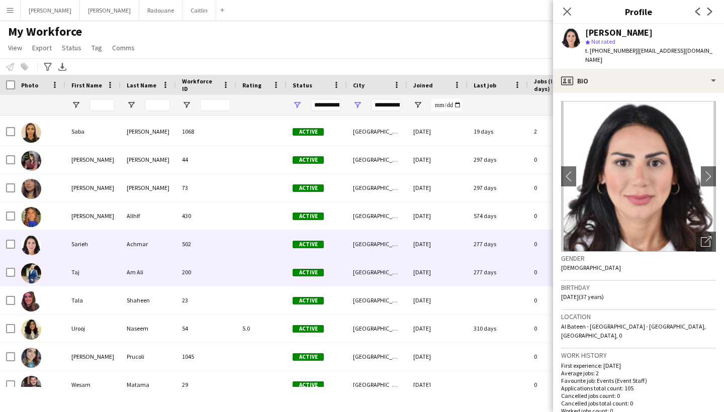
click at [194, 259] on div "200" at bounding box center [206, 272] width 60 height 28
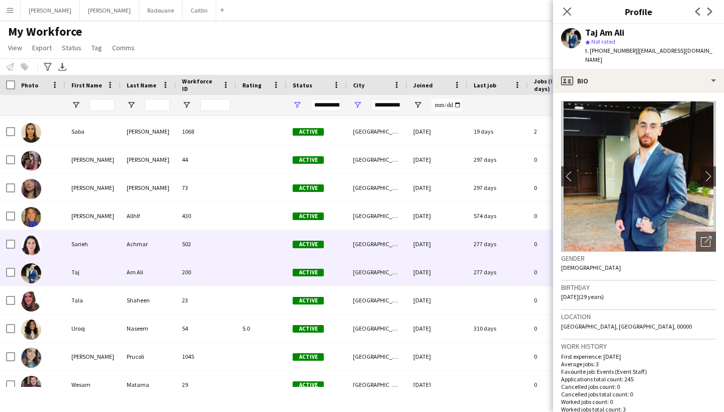
click at [202, 233] on div "502" at bounding box center [206, 244] width 60 height 28
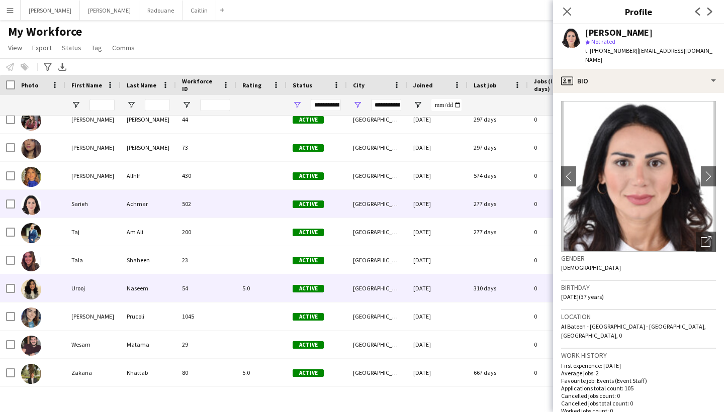
scroll to position [0, 0]
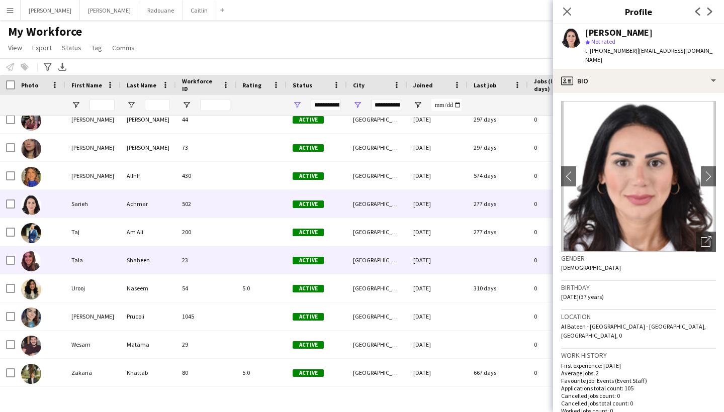
click at [166, 267] on div "Shaheen" at bounding box center [148, 260] width 55 height 28
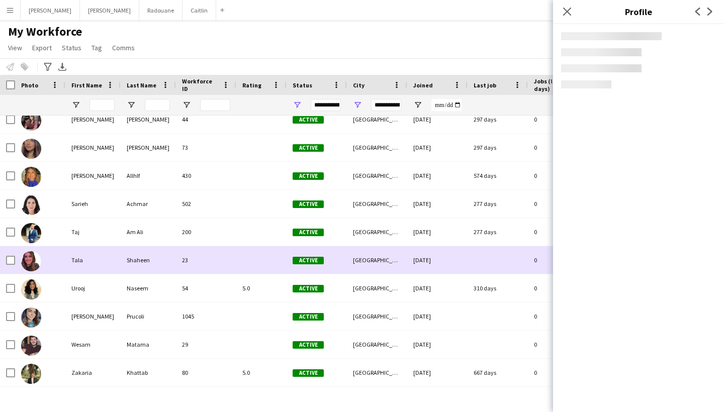
scroll to position [1, 0]
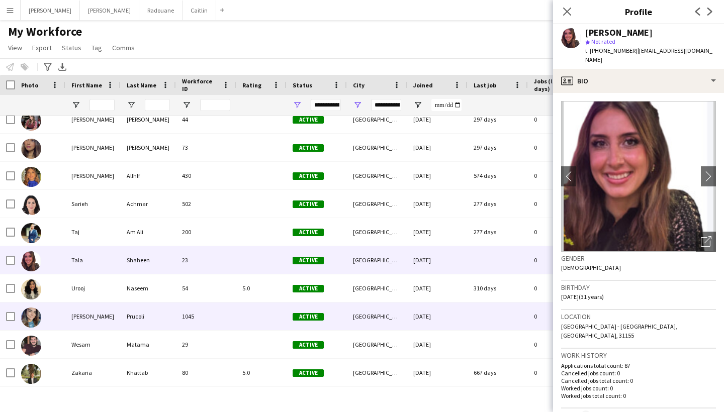
click at [165, 322] on div "Prucoli" at bounding box center [148, 317] width 55 height 28
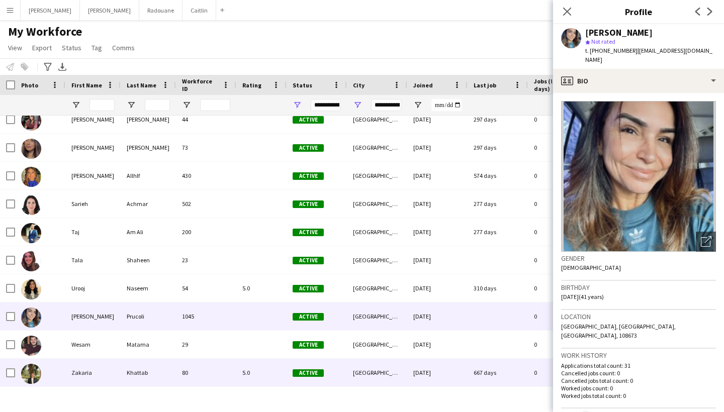
click at [163, 366] on div "Khattab" at bounding box center [148, 373] width 55 height 28
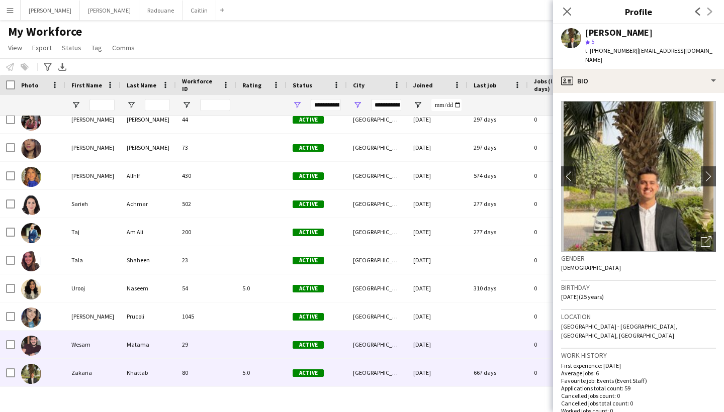
click at [164, 347] on div "Matama" at bounding box center [148, 345] width 55 height 28
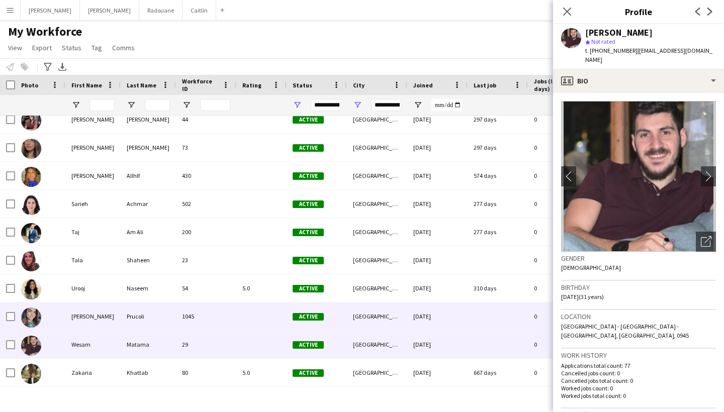
scroll to position [1251, 0]
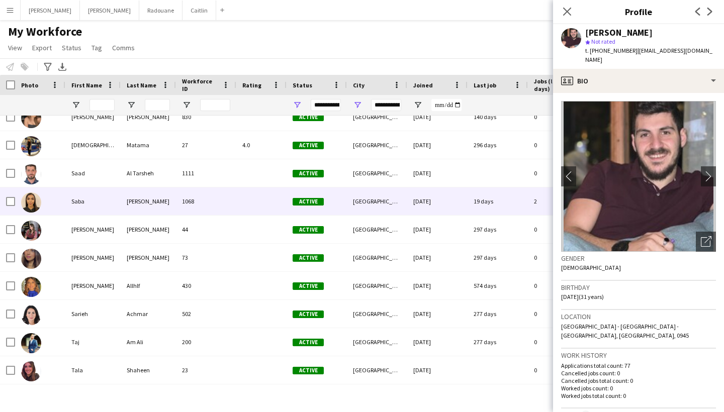
click at [169, 206] on div "Osman" at bounding box center [148, 201] width 55 height 28
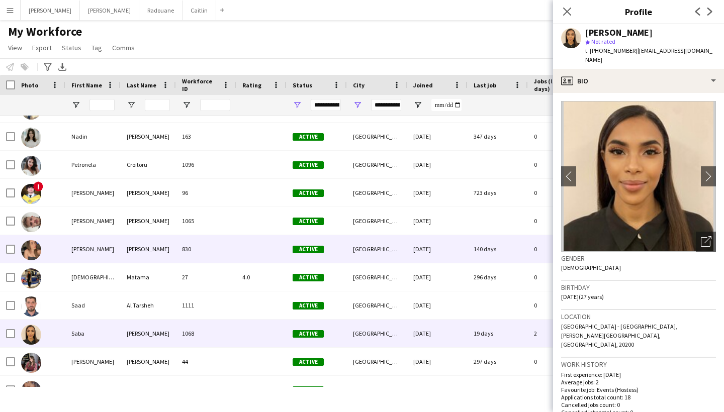
scroll to position [1119, 0]
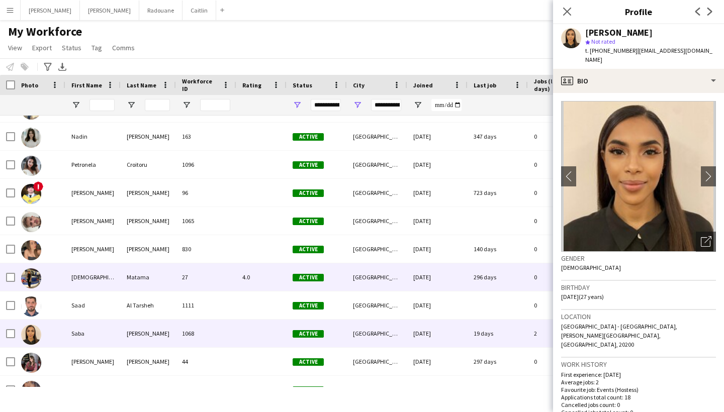
click at [173, 266] on div "Matama" at bounding box center [148, 277] width 55 height 28
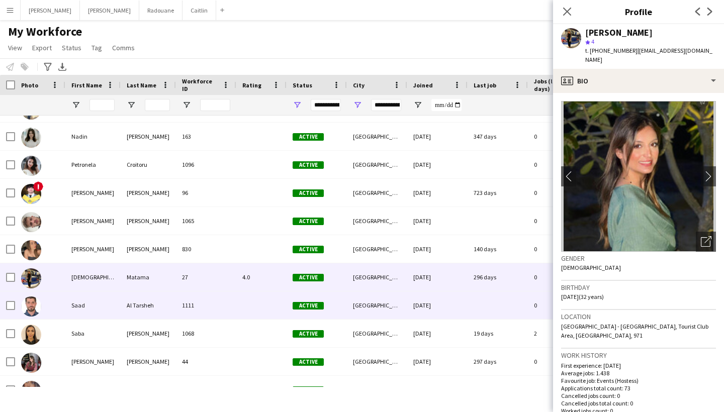
click at [170, 297] on div "Al Tarsheh" at bounding box center [148, 306] width 55 height 28
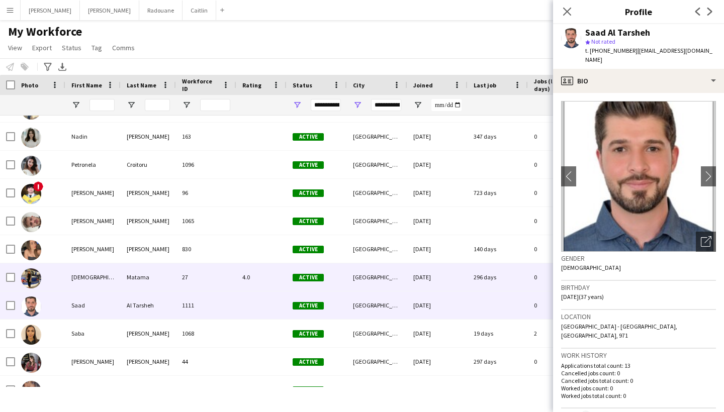
click at [165, 281] on div "Matama" at bounding box center [148, 277] width 55 height 28
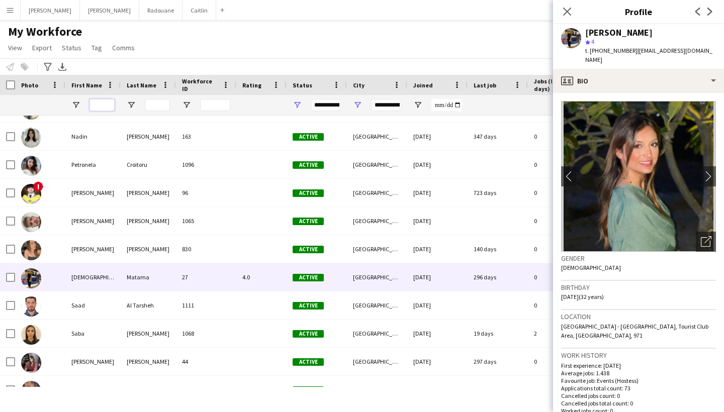
click at [98, 104] on input "First Name Filter Input" at bounding box center [101, 105] width 25 height 12
type input "****"
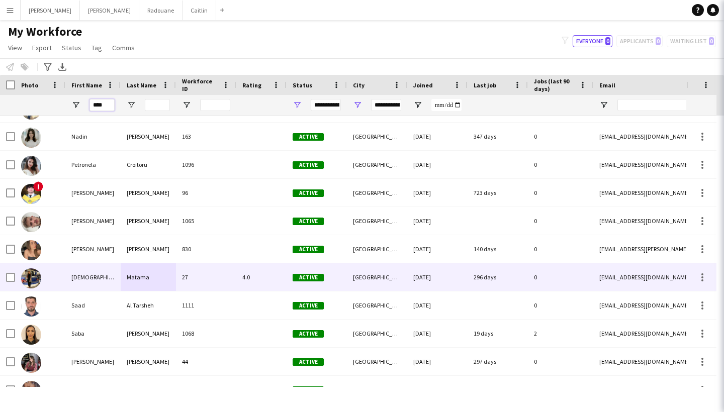
type input "**********"
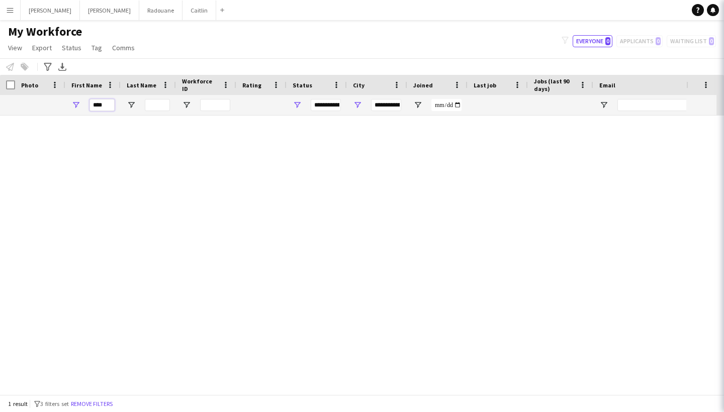
scroll to position [0, 0]
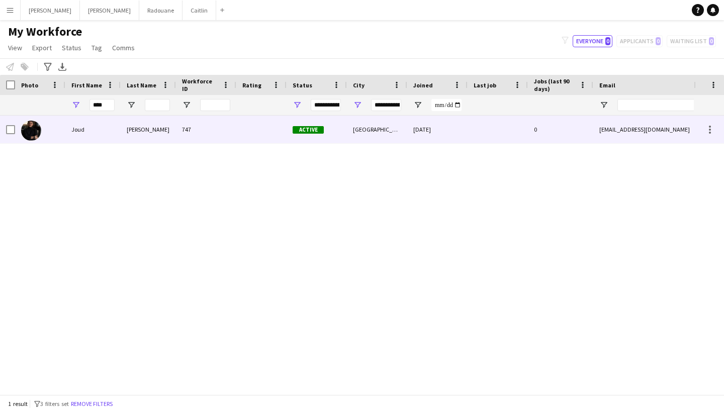
click at [87, 139] on div "Joud" at bounding box center [92, 130] width 55 height 28
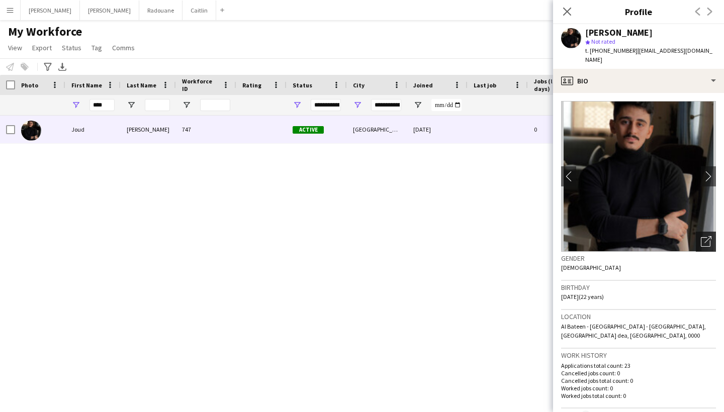
click at [696, 232] on div "Open photos pop-in" at bounding box center [706, 242] width 20 height 20
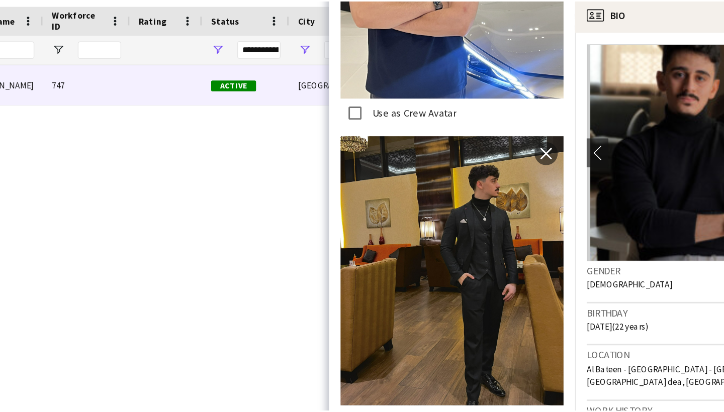
scroll to position [1674, 0]
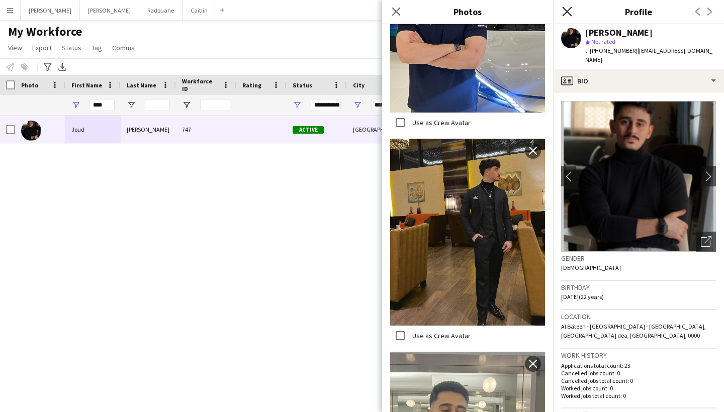
click at [567, 12] on icon at bounding box center [567, 12] width 10 height 10
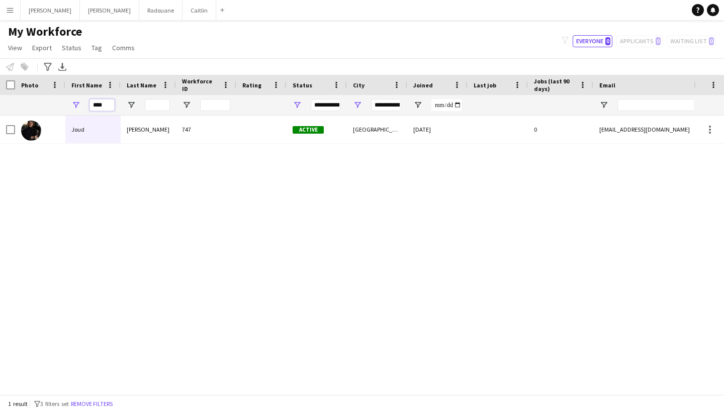
click at [111, 101] on input "****" at bounding box center [101, 105] width 25 height 12
type input "*"
type input "*****"
type input "***"
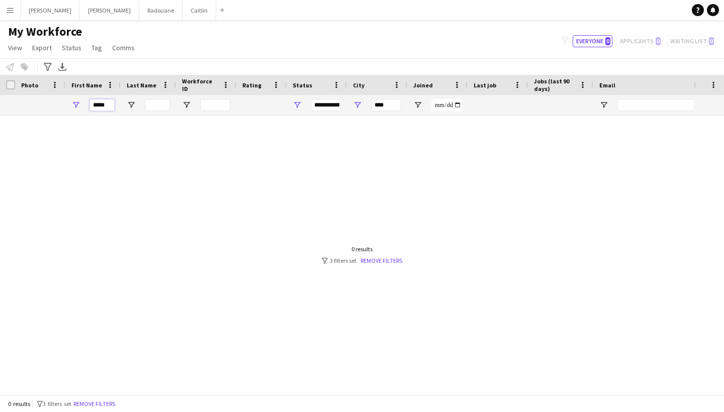
type input "*****"
